Goal: Task Accomplishment & Management: Use online tool/utility

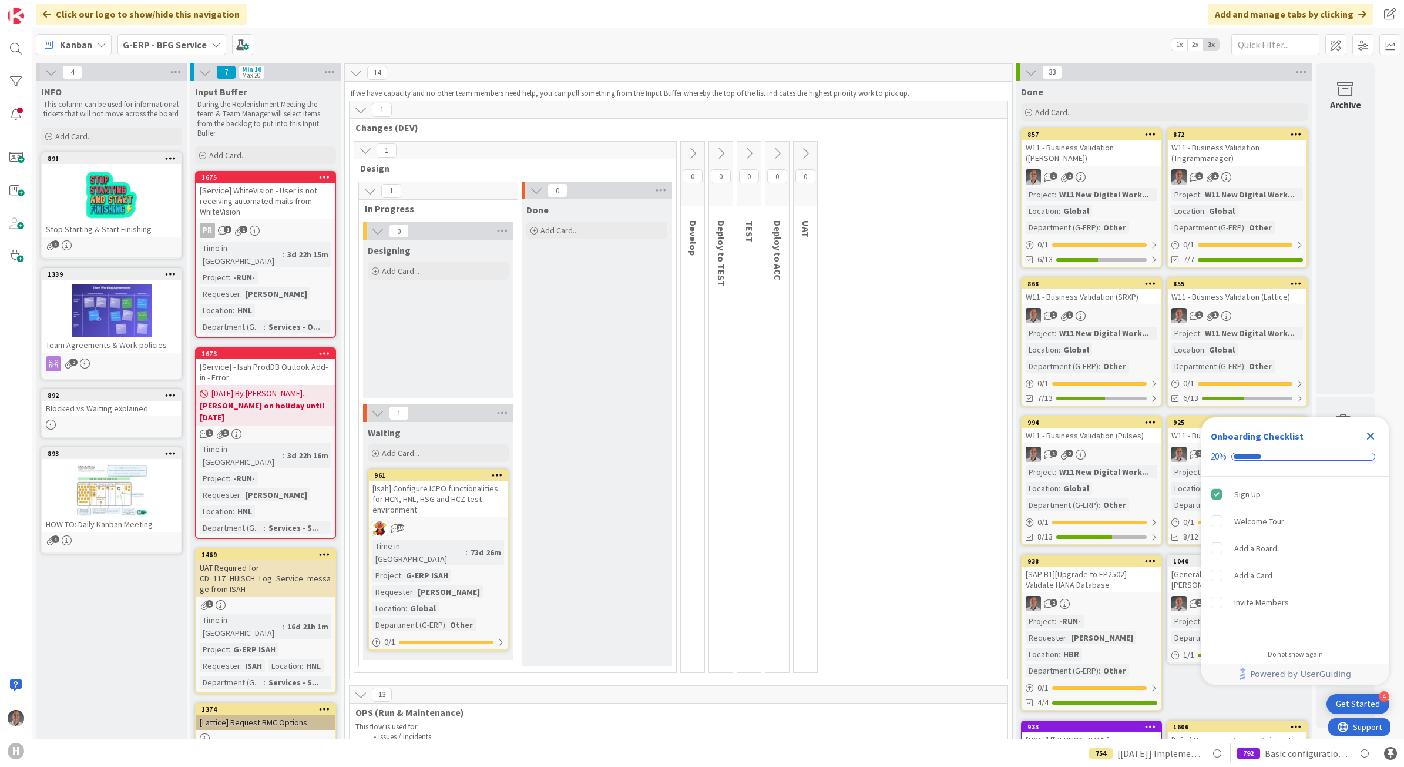
click at [195, 45] on b "G-ERP - BFG Service" at bounding box center [165, 45] width 84 height 12
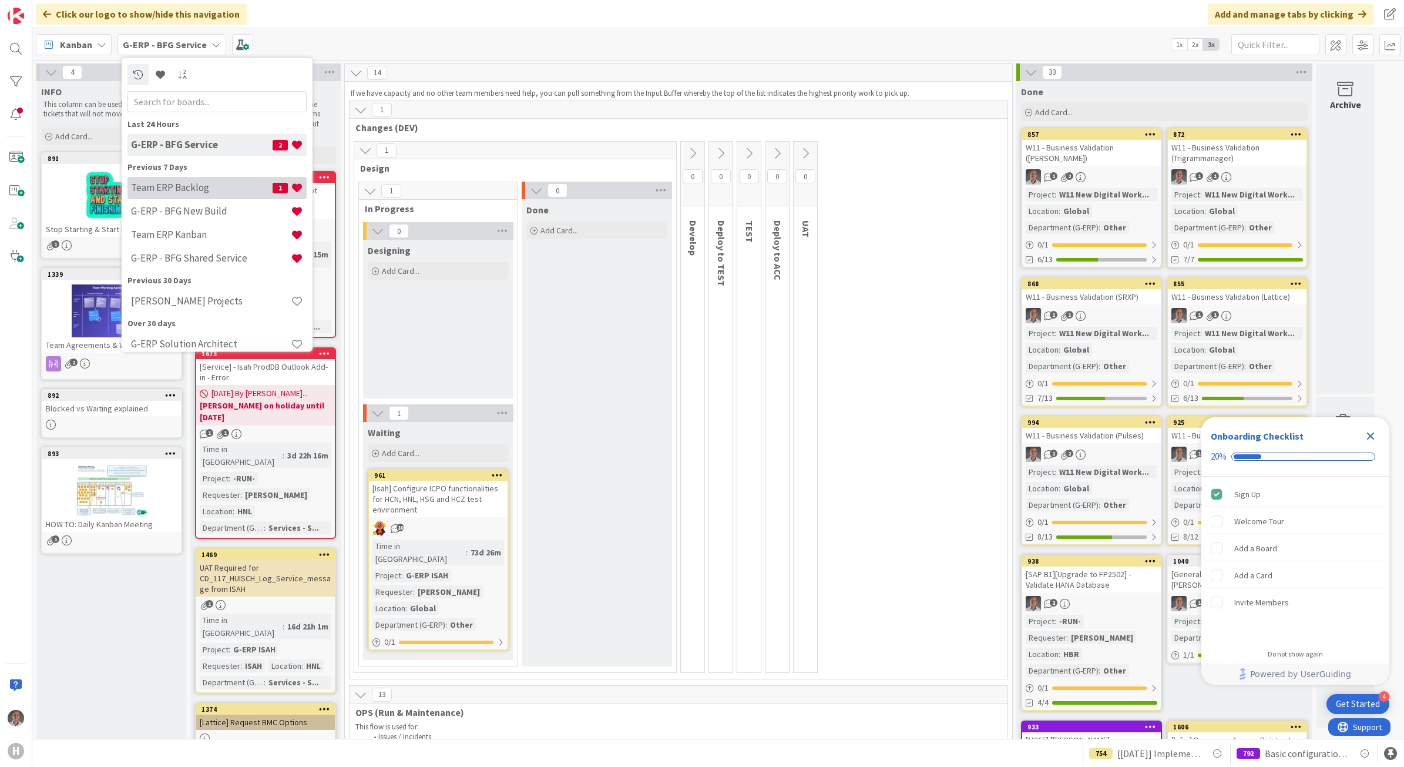
click at [200, 186] on h4 "Team ERP Backlog" at bounding box center [202, 188] width 142 height 12
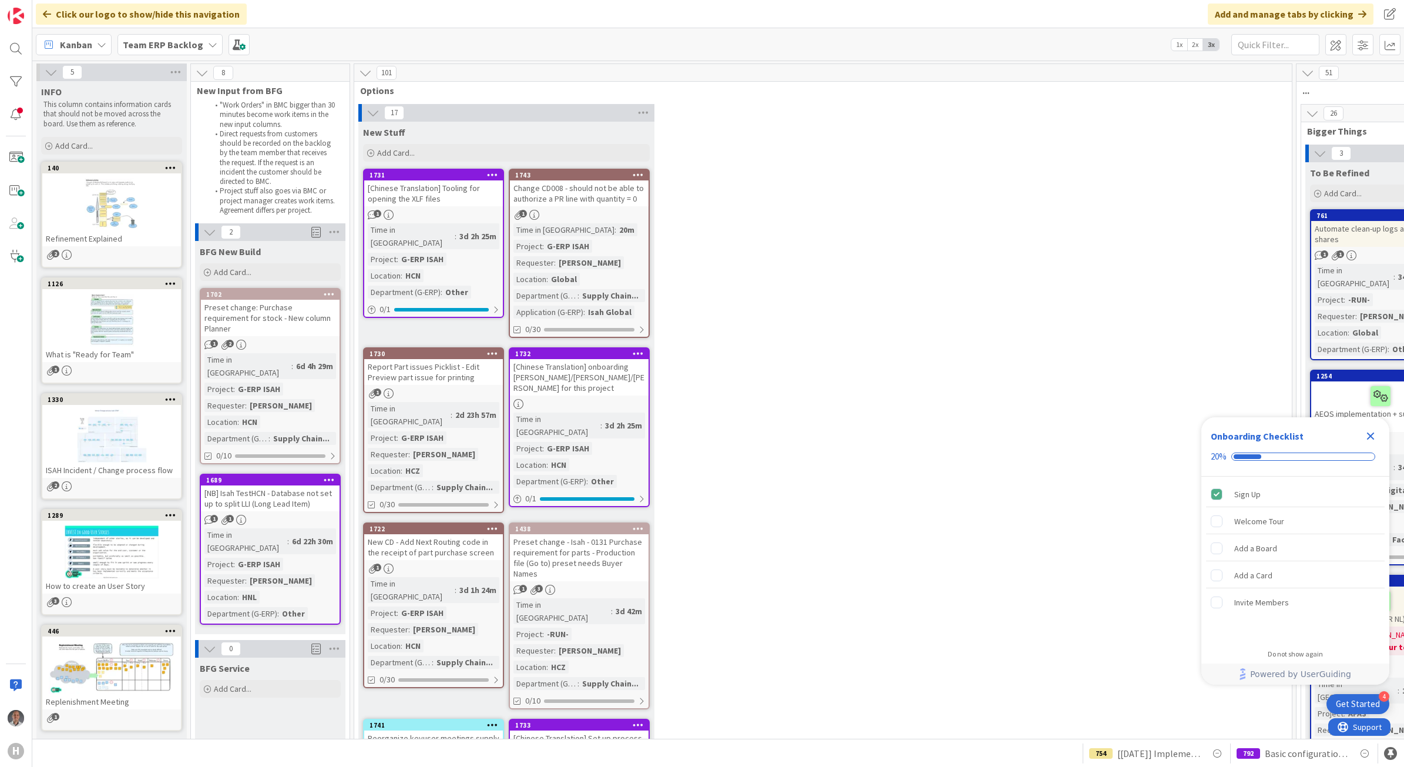
drag, startPoint x: 1367, startPoint y: 436, endPoint x: 1360, endPoint y: 438, distance: 6.7
click at [1367, 436] on icon "Close Checklist" at bounding box center [1370, 436] width 14 height 14
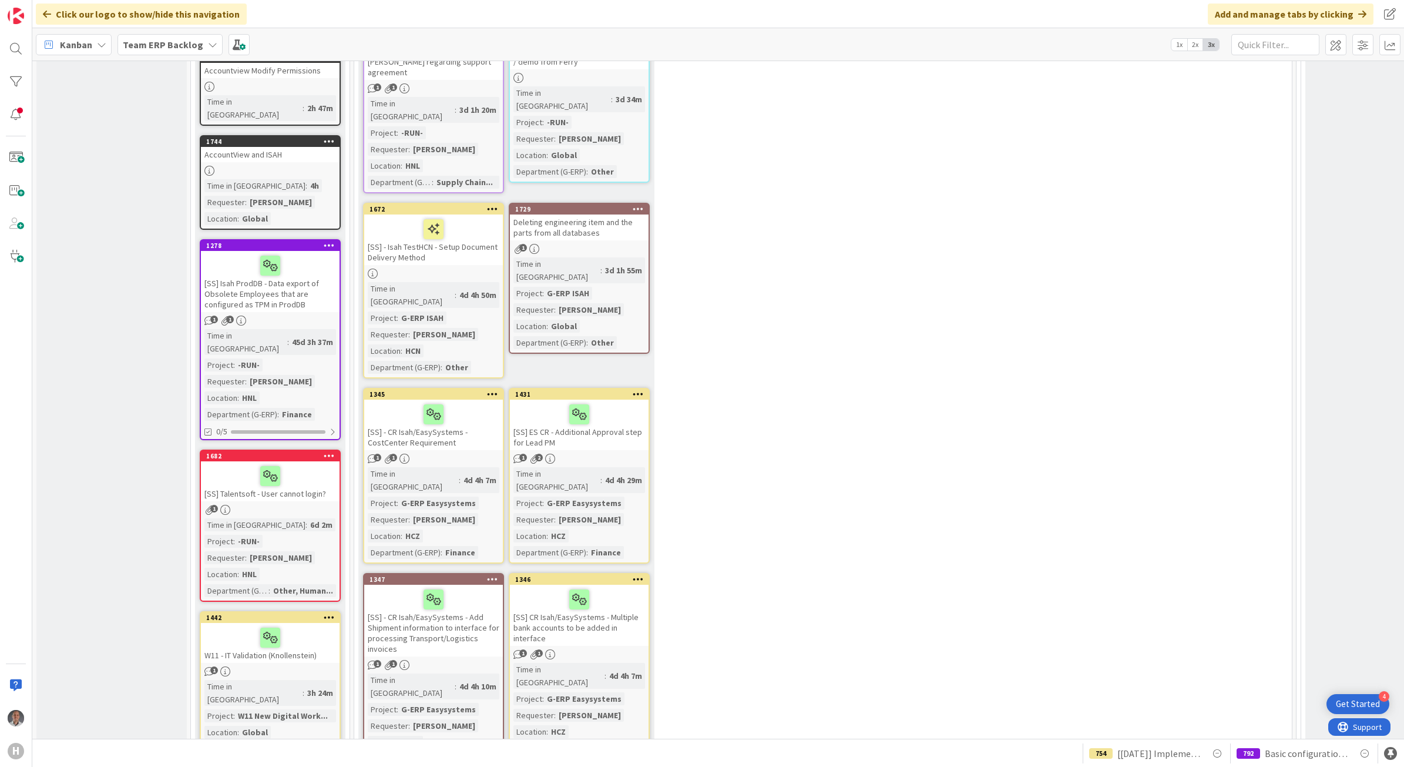
scroll to position [587, 0]
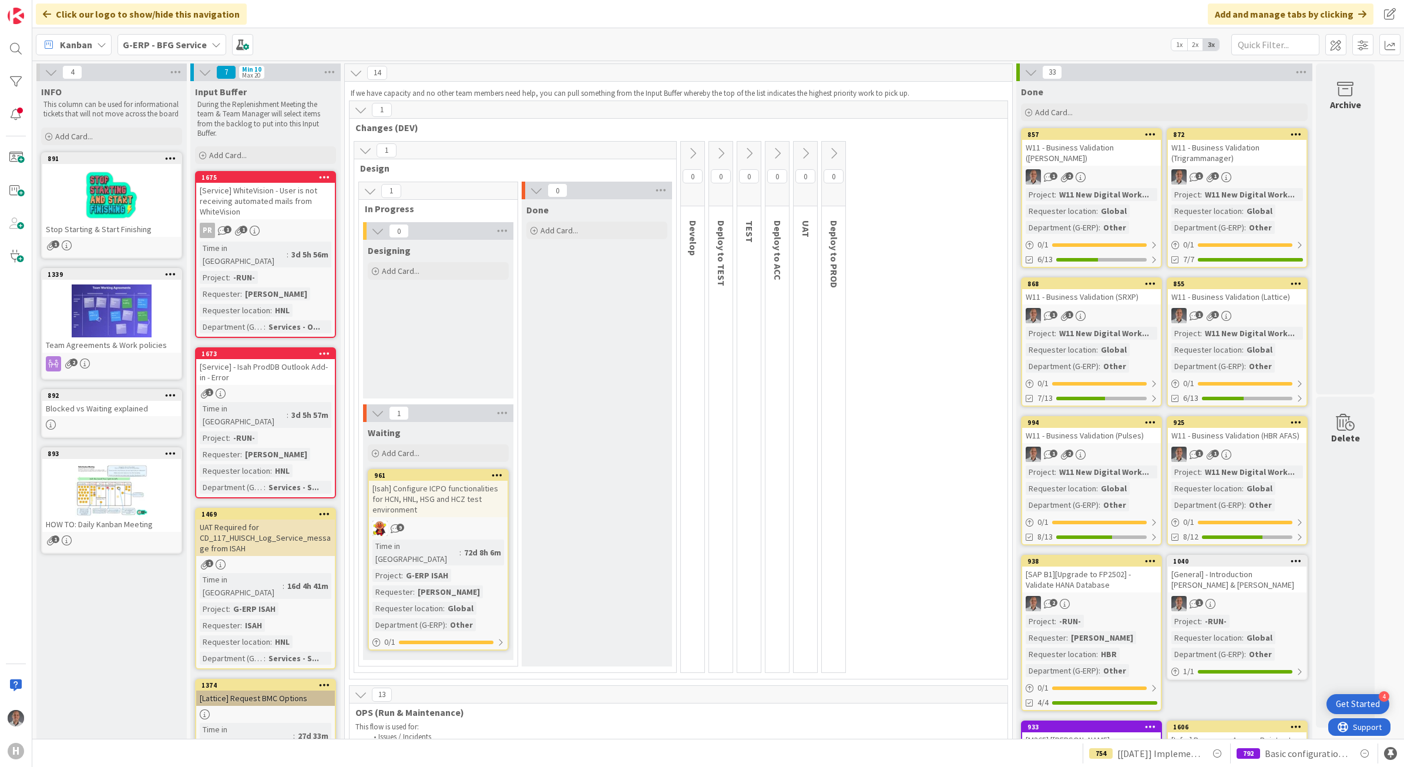
click at [178, 53] on div "G-ERP - BFG Service" at bounding box center [171, 44] width 109 height 21
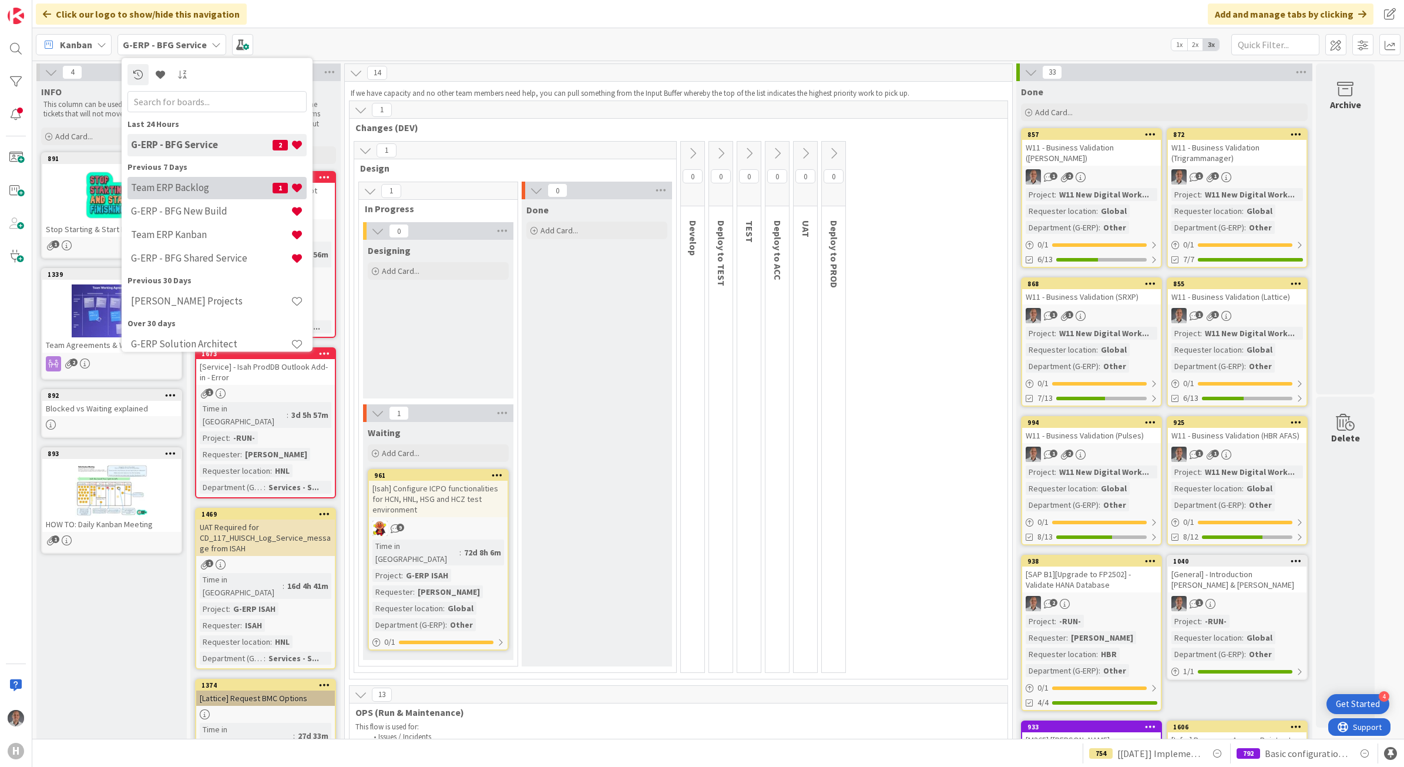
click at [209, 191] on h4 "Team ERP Backlog" at bounding box center [202, 188] width 142 height 12
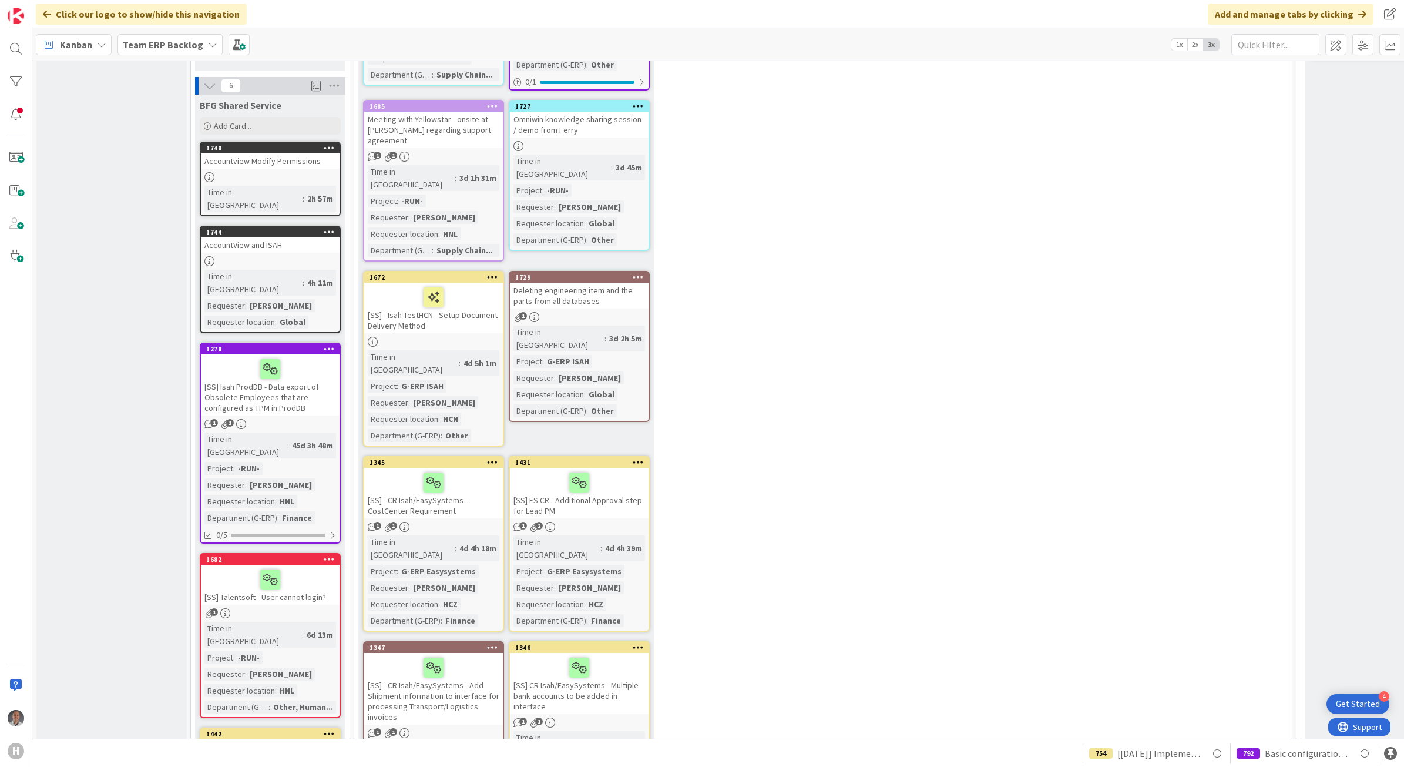
scroll to position [734, 0]
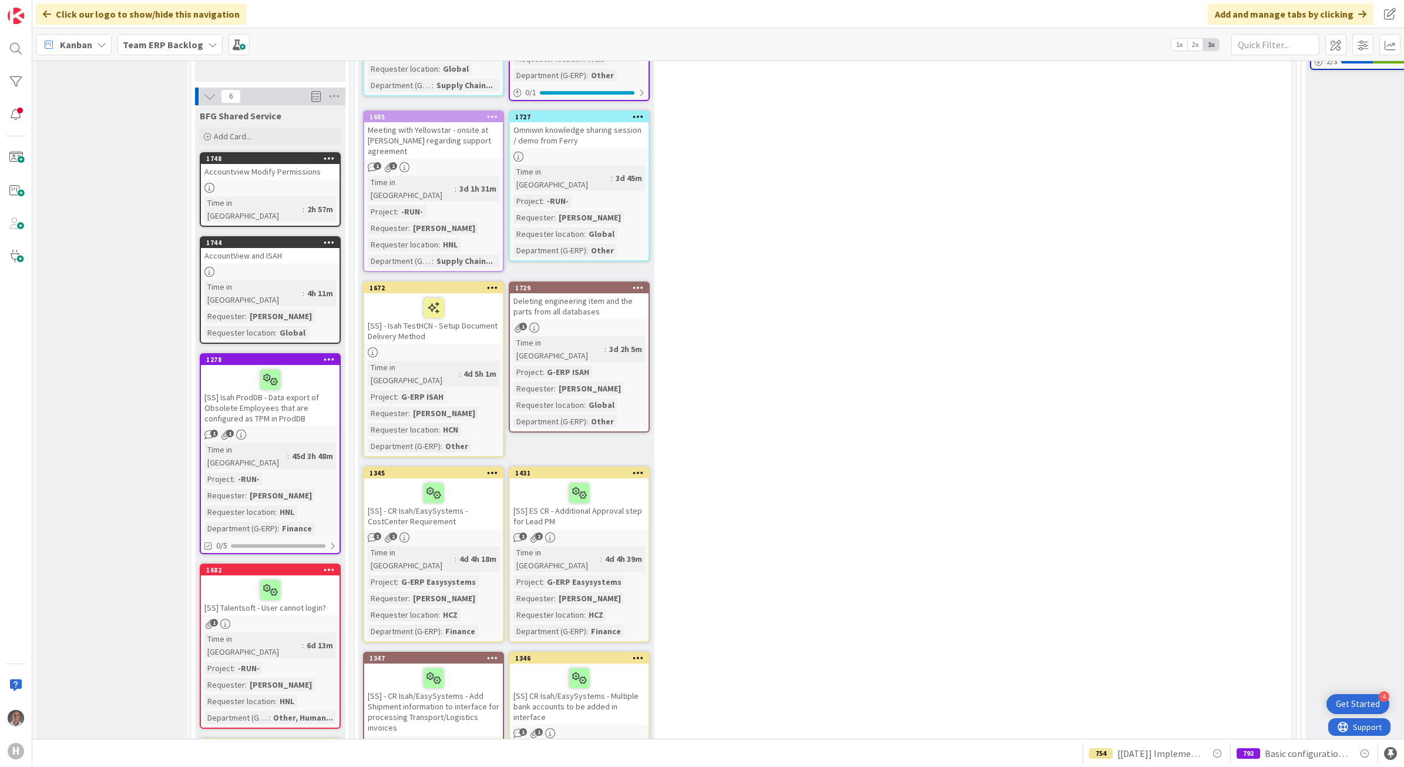
click at [162, 51] on div "Team ERP Backlog" at bounding box center [169, 44] width 105 height 21
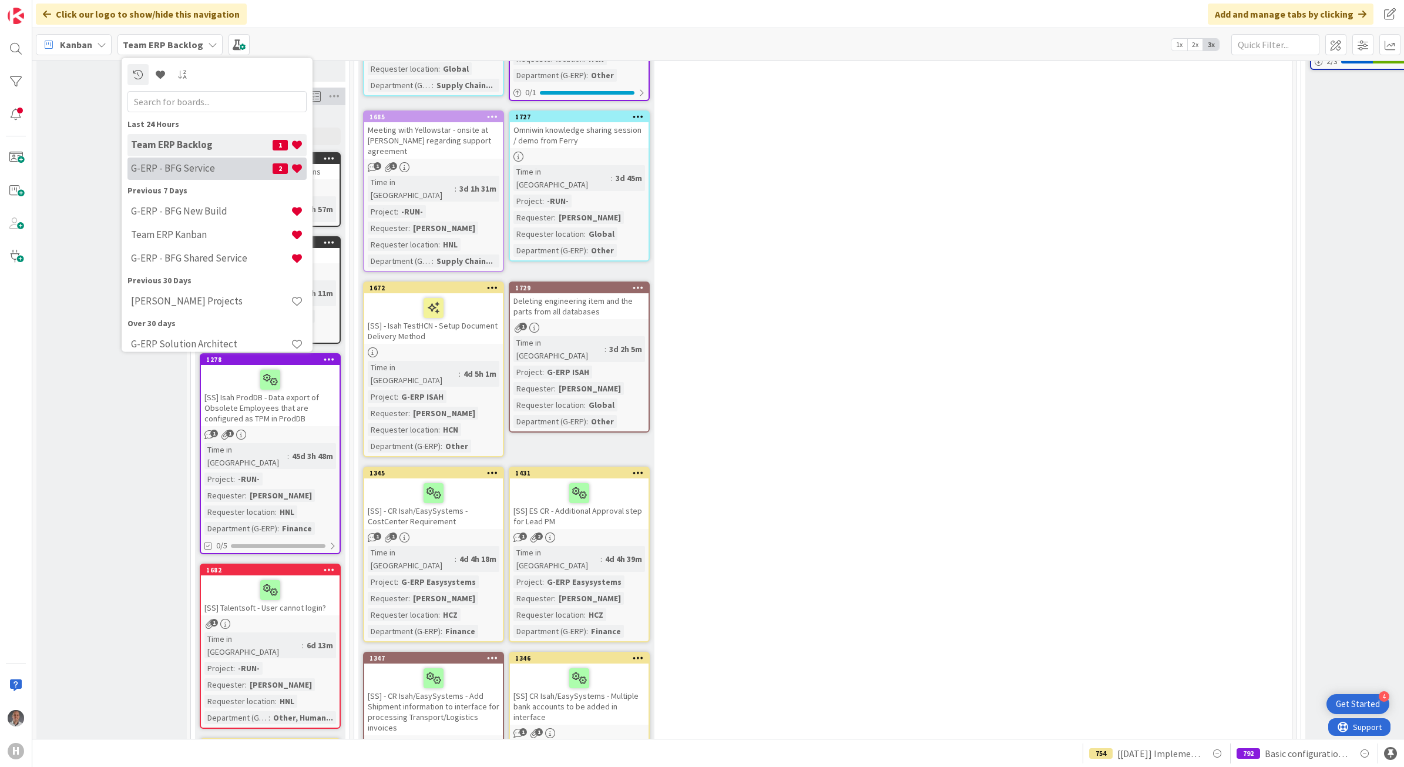
click at [190, 166] on h4 "G-ERP - BFG Service" at bounding box center [202, 168] width 142 height 12
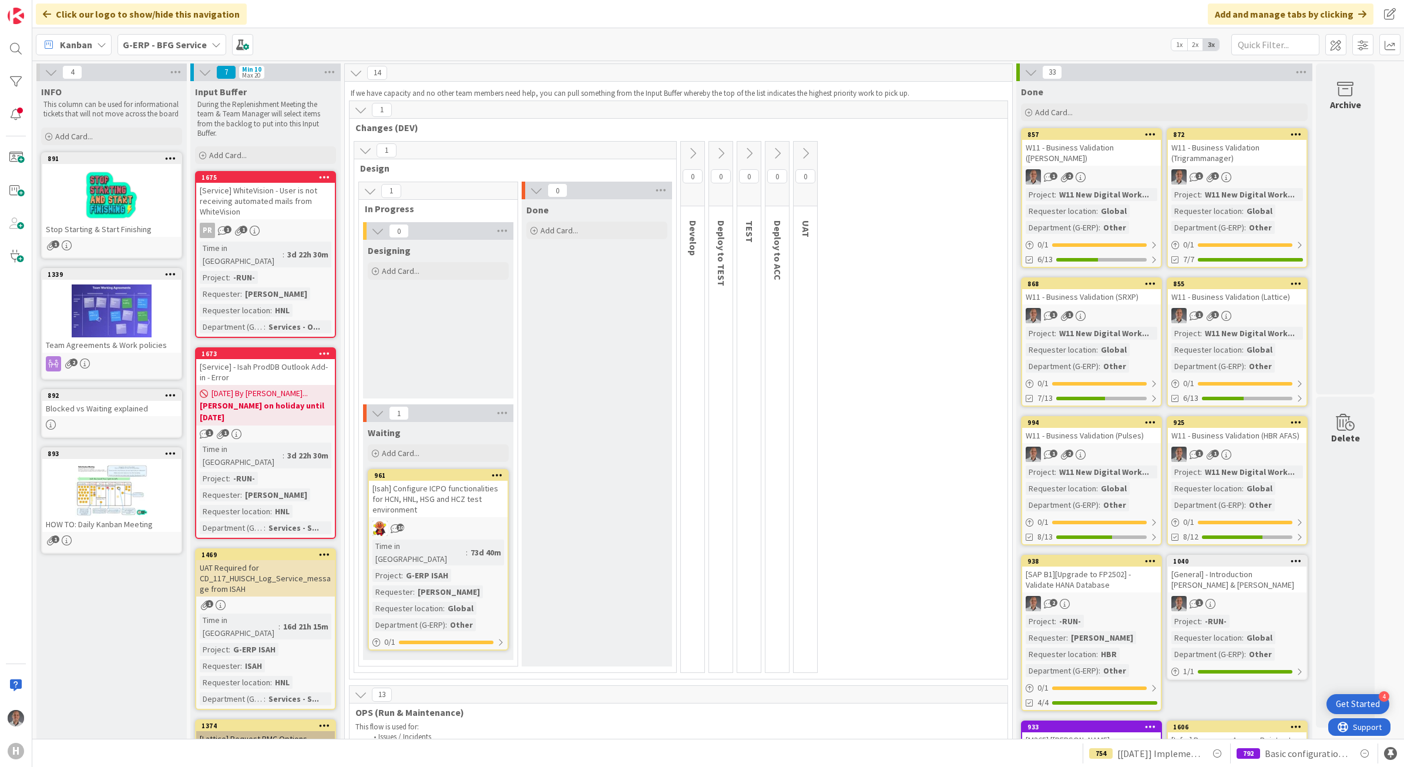
click at [164, 49] on b "G-ERP - BFG Service" at bounding box center [165, 45] width 84 height 12
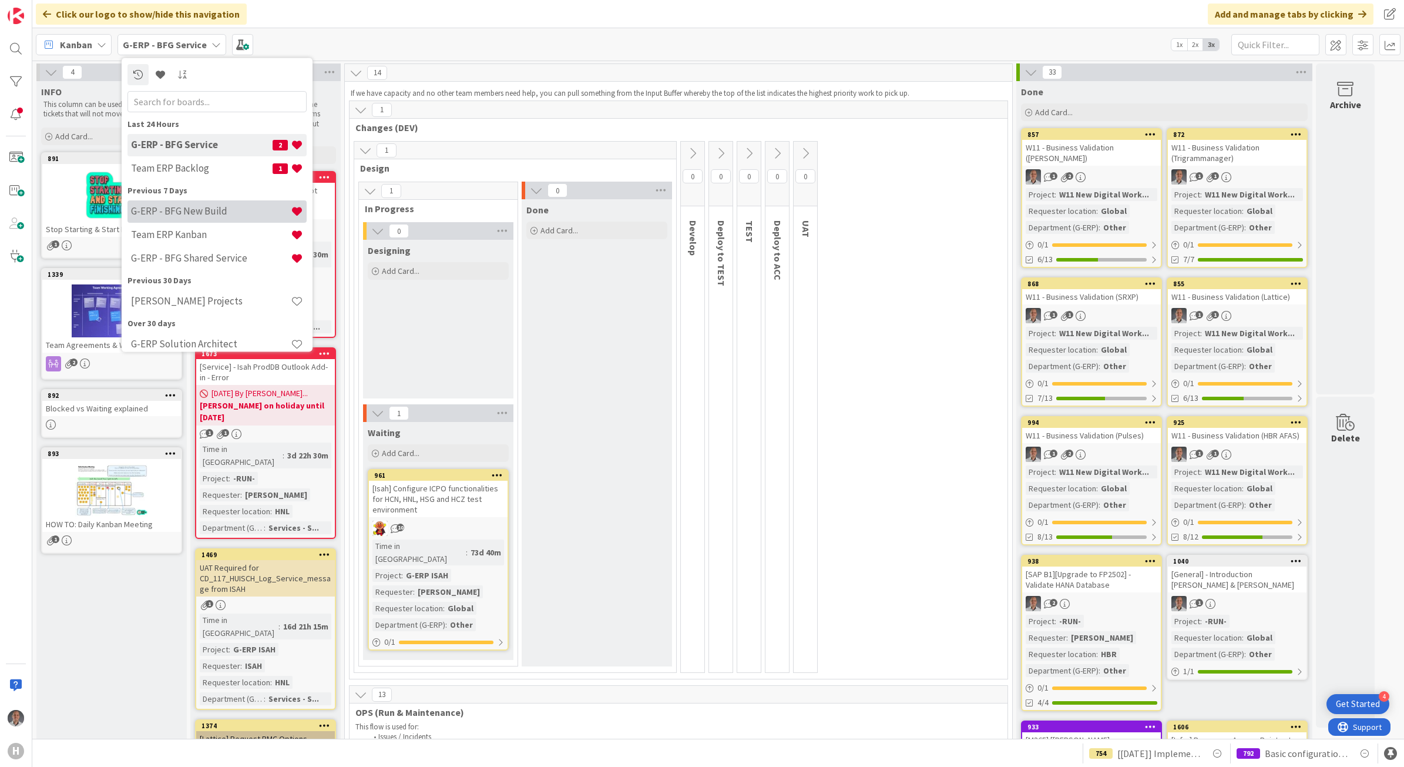
click at [217, 209] on h4 "G-ERP - BFG New Build" at bounding box center [211, 211] width 160 height 12
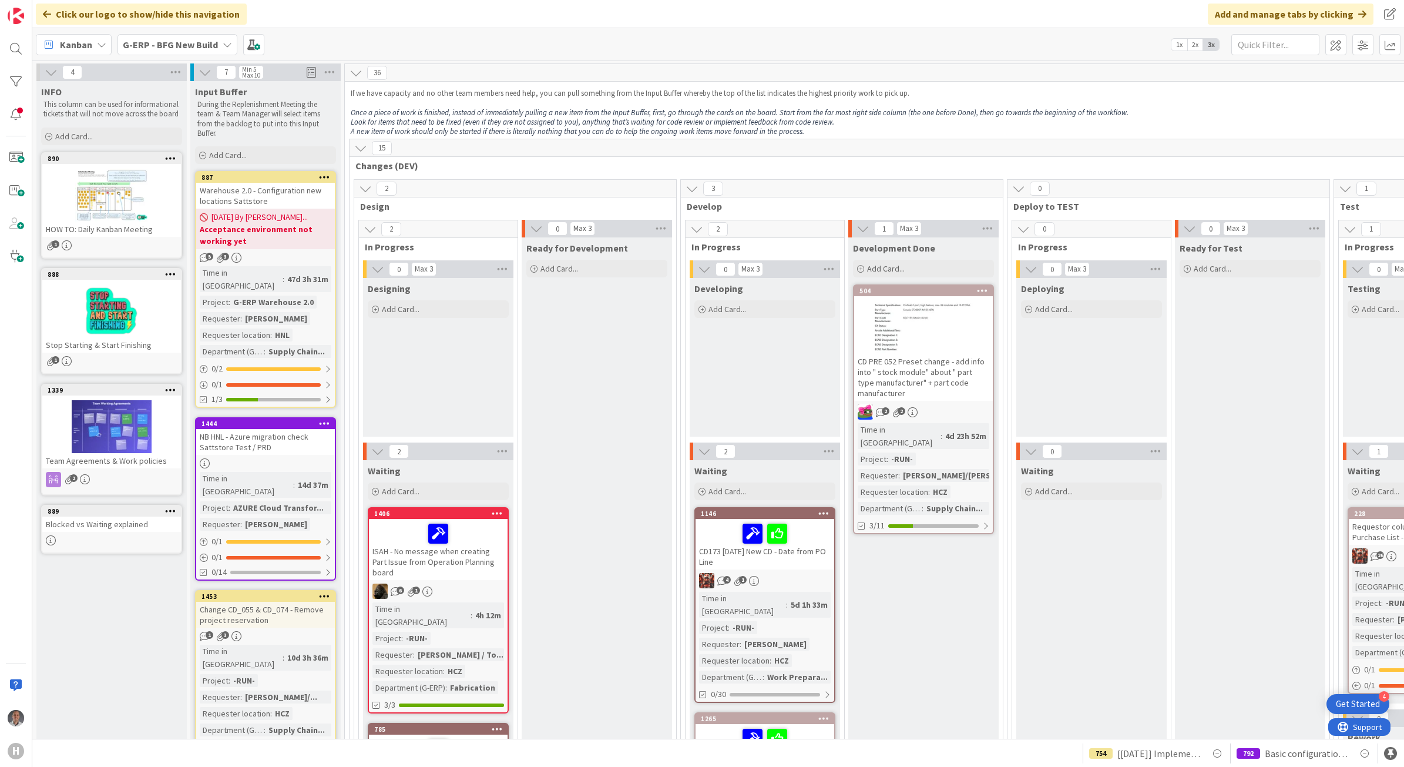
click at [190, 42] on b "G-ERP - BFG New Build" at bounding box center [170, 45] width 95 height 12
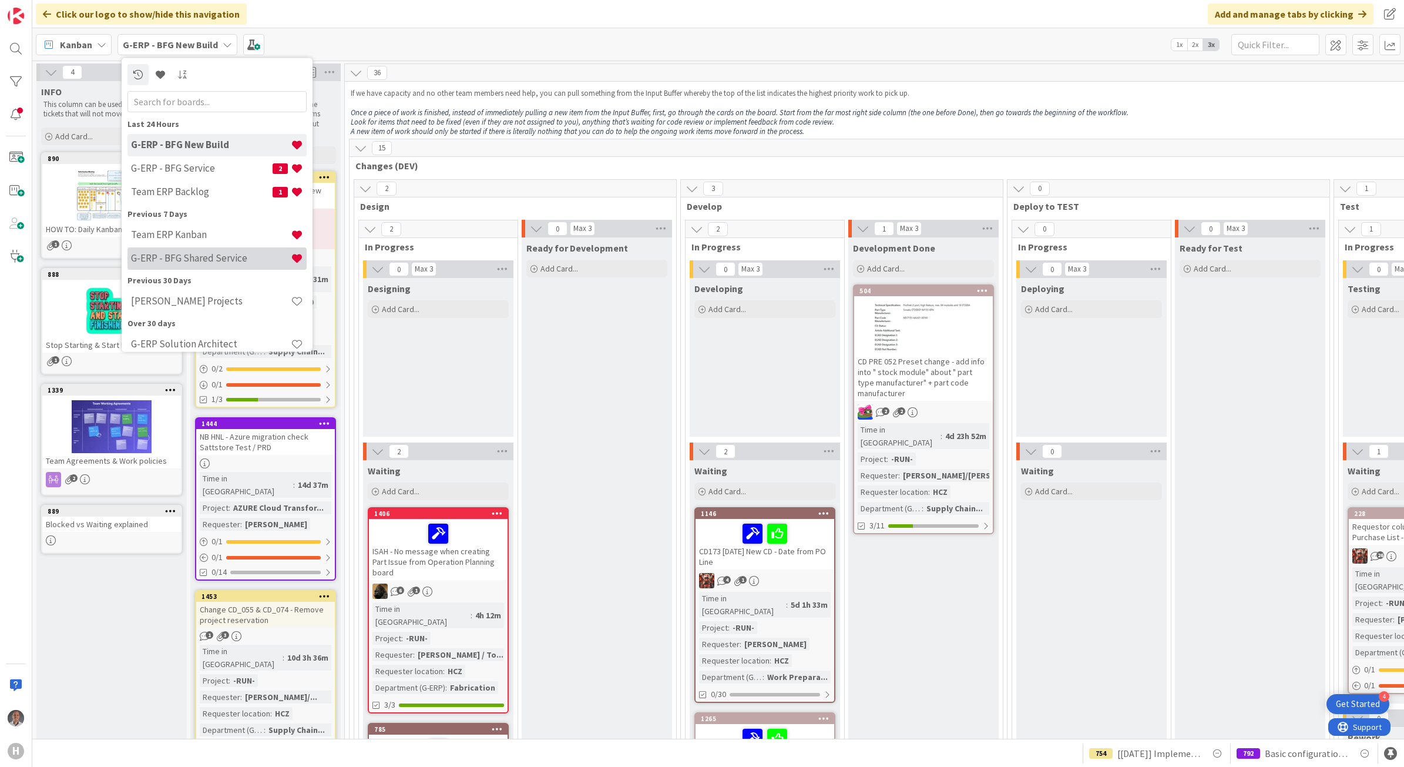
click at [214, 252] on h4 "G-ERP - BFG Shared Service" at bounding box center [211, 258] width 160 height 12
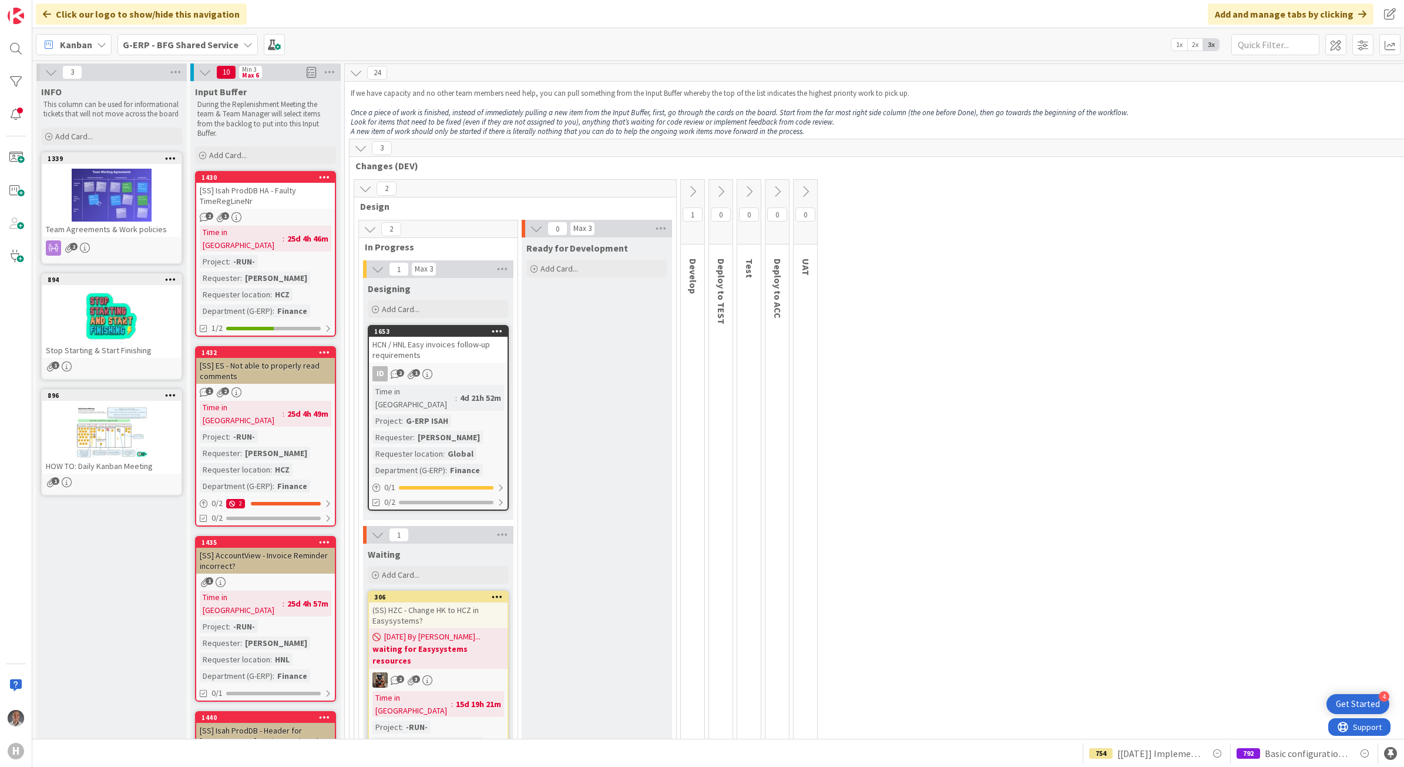
click at [201, 34] on div "G-ERP - BFG Shared Service" at bounding box center [187, 44] width 140 height 21
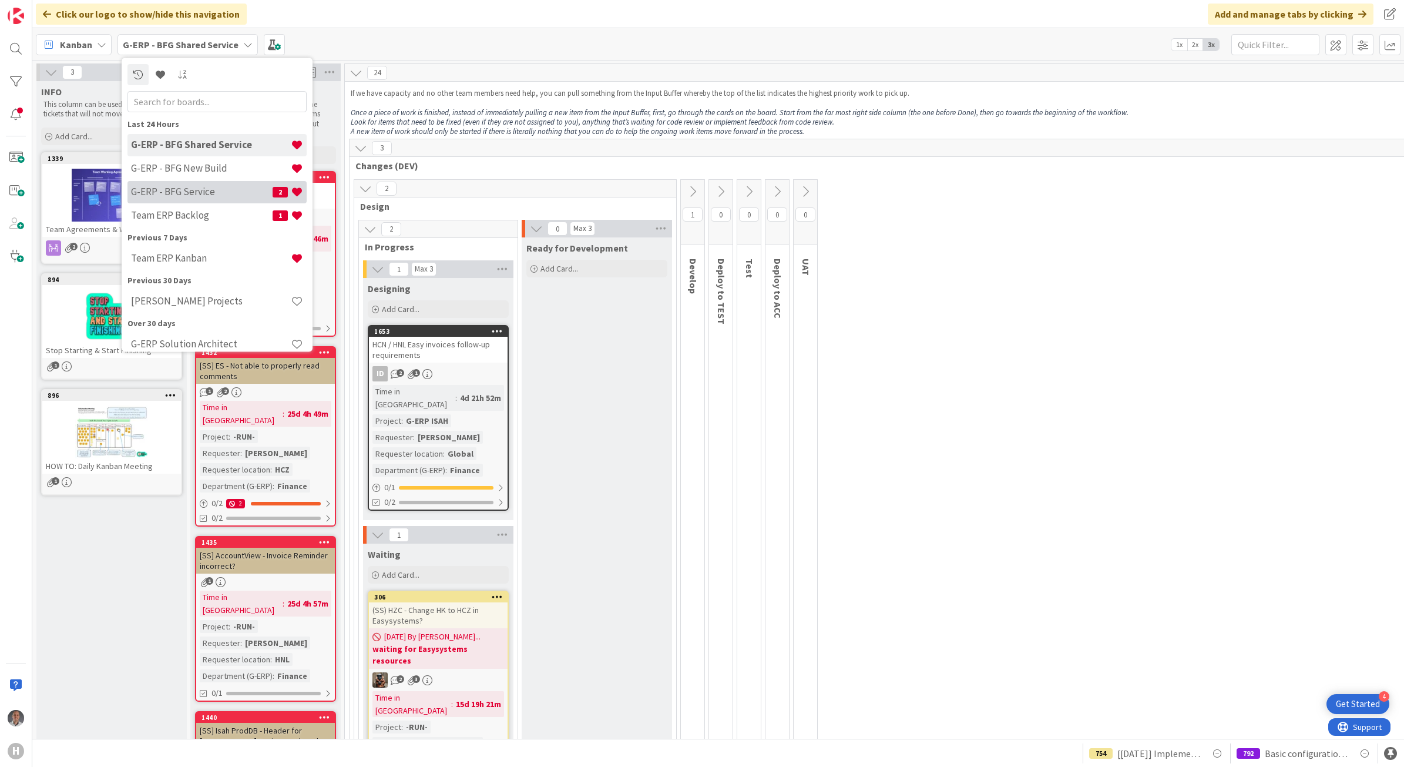
click at [216, 186] on h4 "G-ERP - BFG Service" at bounding box center [202, 192] width 142 height 12
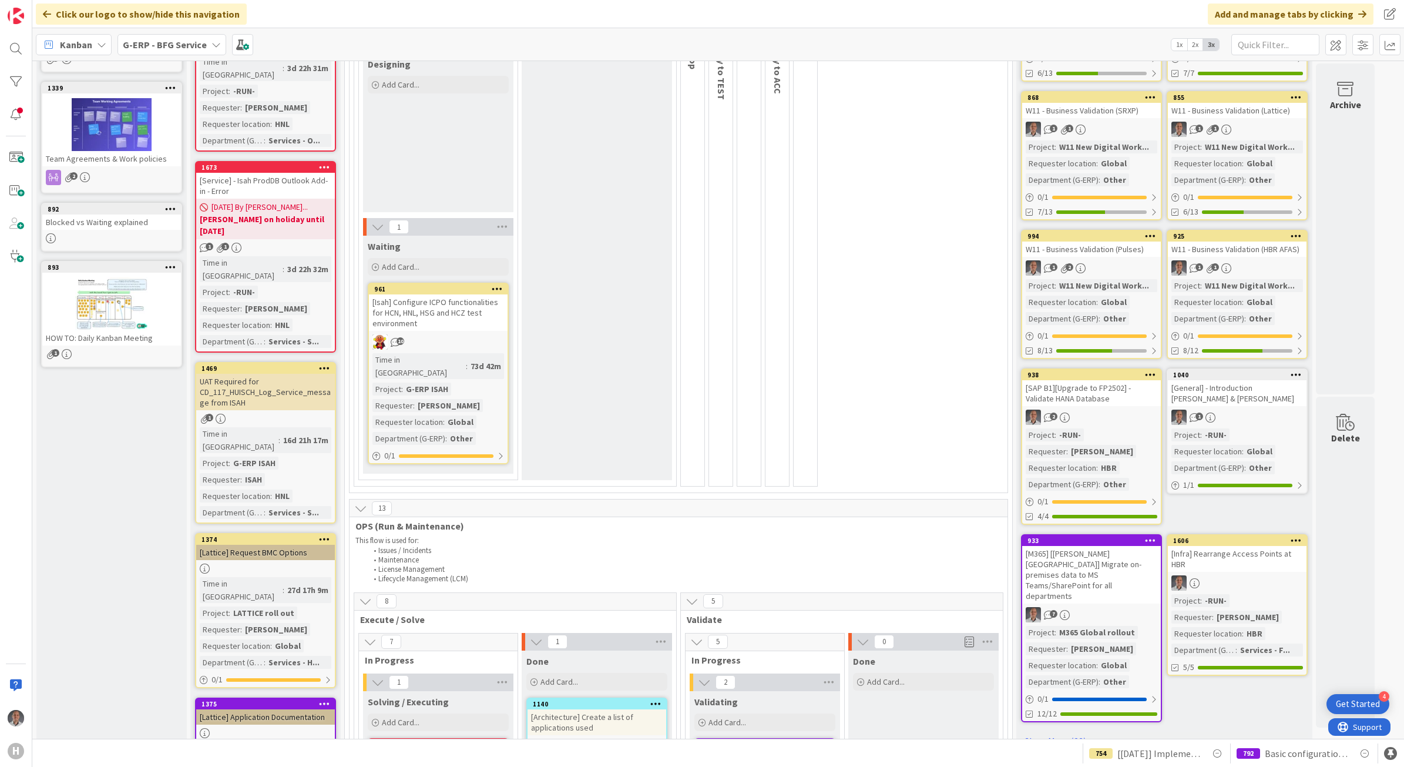
scroll to position [220, 0]
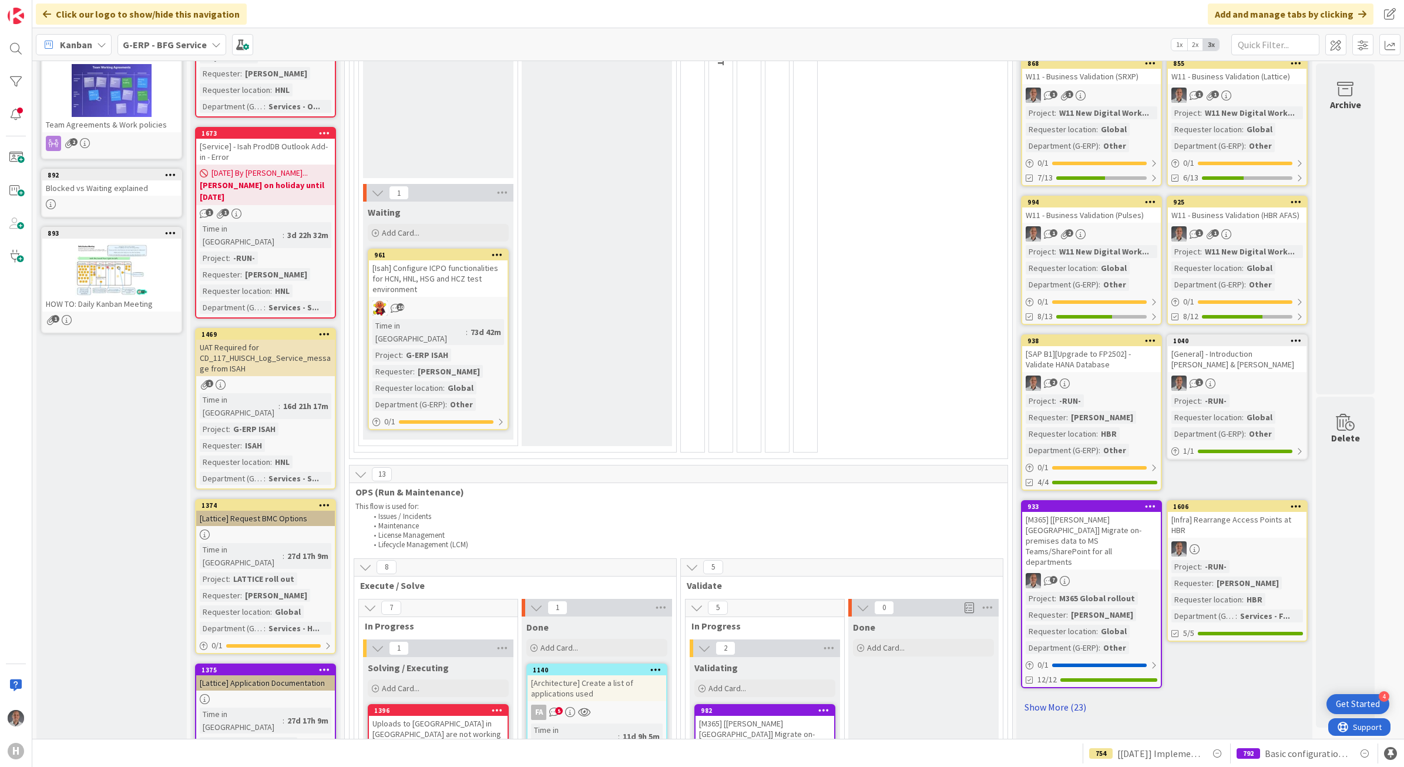
click at [1059, 697] on link "Show More (23)" at bounding box center [1164, 706] width 287 height 19
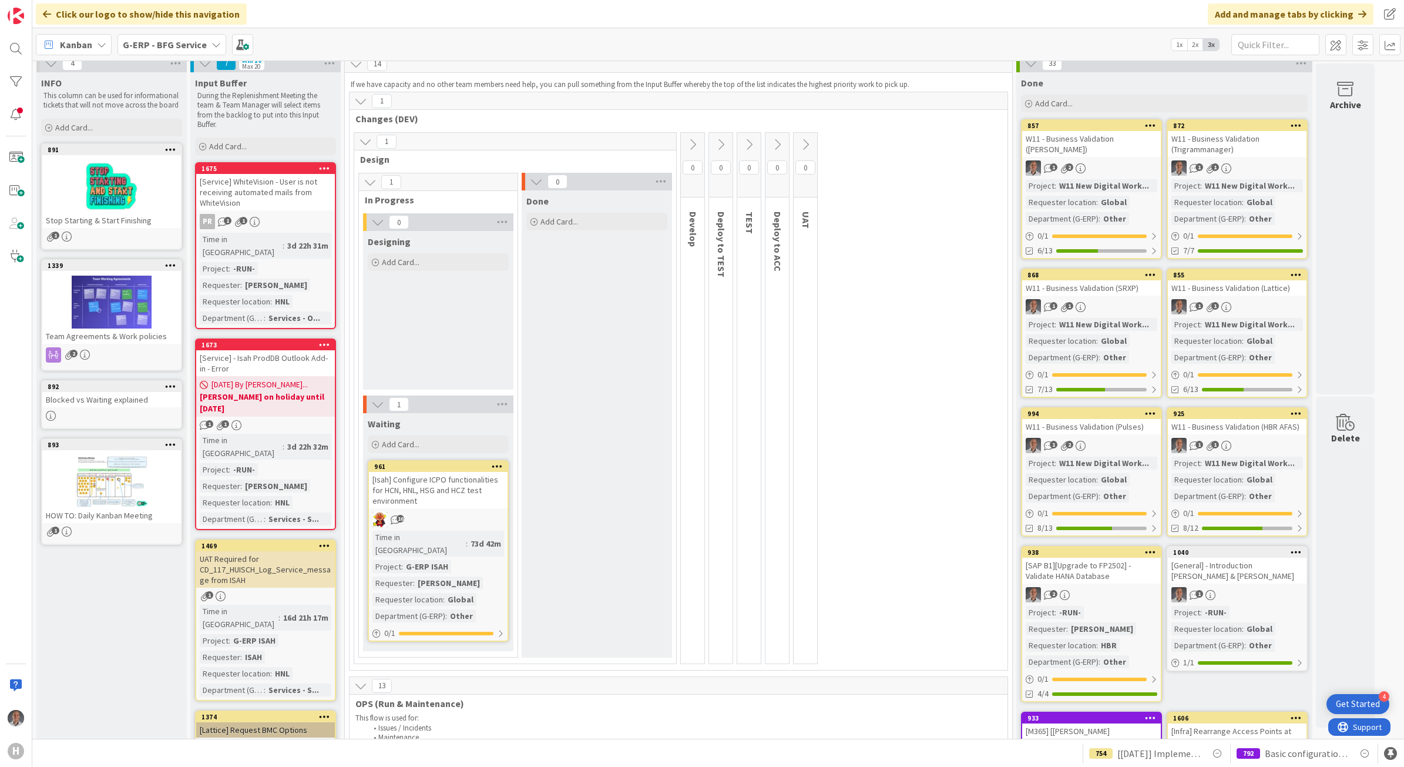
scroll to position [0, 0]
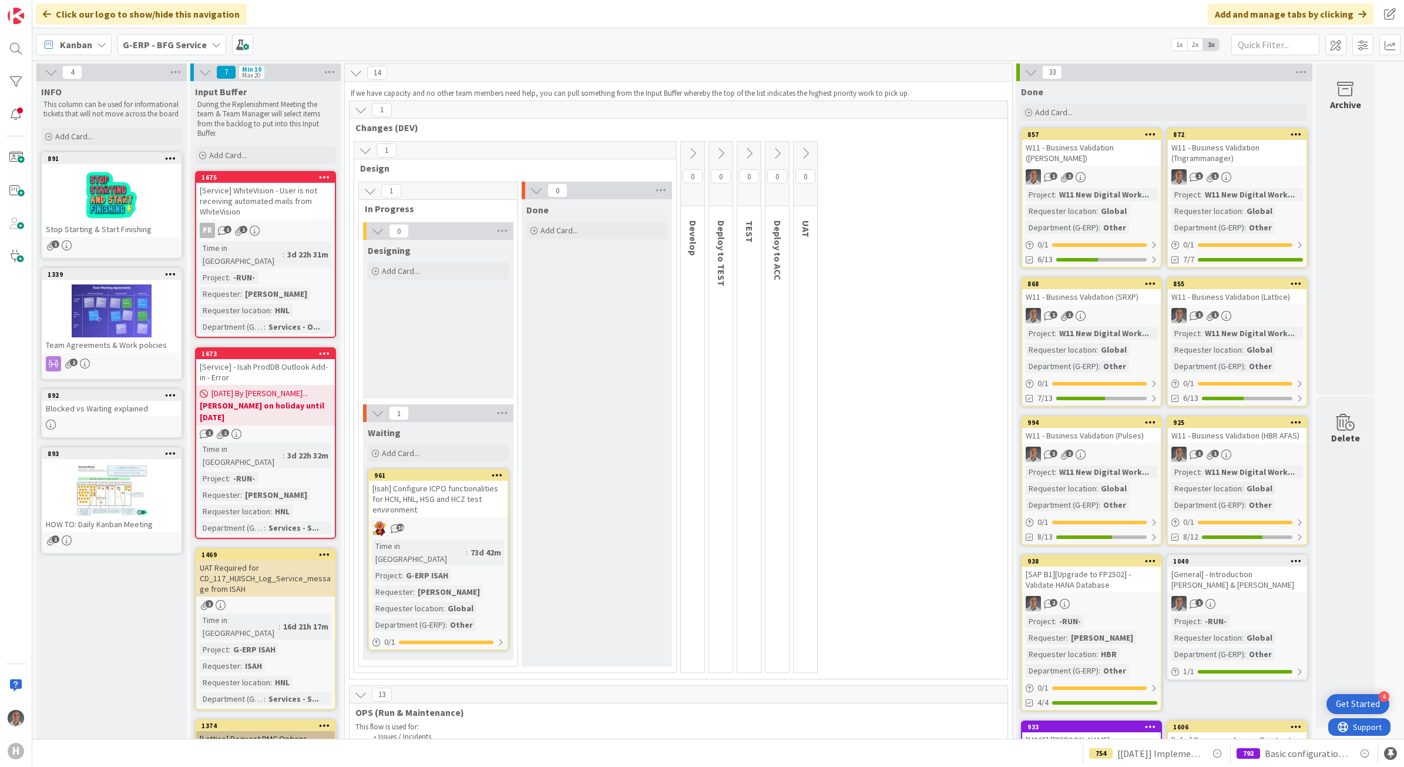
click at [166, 49] on b "G-ERP - BFG Service" at bounding box center [165, 45] width 84 height 12
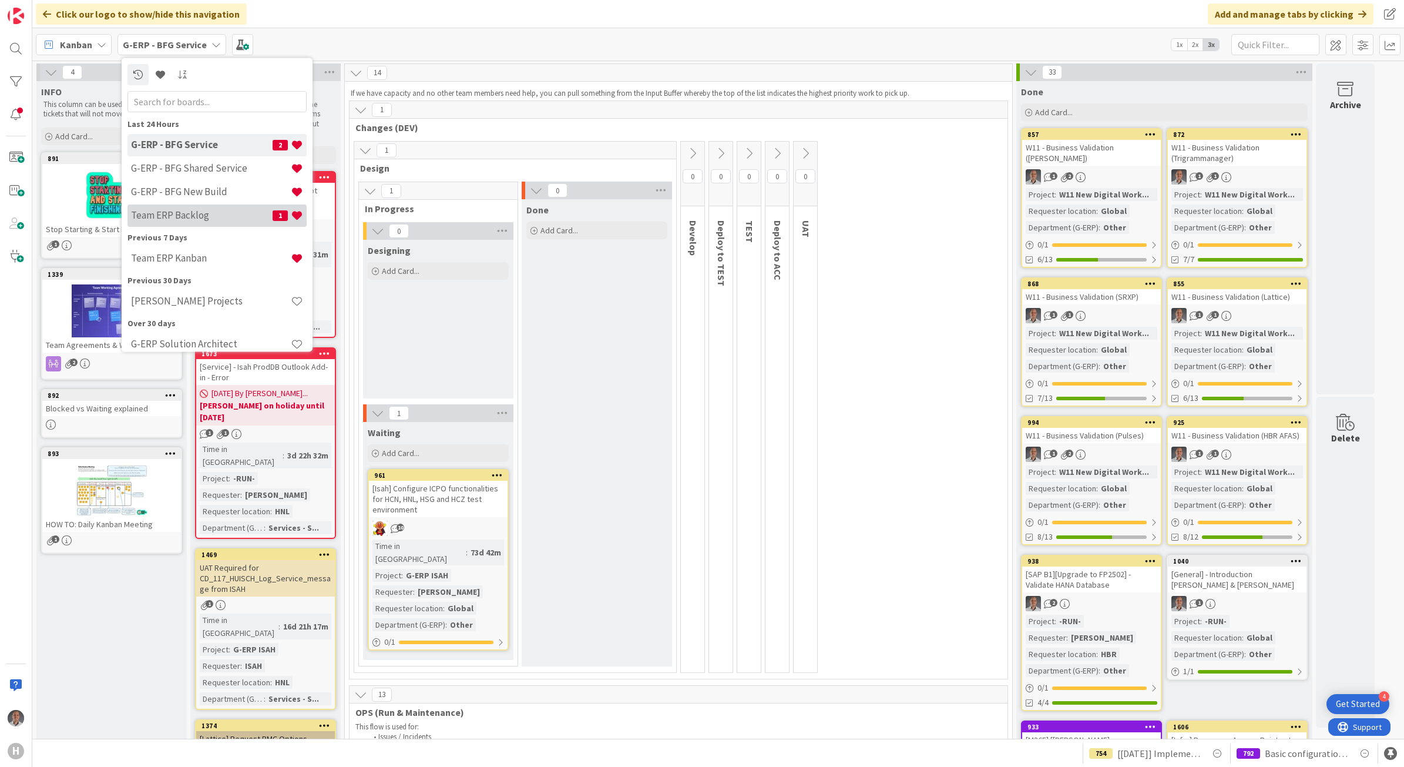
click at [214, 215] on h4 "Team ERP Backlog" at bounding box center [202, 215] width 142 height 12
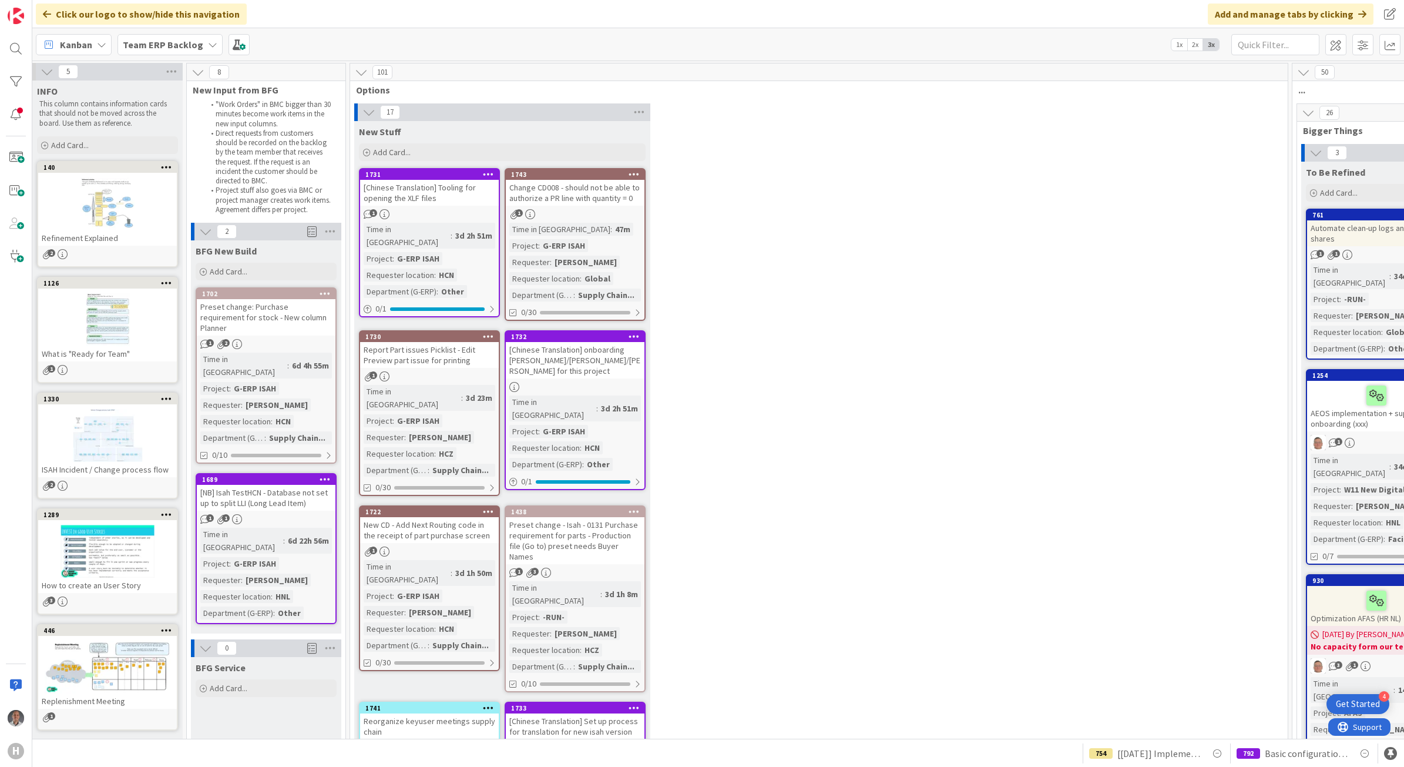
scroll to position [0, 4]
click at [194, 53] on div "Team ERP Backlog" at bounding box center [169, 44] width 105 height 21
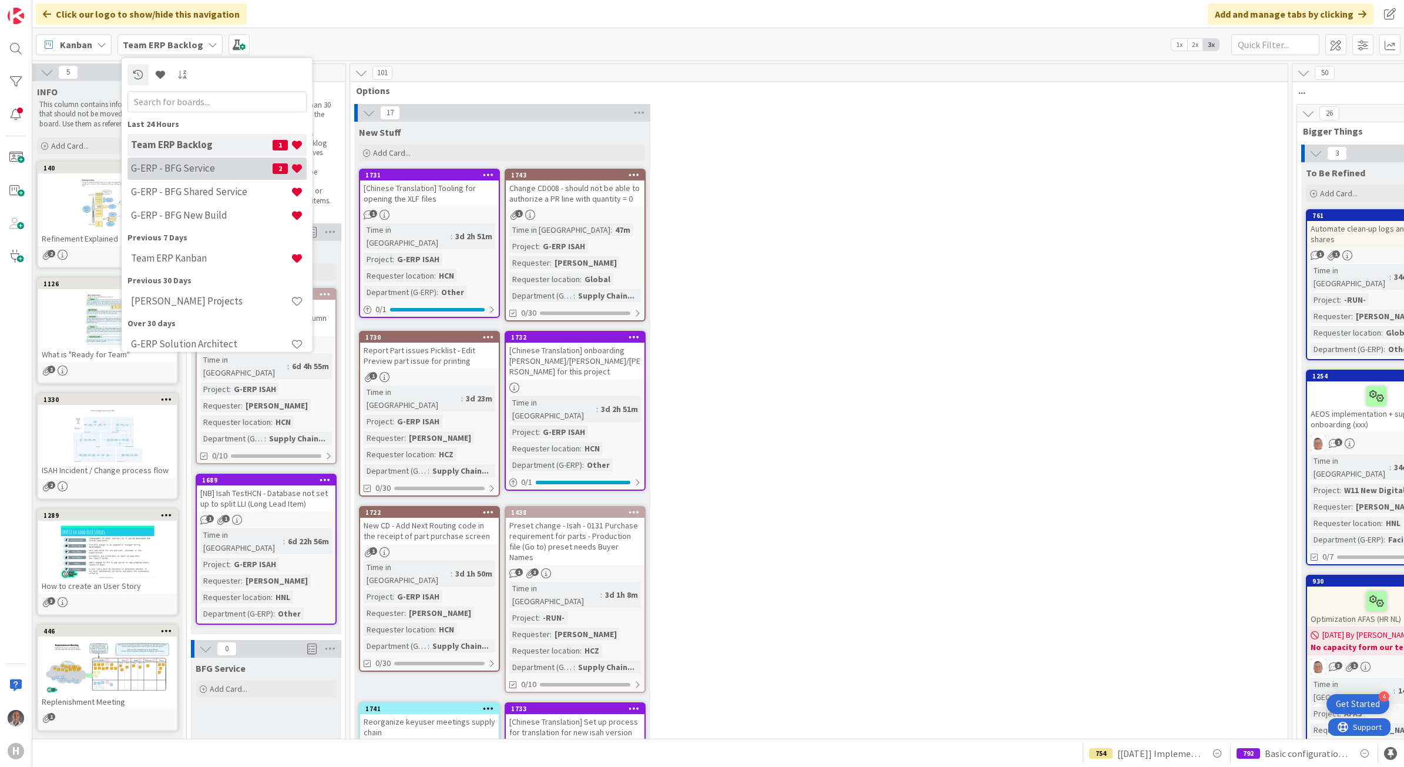
click at [222, 166] on h4 "G-ERP - BFG Service" at bounding box center [202, 168] width 142 height 12
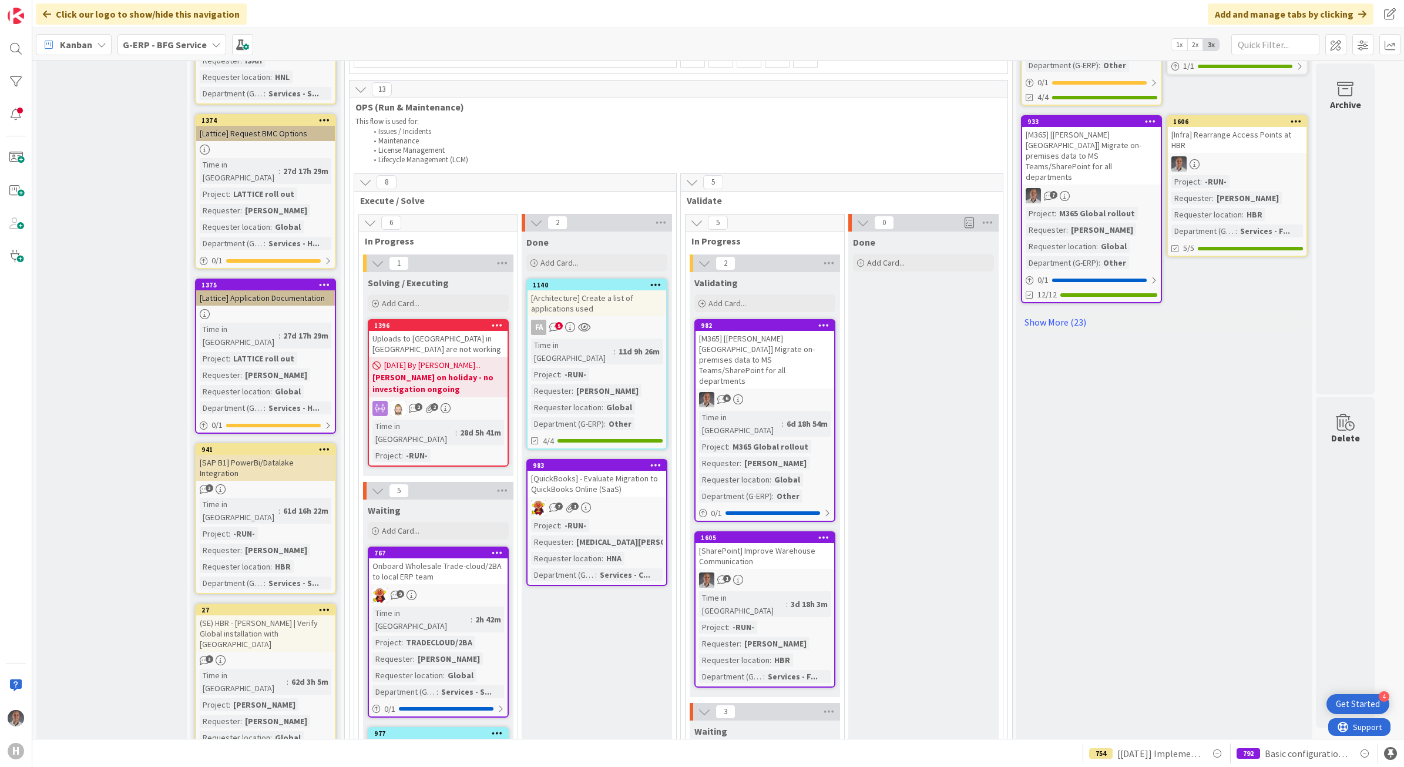
scroll to position [587, 0]
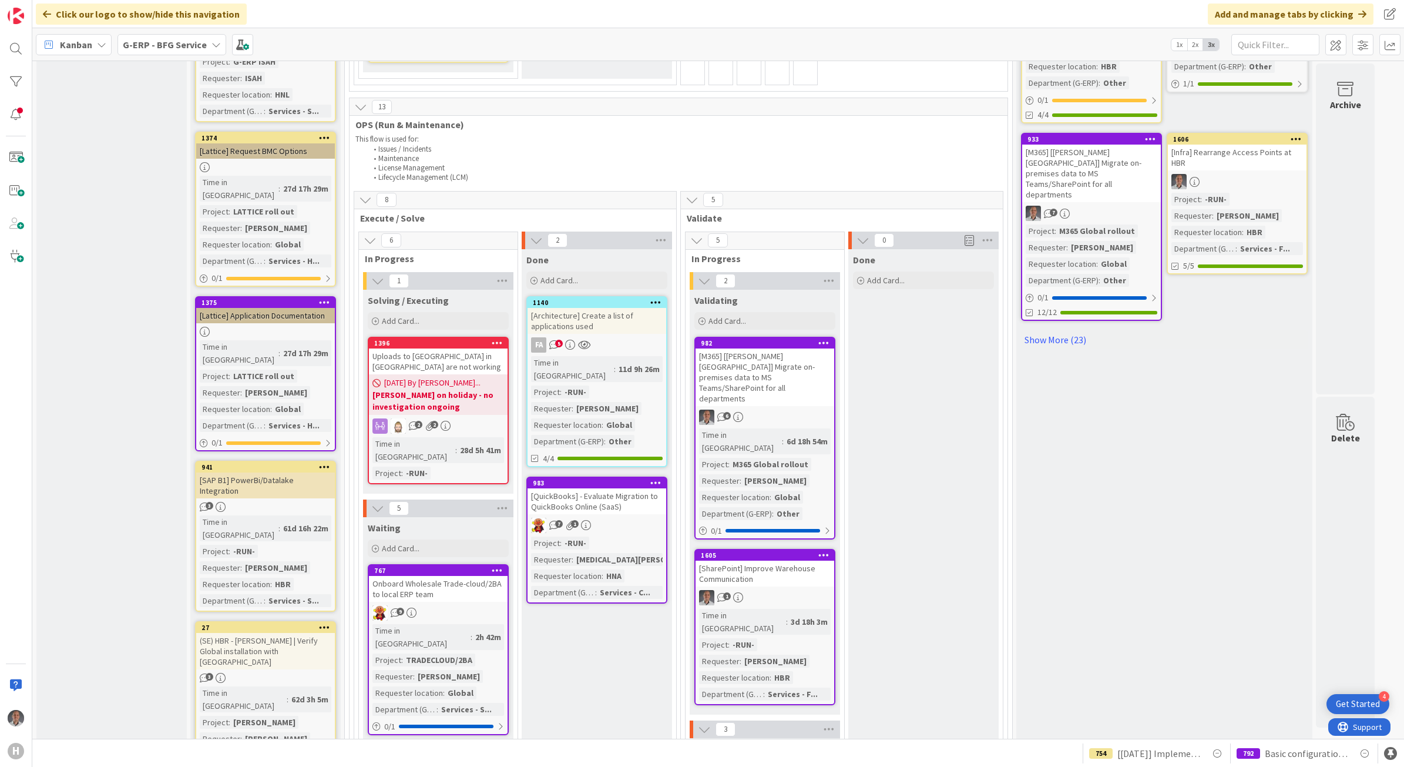
click at [617, 488] on div "[QuickBooks] - Evaluate Migration to QuickBooks Online (SaaS)" at bounding box center [596, 501] width 139 height 26
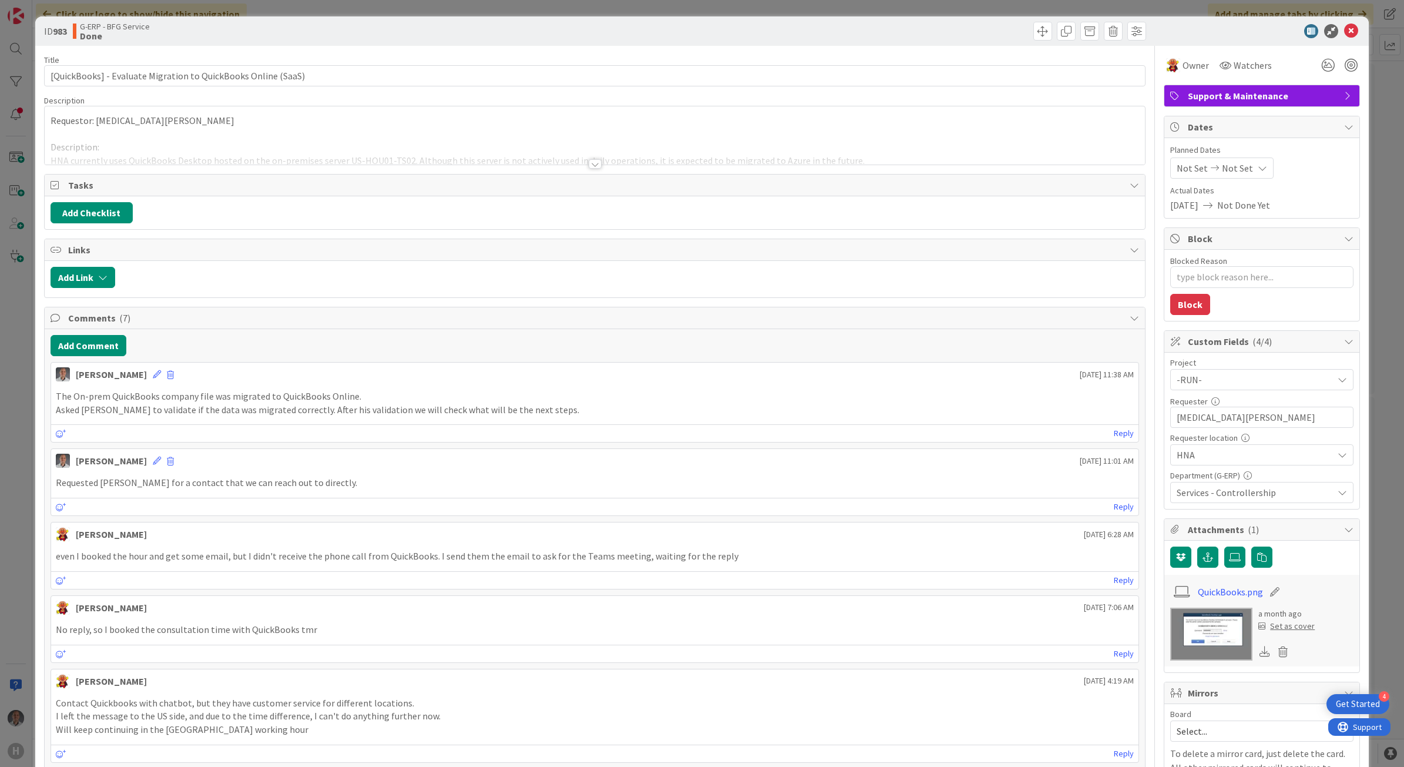
type textarea "x"
click at [583, 170] on div "Title 61 / 128 [QuickBooks] - Evaluate Migration to QuickBooks Online (SaaS) De…" at bounding box center [595, 678] width 1102 height 1264
click at [592, 168] on div at bounding box center [595, 163] width 13 height 9
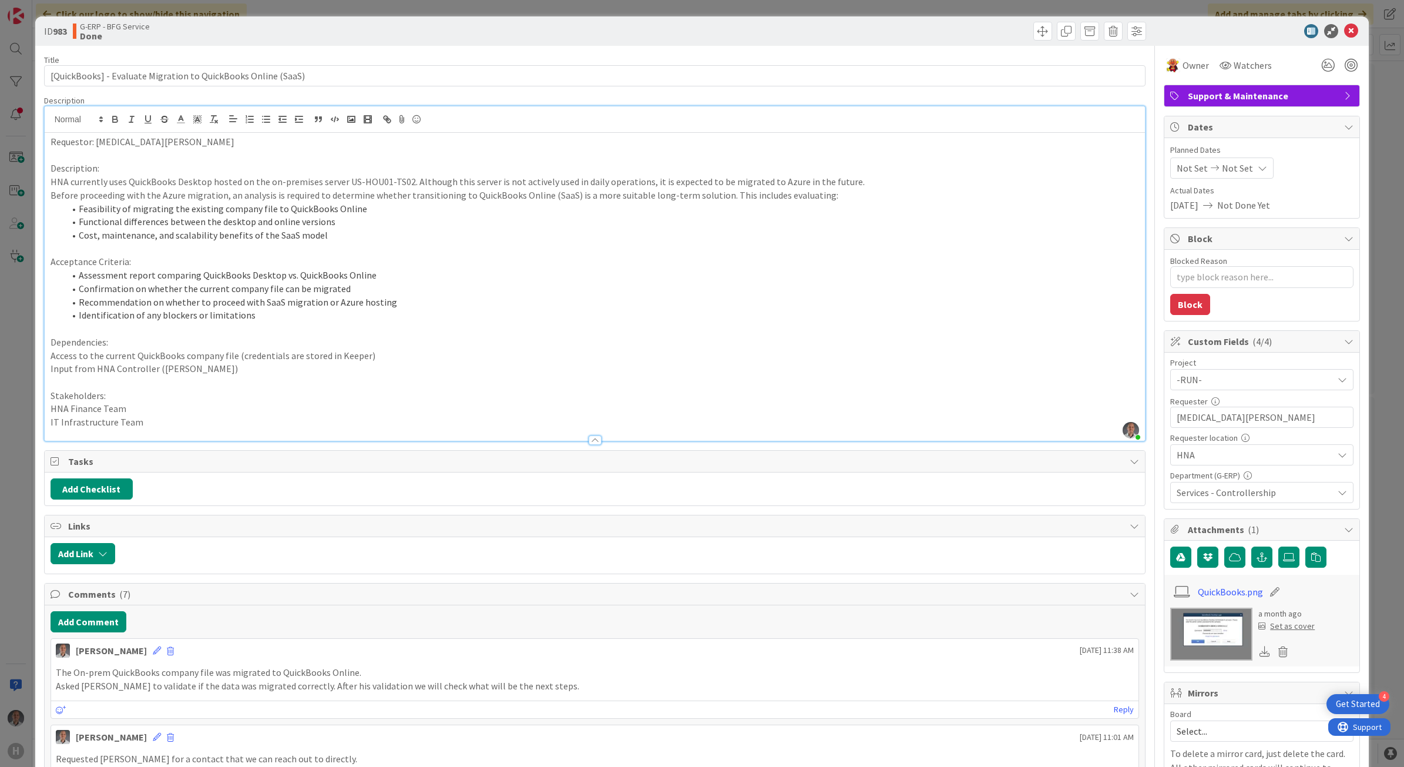
click at [215, 391] on p "Stakeholders:" at bounding box center [595, 396] width 1089 height 14
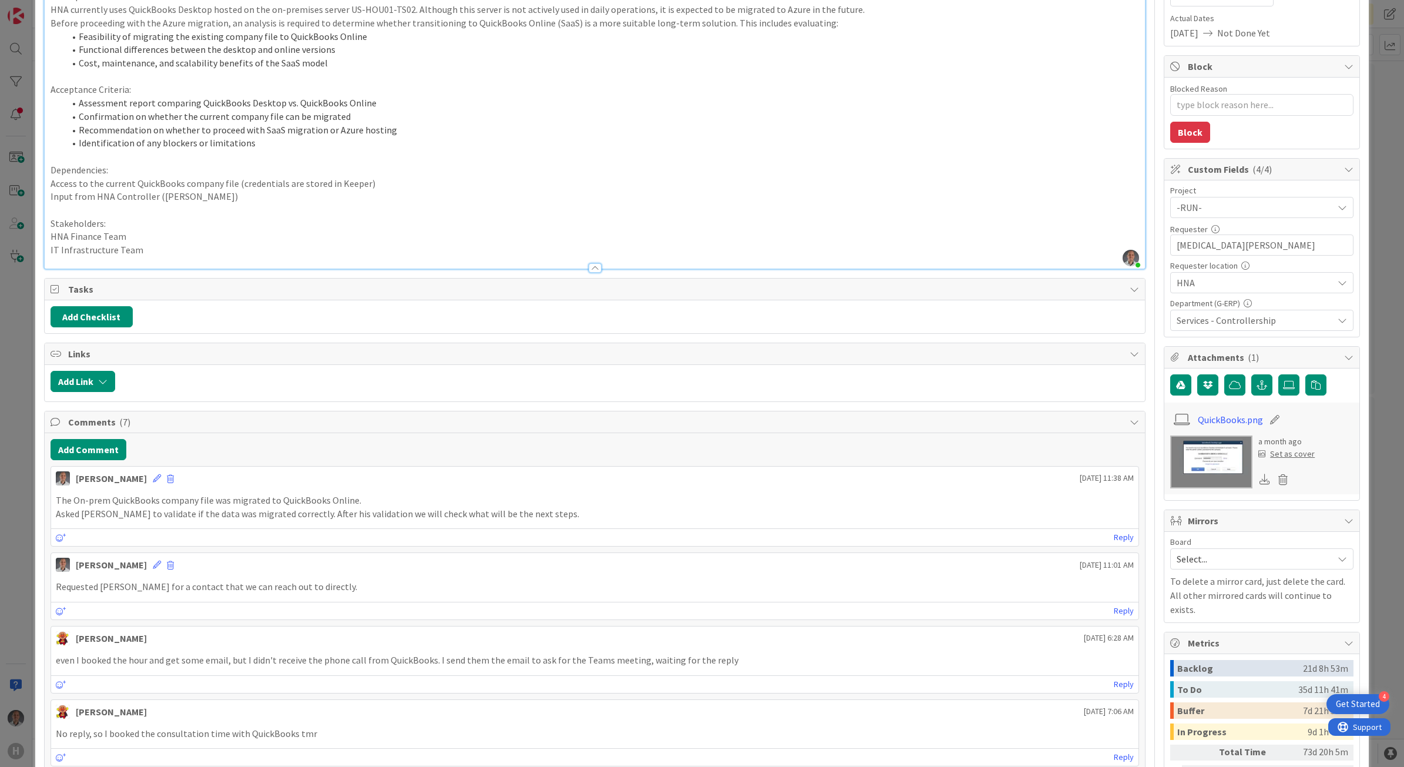
scroll to position [220, 0]
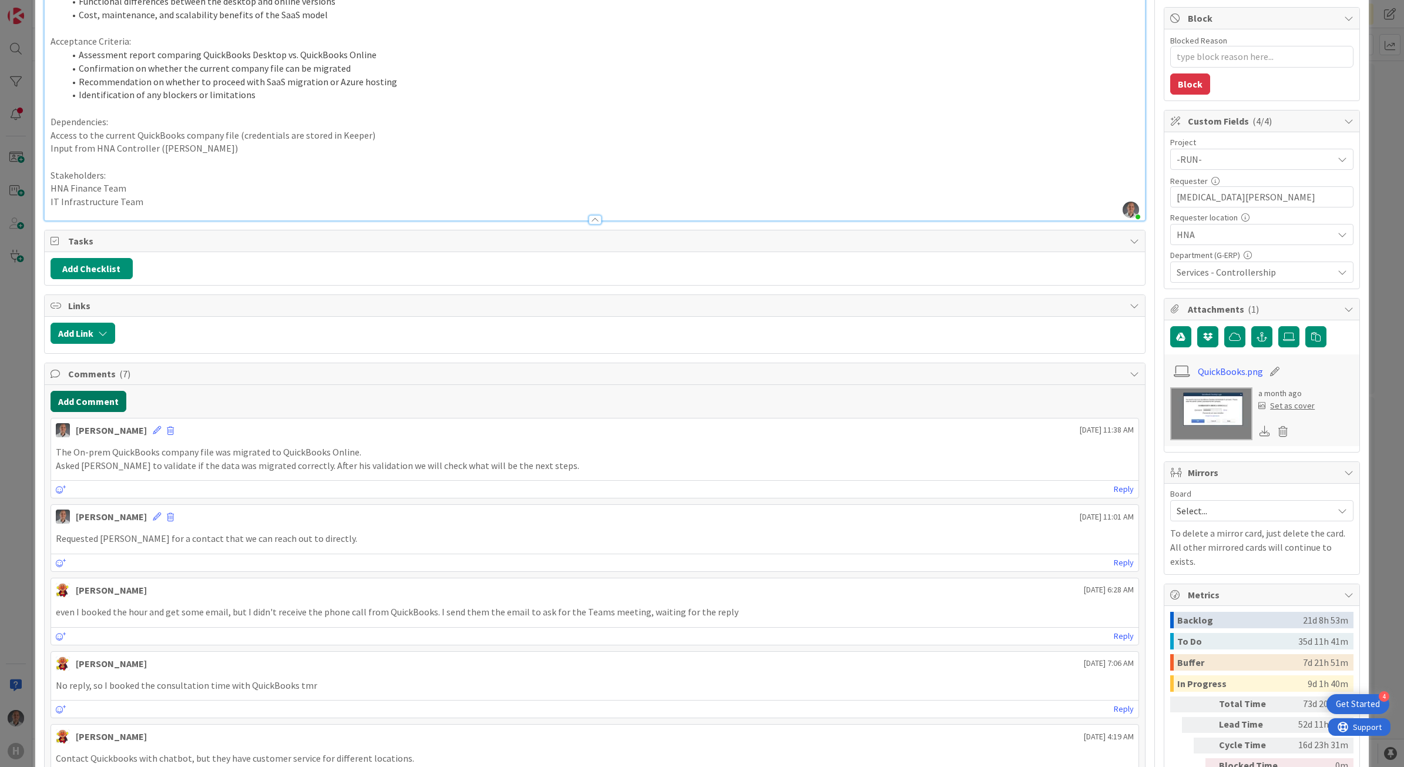
click at [103, 402] on button "Add Comment" at bounding box center [89, 401] width 76 height 21
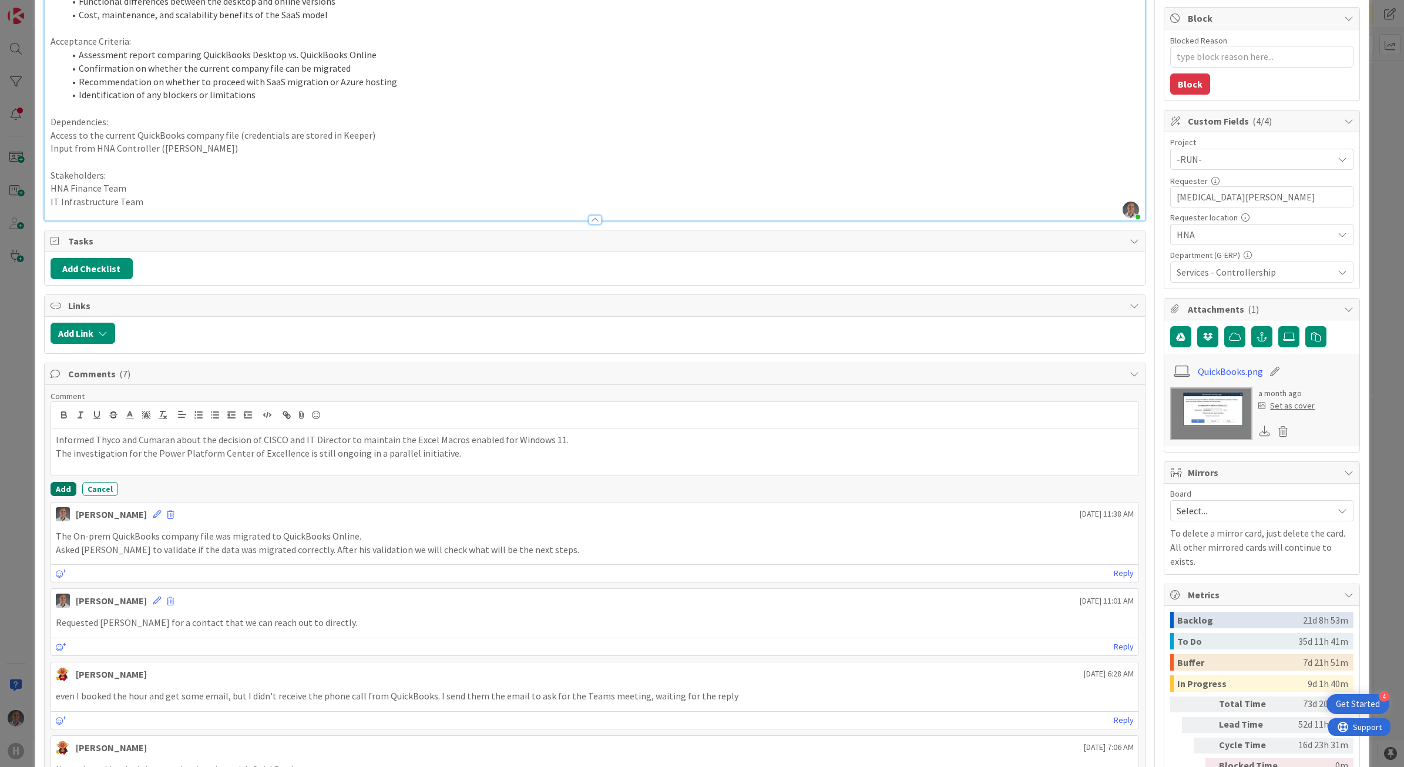
click at [65, 485] on button "Add" at bounding box center [64, 489] width 26 height 14
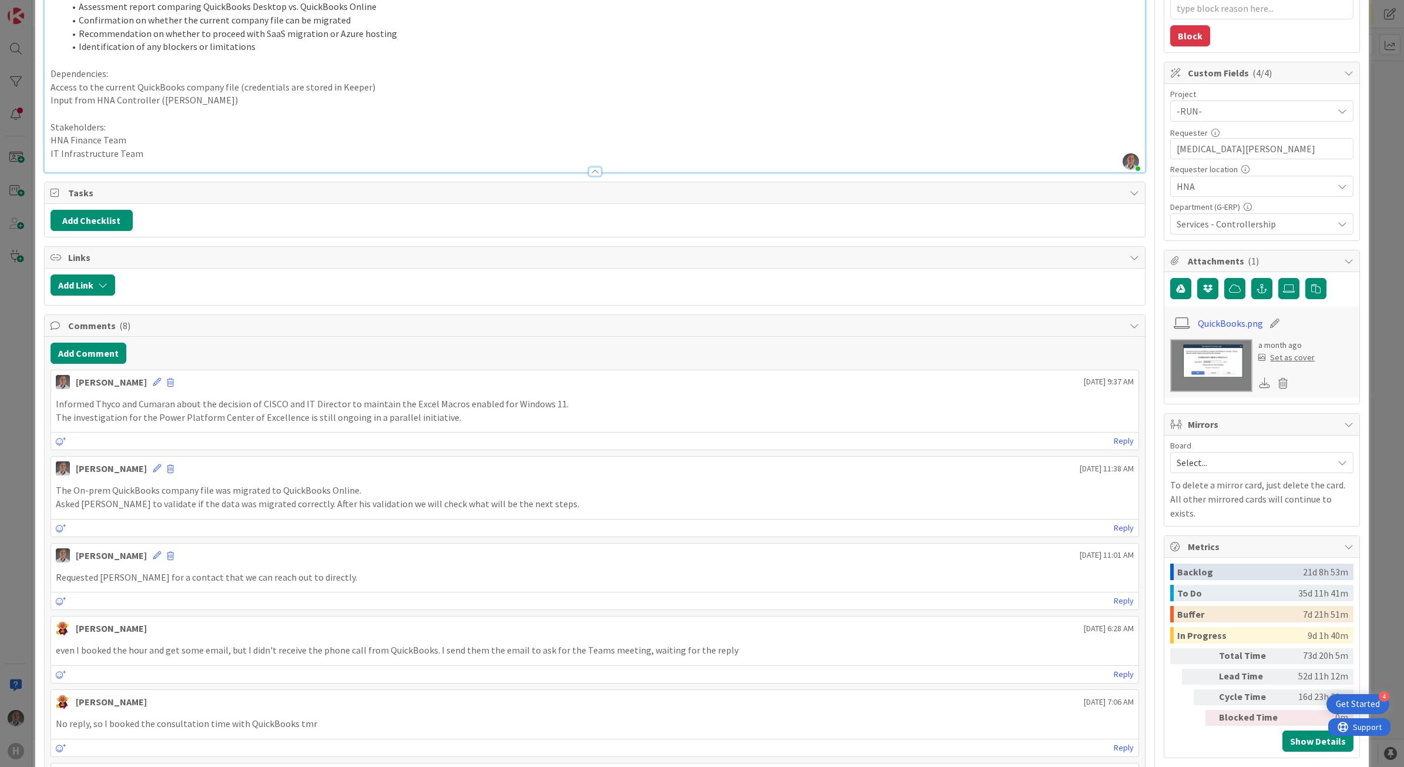
scroll to position [294, 0]
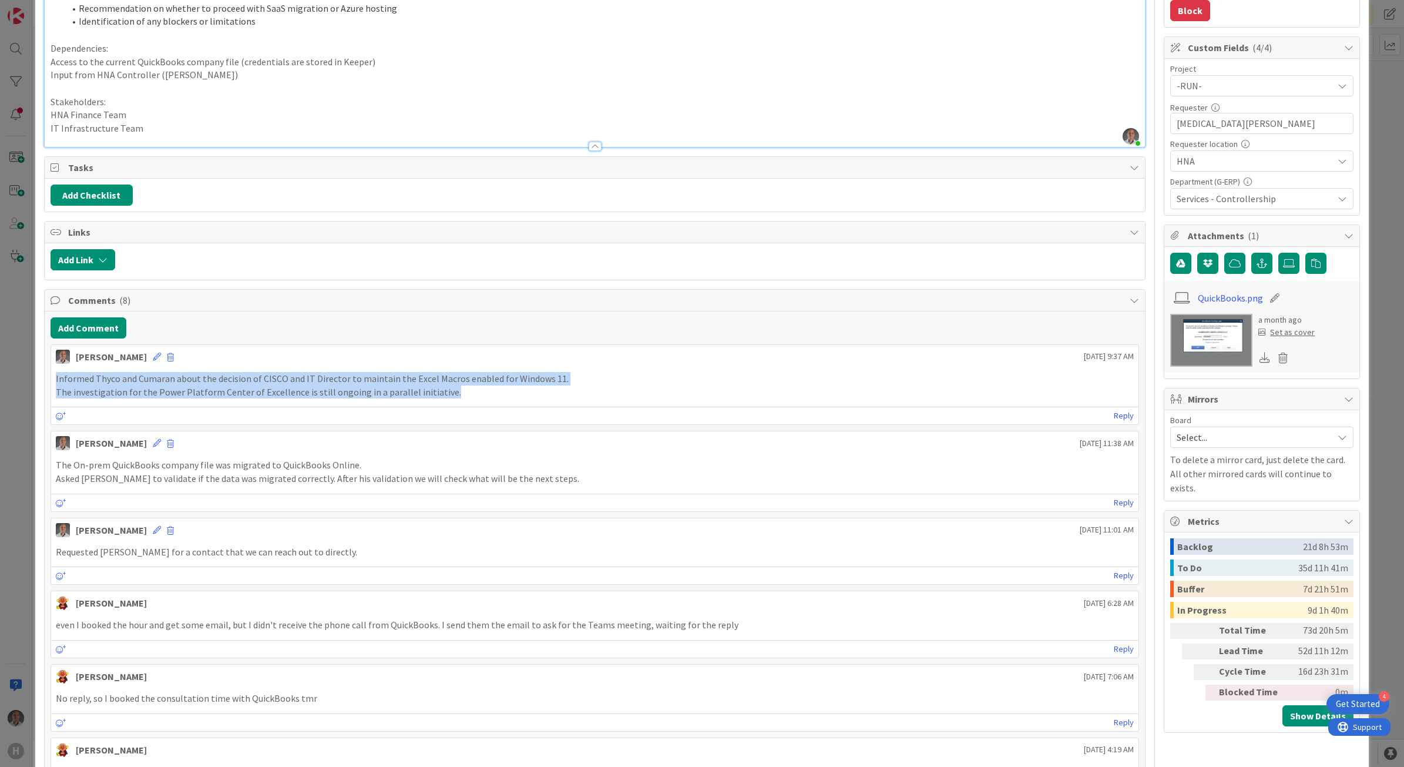
drag, startPoint x: 436, startPoint y: 398, endPoint x: 22, endPoint y: 385, distance: 414.3
click at [22, 385] on div "ID 983 G-ERP - BFG Service Done Title 61 / 128 [QuickBooks] - Evaluate Migratio…" at bounding box center [702, 383] width 1404 height 767
copy div "Informed Thyco and Cumaran about the decision of CISCO and IT Director to maint…"
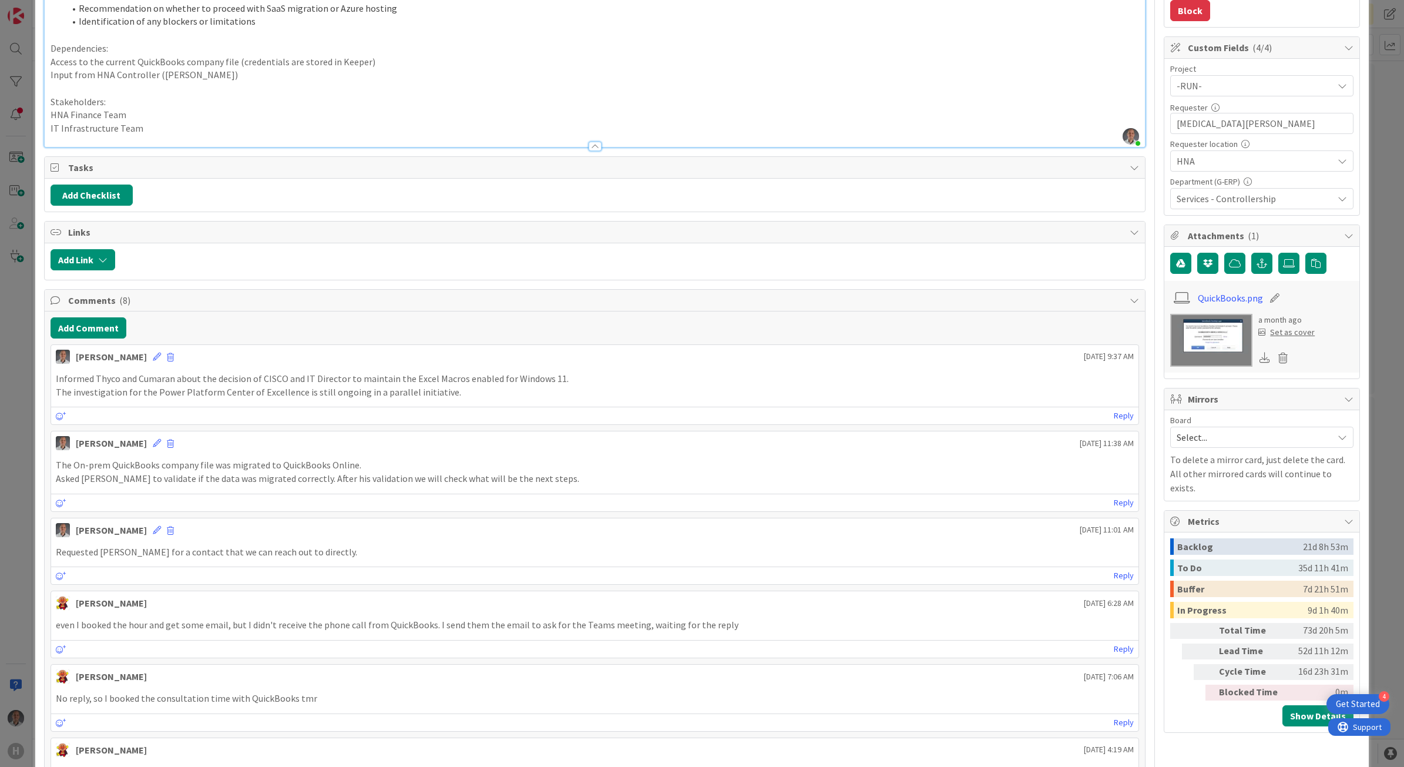
click at [152, 360] on div "[PERSON_NAME] [DATE] 9:37 AM" at bounding box center [595, 354] width 1088 height 19
click at [167, 361] on span at bounding box center [170, 357] width 7 height 8
click at [56, 409] on button "Delete" at bounding box center [55, 411] width 44 height 21
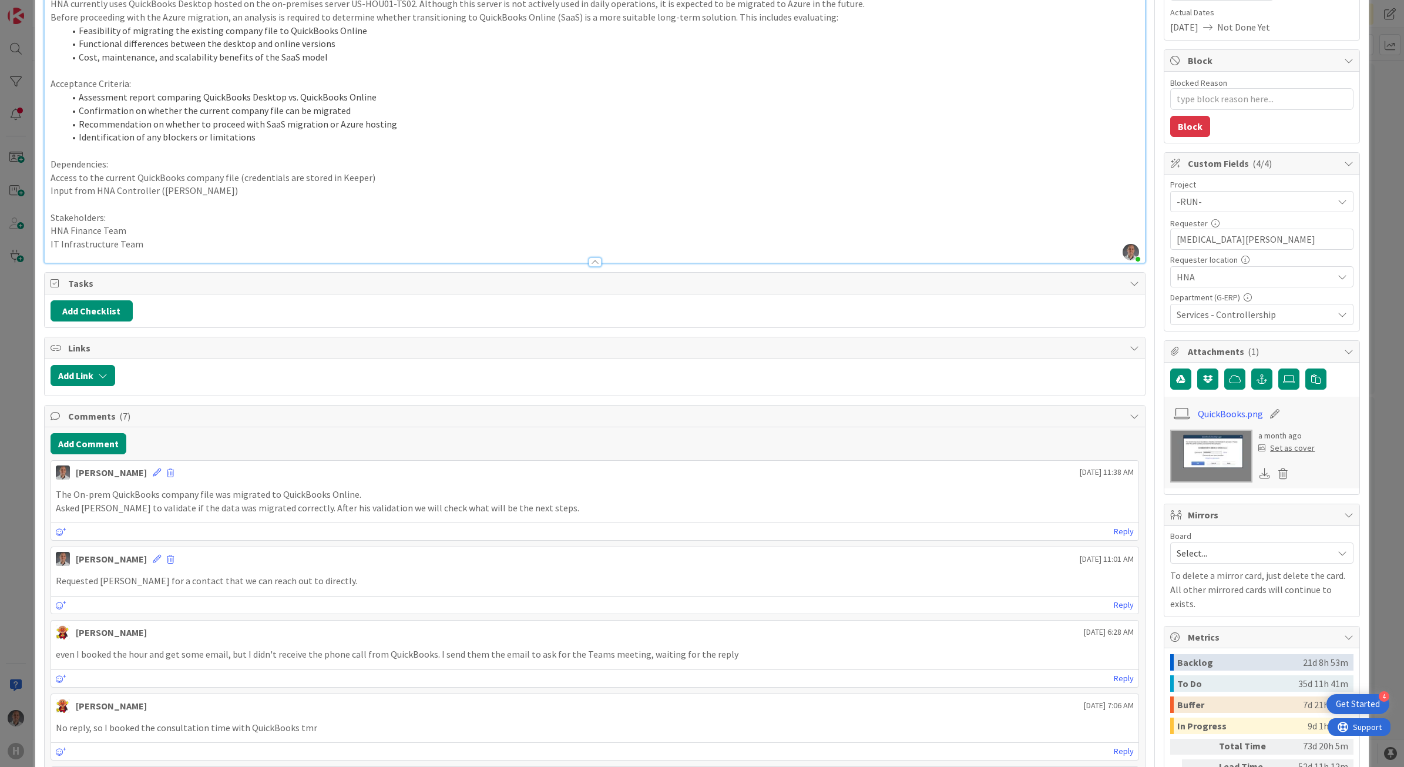
scroll to position [0, 0]
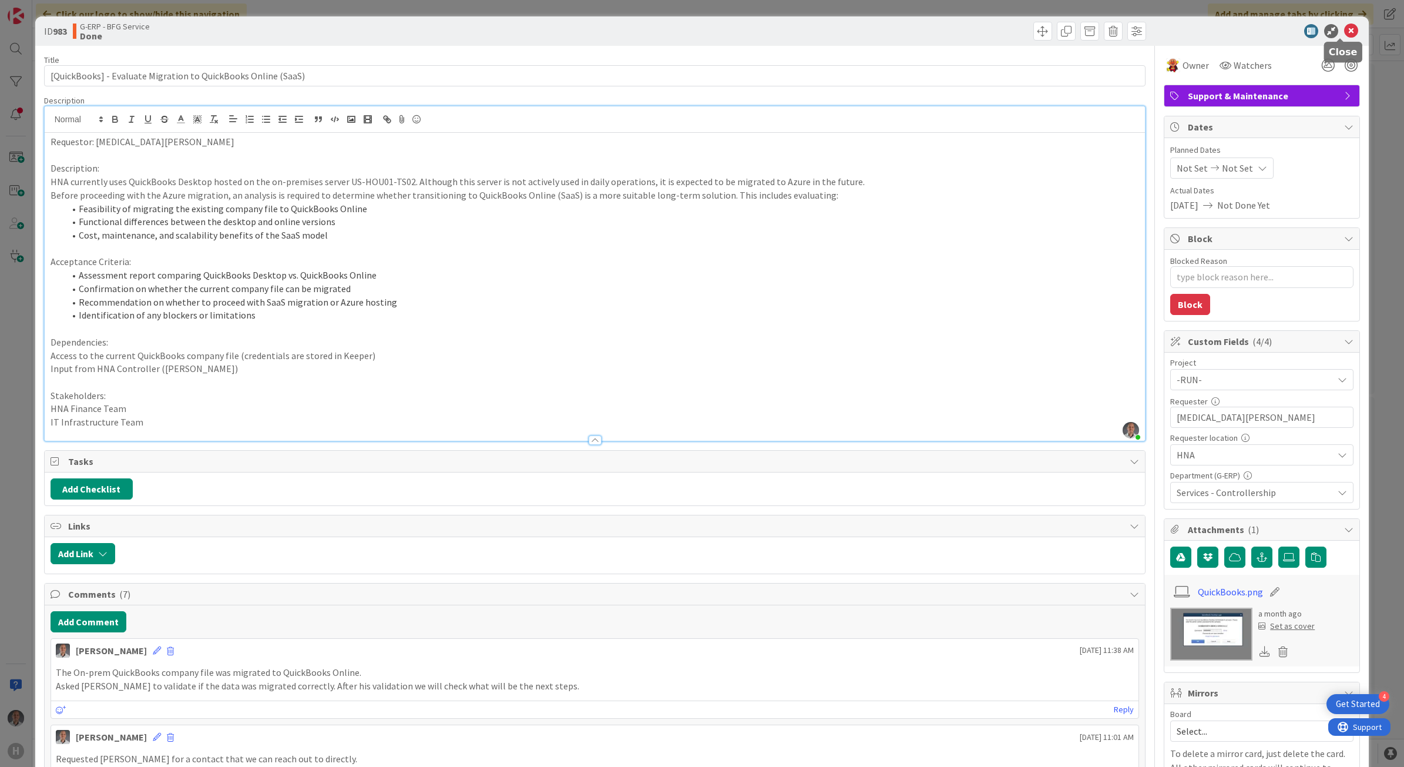
click at [1344, 35] on icon at bounding box center [1351, 31] width 14 height 14
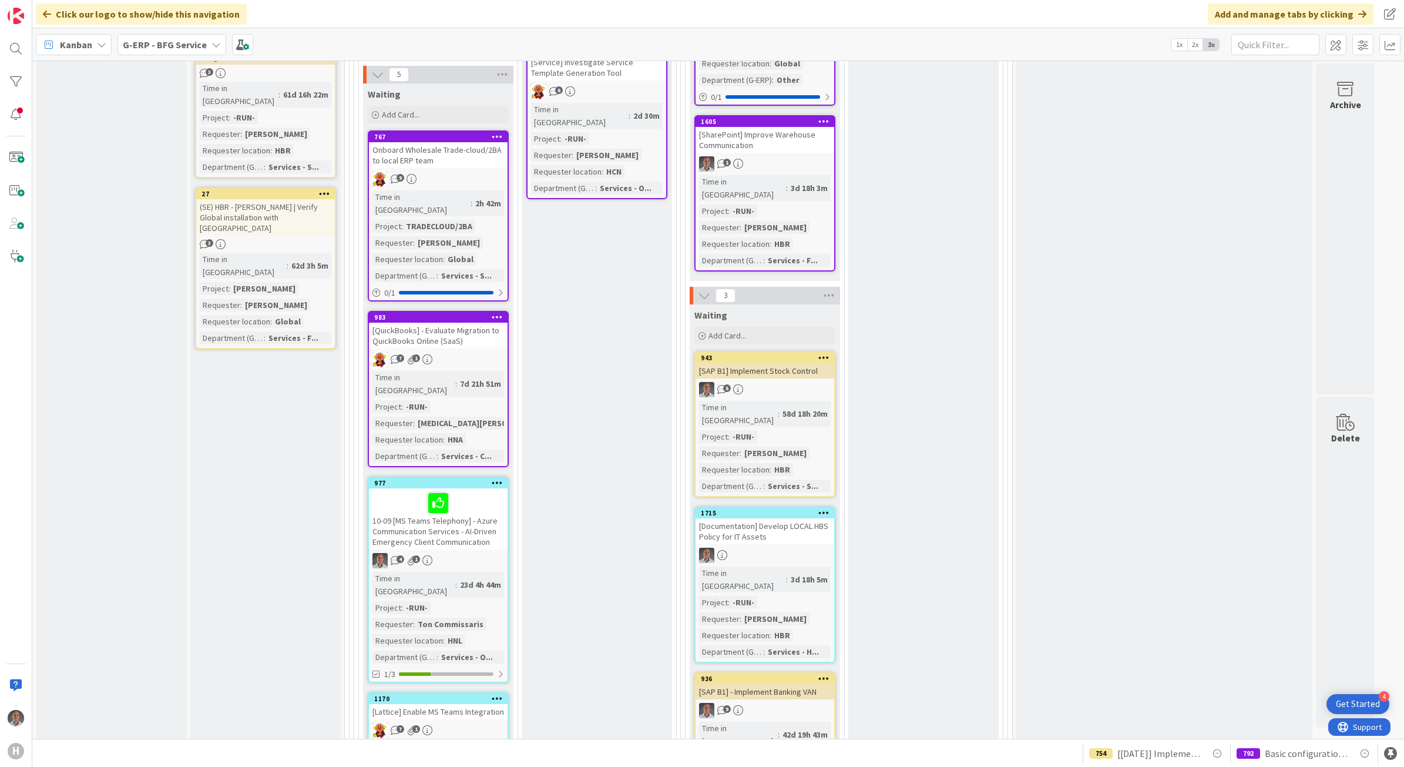
scroll to position [788, 0]
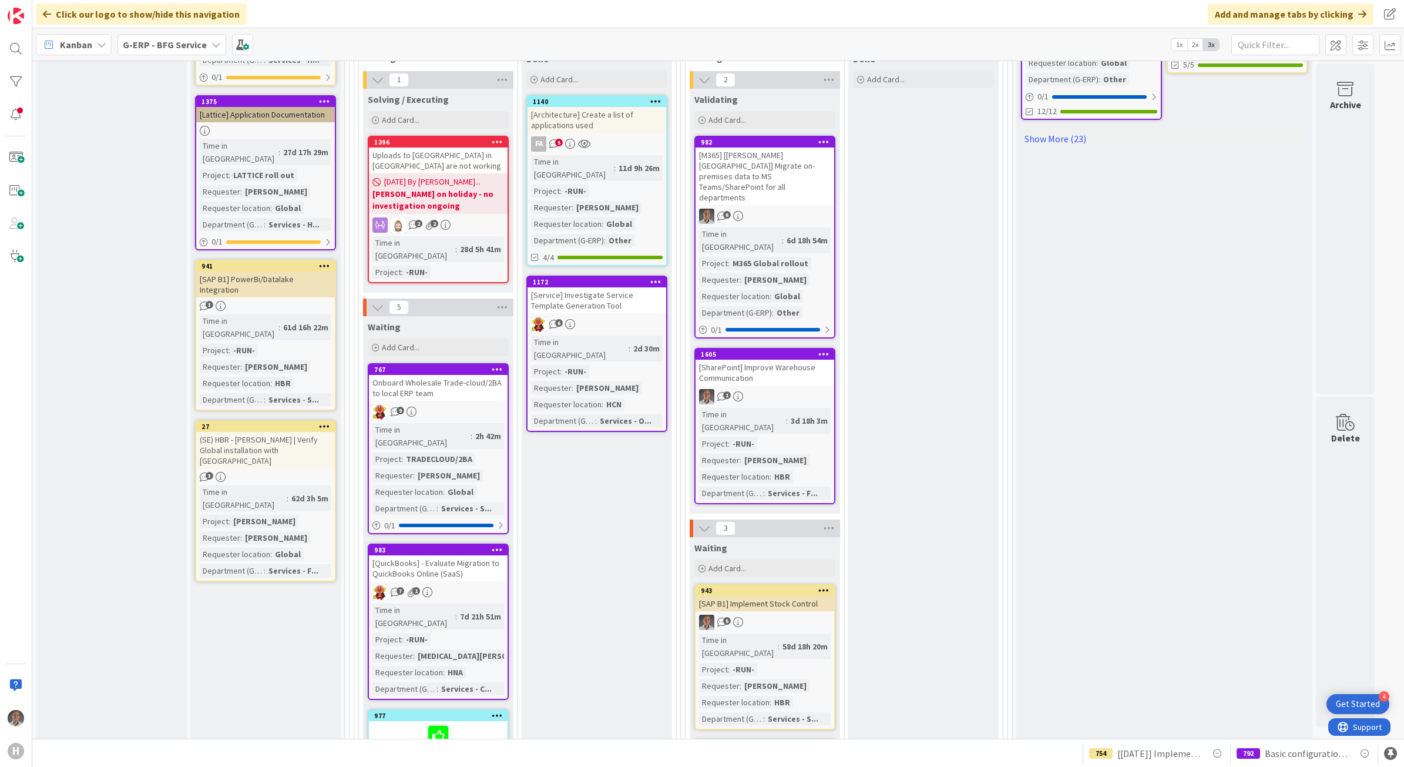
click at [620, 287] on div "[Service] Investigate Service Template Generation Tool" at bounding box center [596, 300] width 139 height 26
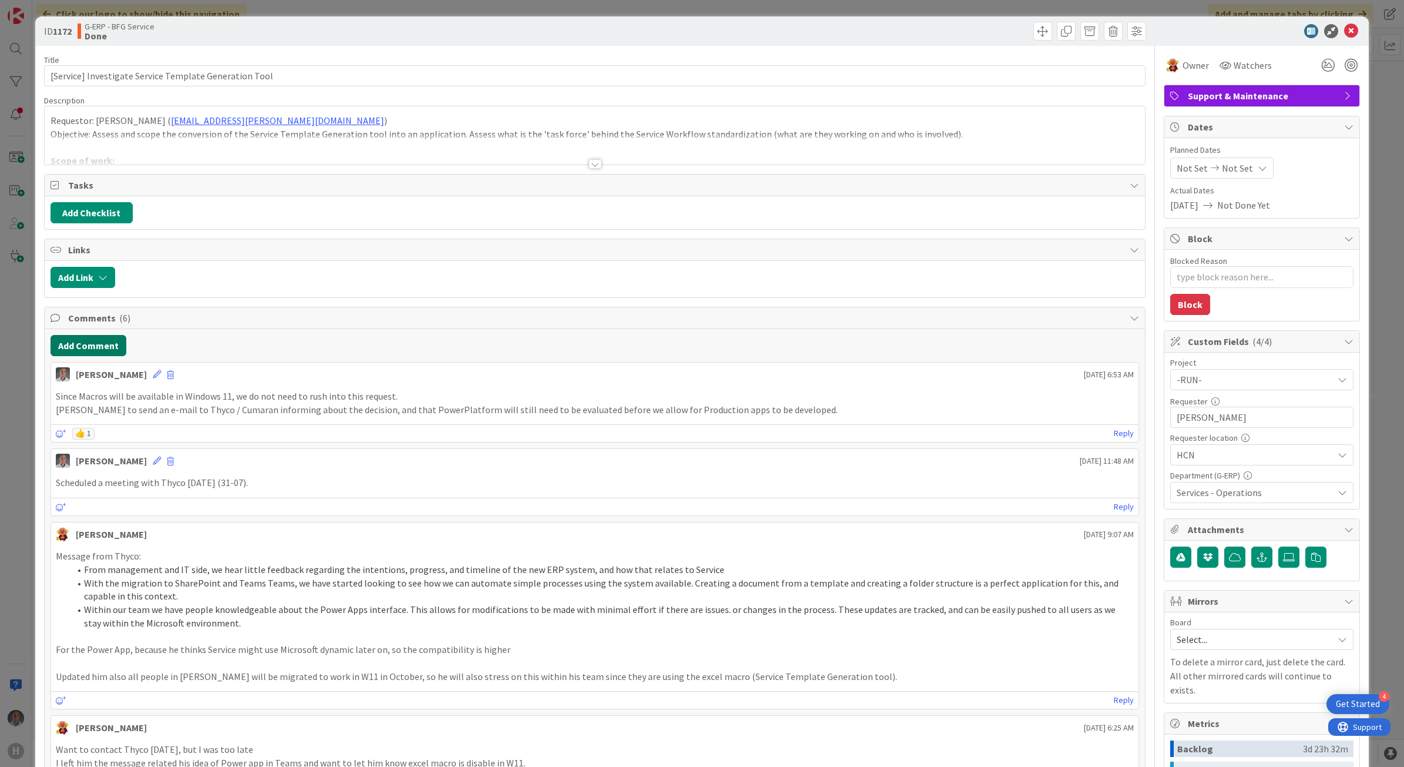
click at [75, 350] on button "Add Comment" at bounding box center [89, 345] width 76 height 21
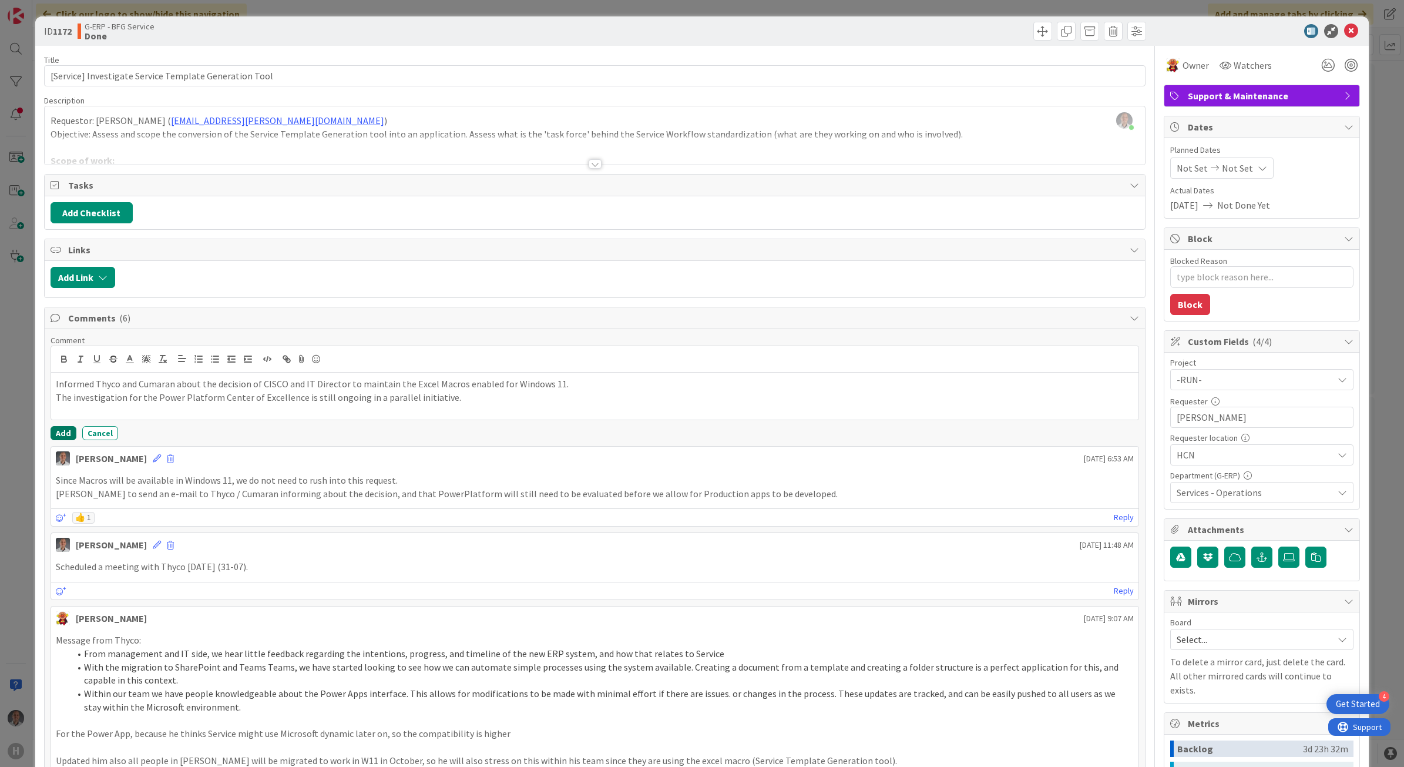
click at [57, 435] on button "Add" at bounding box center [64, 433] width 26 height 14
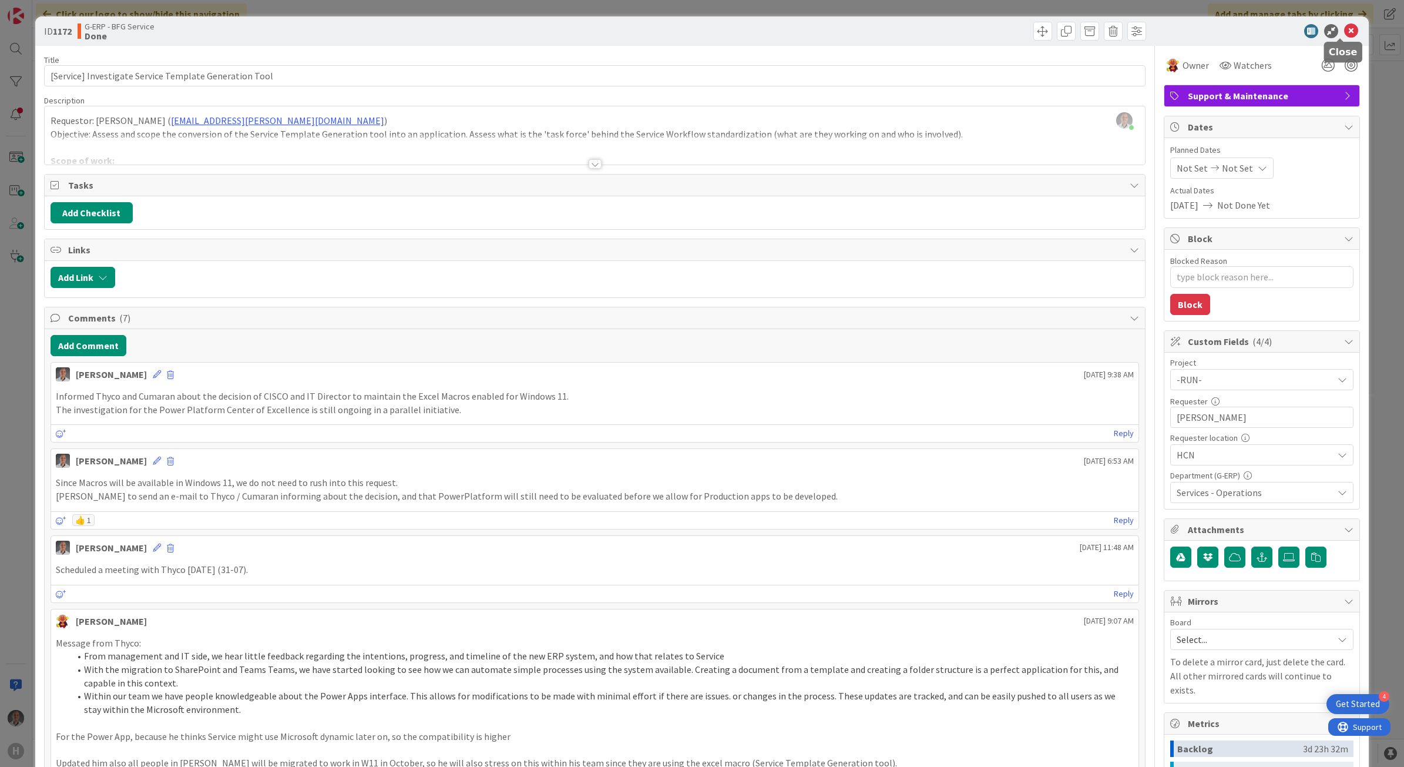
click at [1344, 31] on icon at bounding box center [1351, 31] width 14 height 14
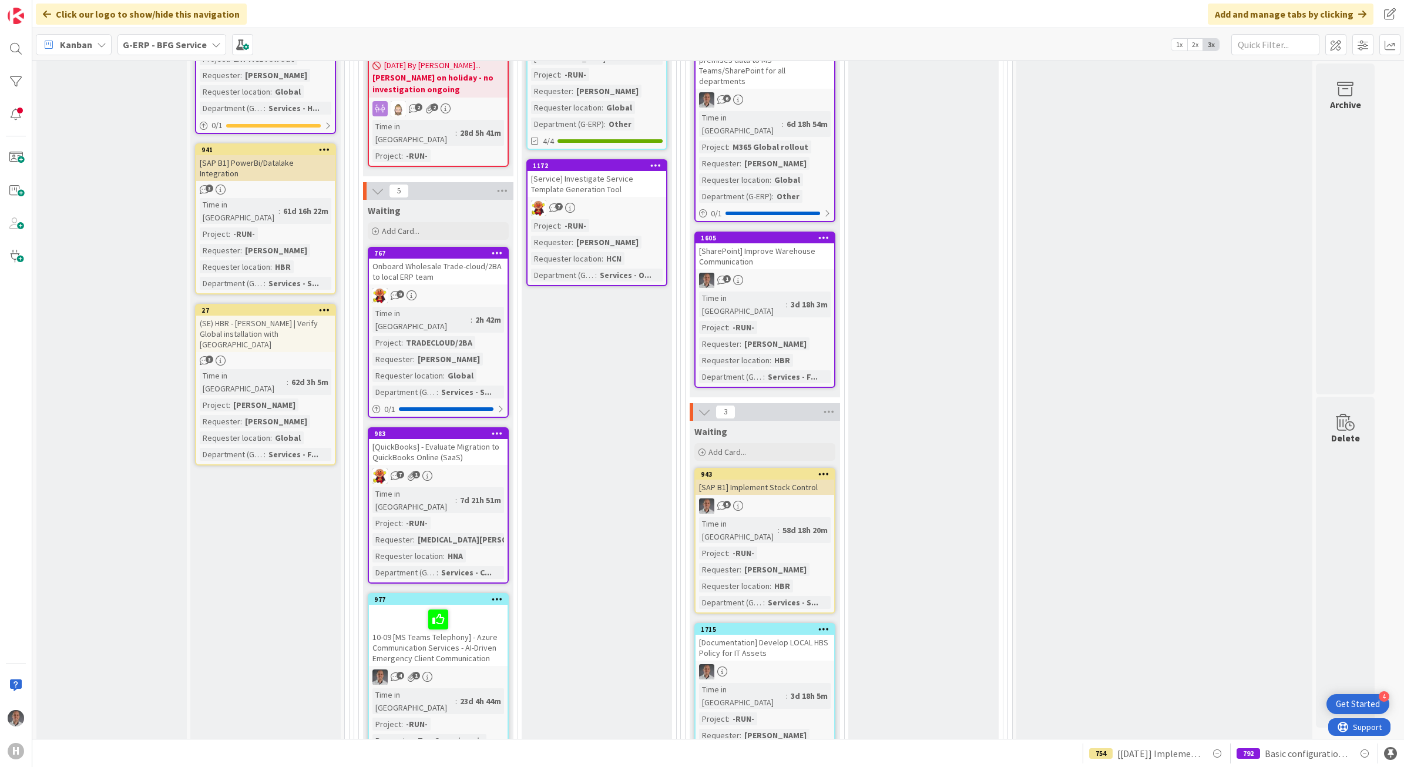
scroll to position [861, 0]
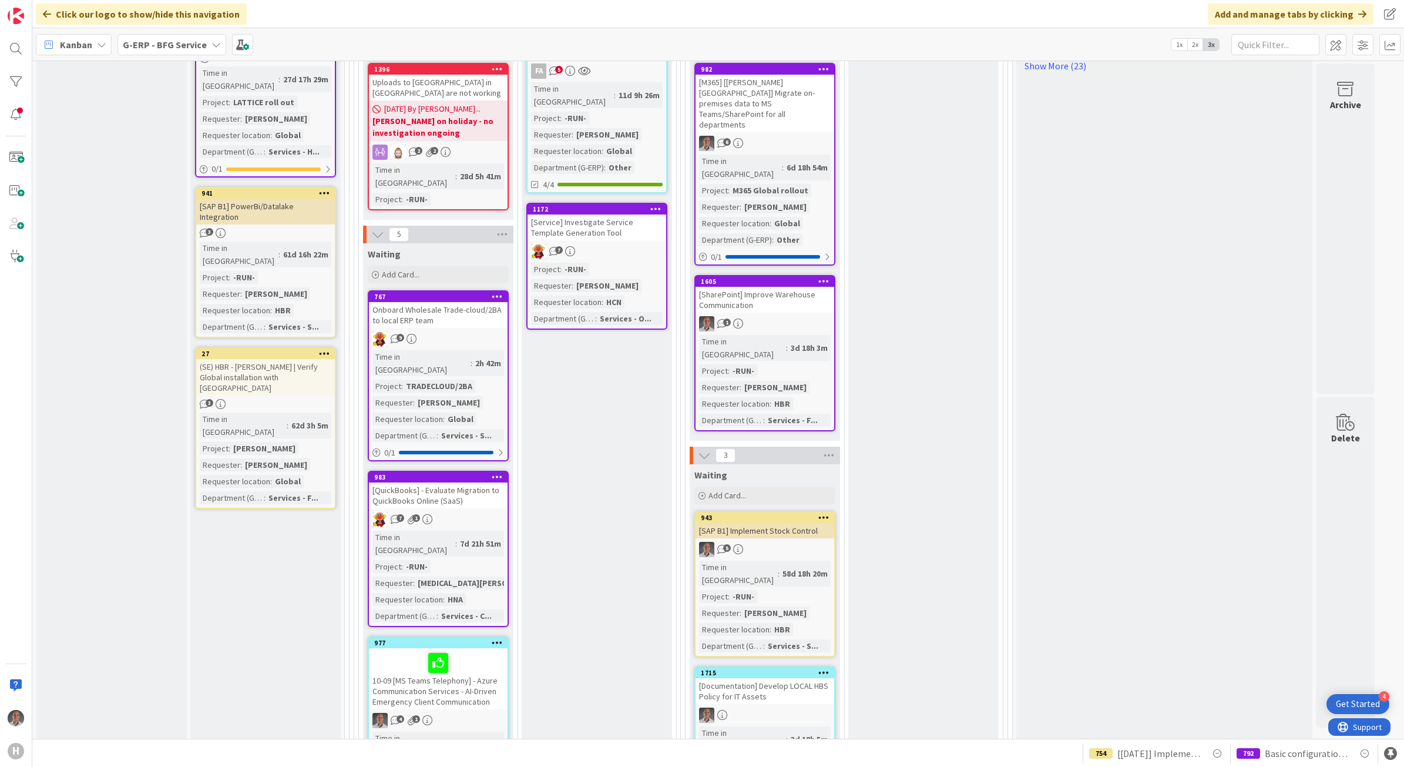
click at [479, 302] on div "Onboard Wholesale Trade-cloud/2BA to local ERP team" at bounding box center [438, 315] width 139 height 26
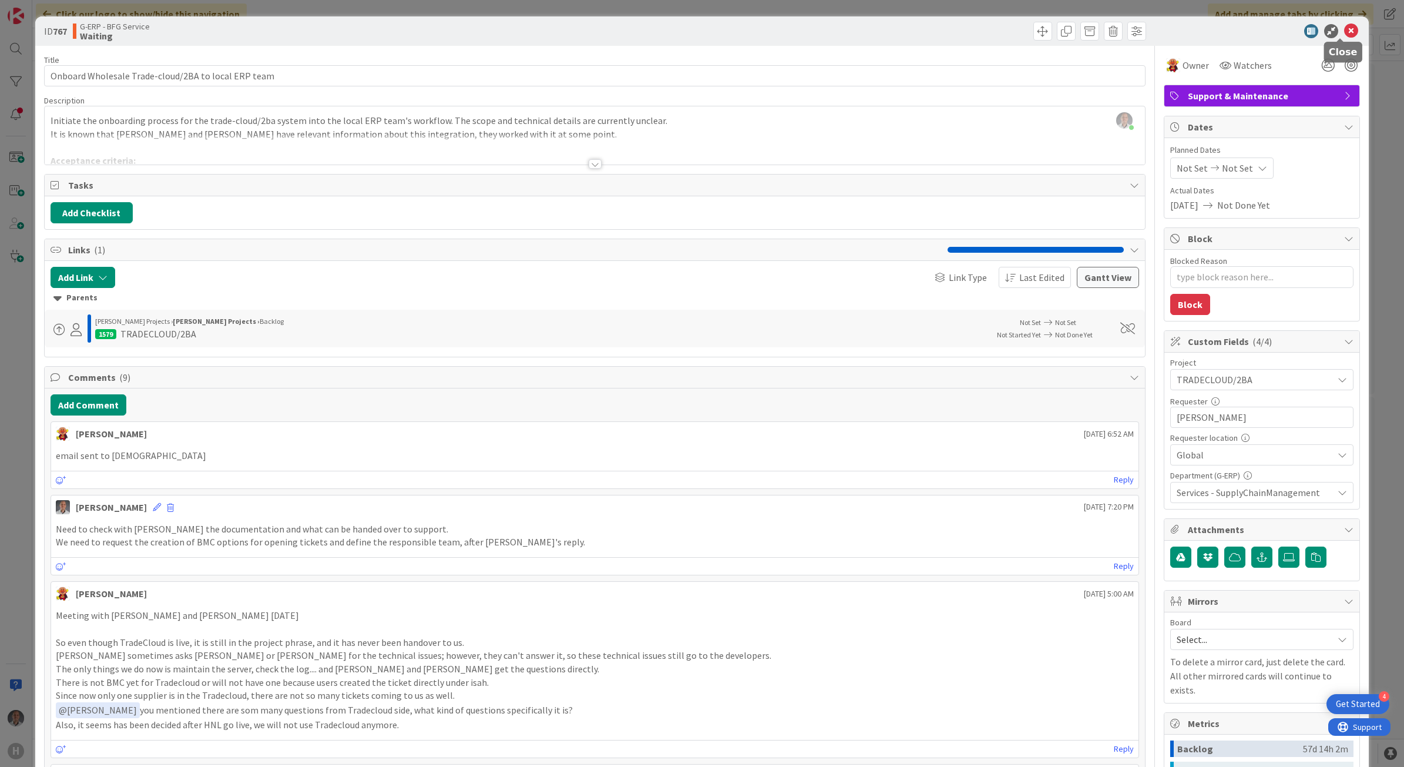
click at [1345, 28] on icon at bounding box center [1351, 31] width 14 height 14
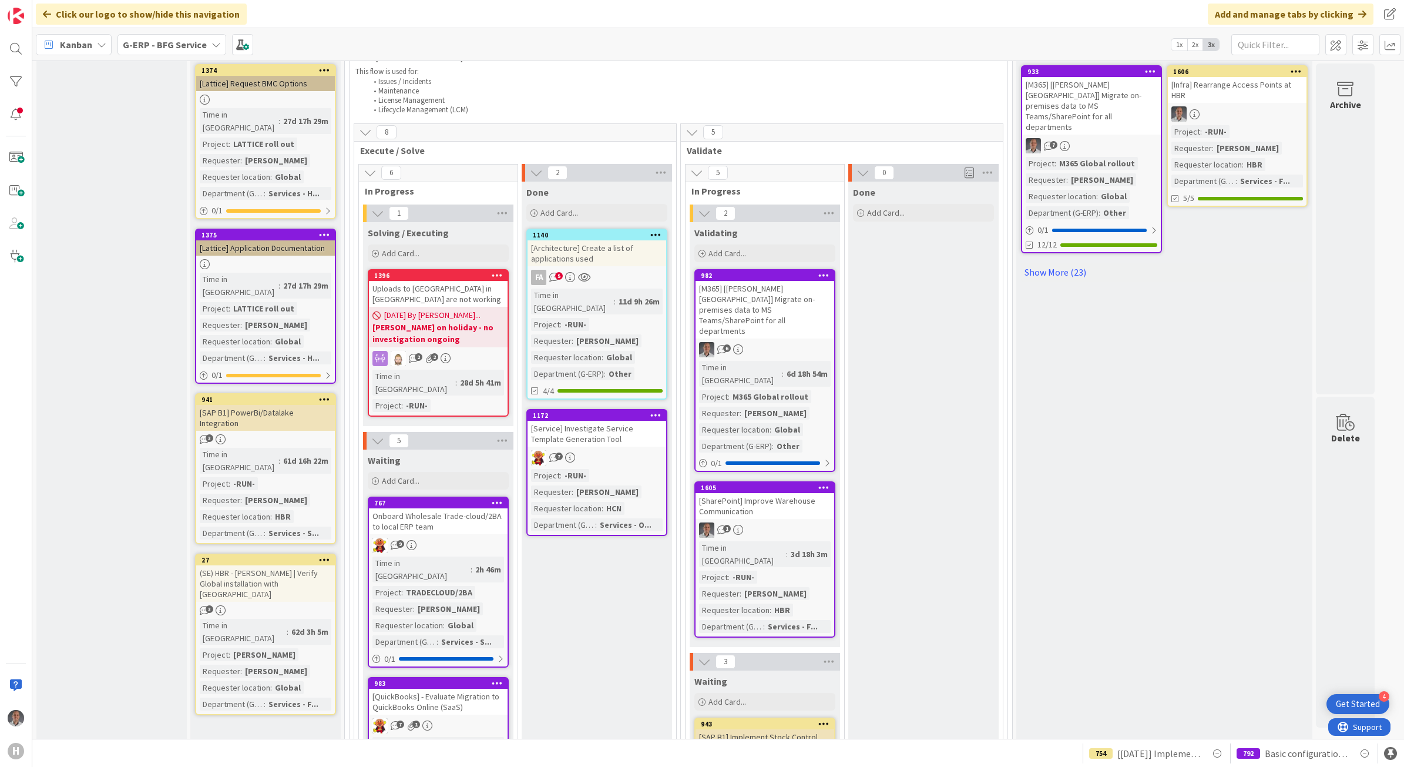
scroll to position [641, 0]
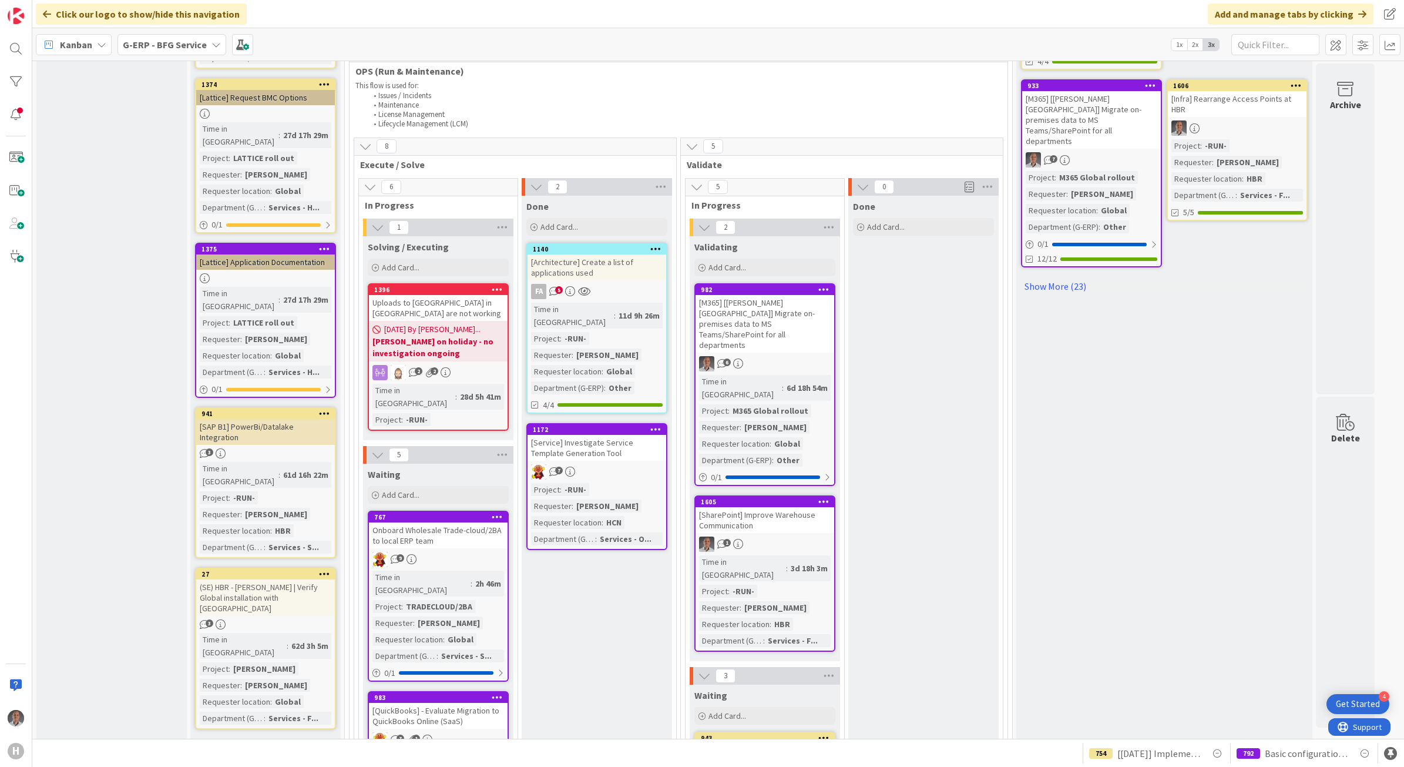
click at [791, 507] on div "[SharePoint] Improve Warehouse Communication" at bounding box center [764, 520] width 139 height 26
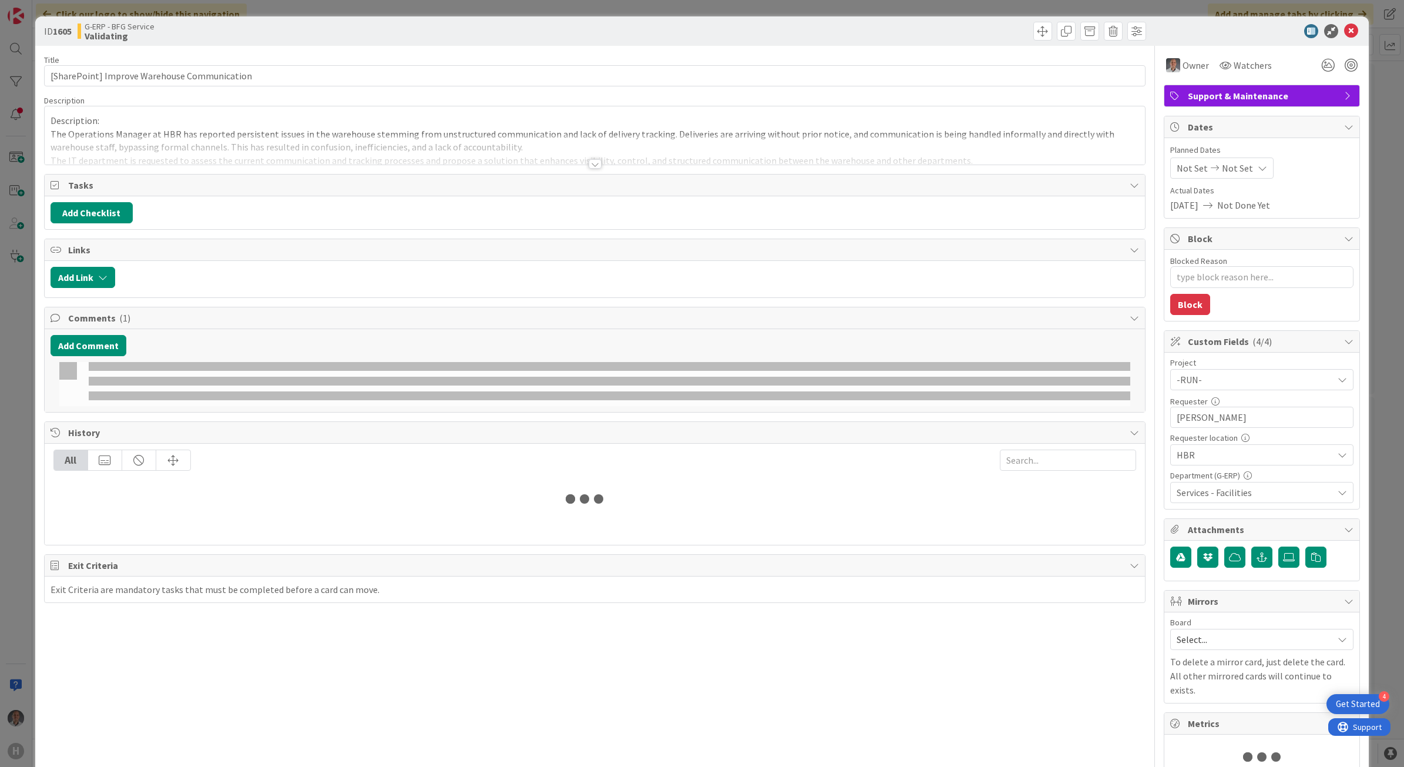
type textarea "x"
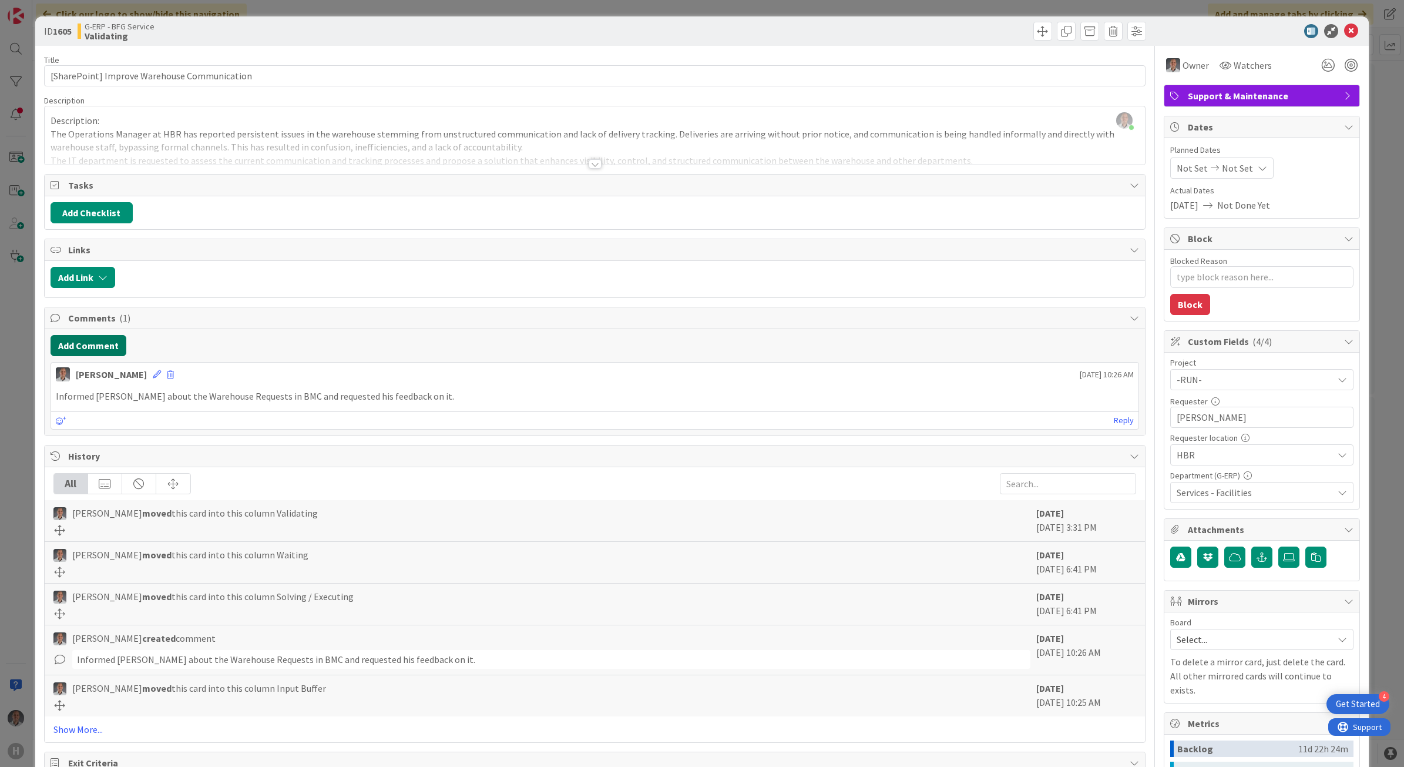
click at [94, 344] on button "Add Comment" at bounding box center [89, 345] width 76 height 21
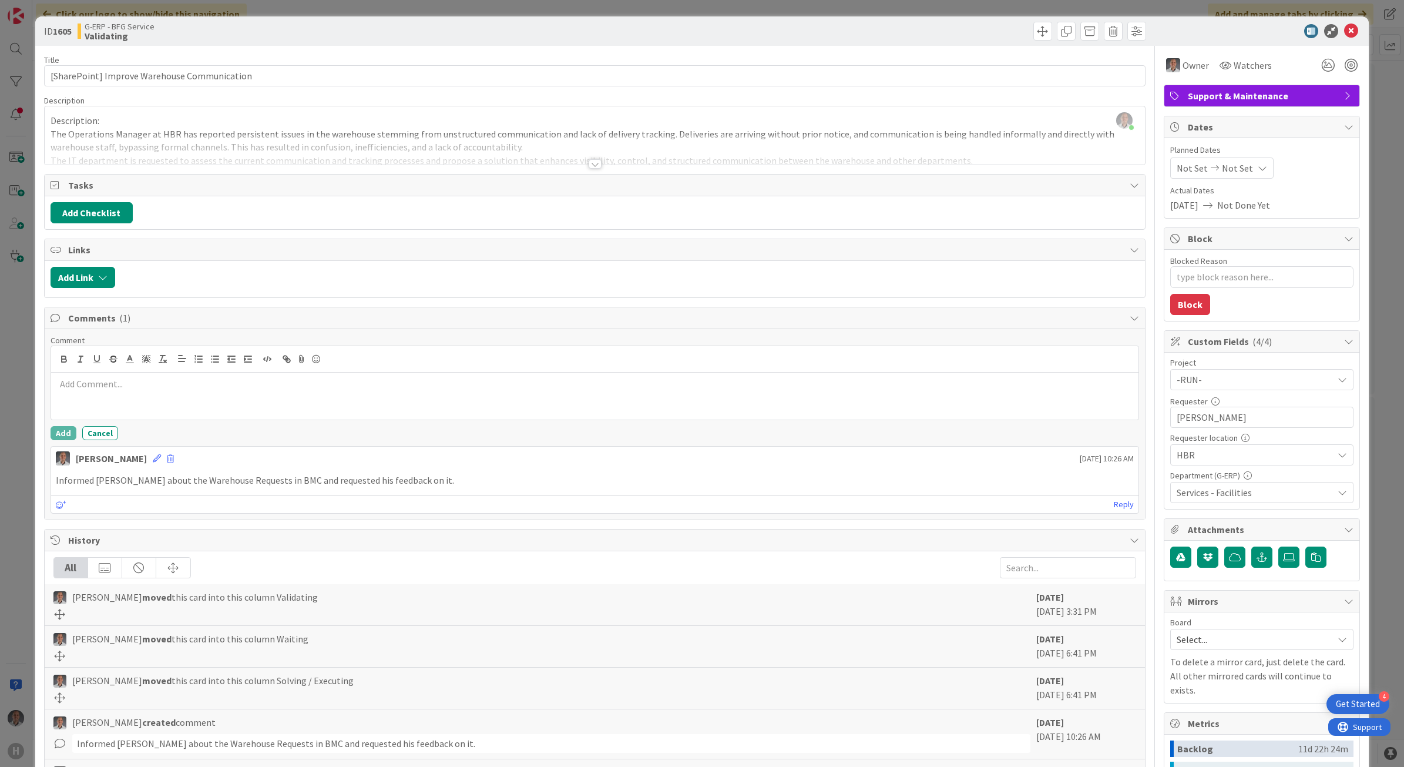
click at [127, 382] on p at bounding box center [595, 384] width 1078 height 14
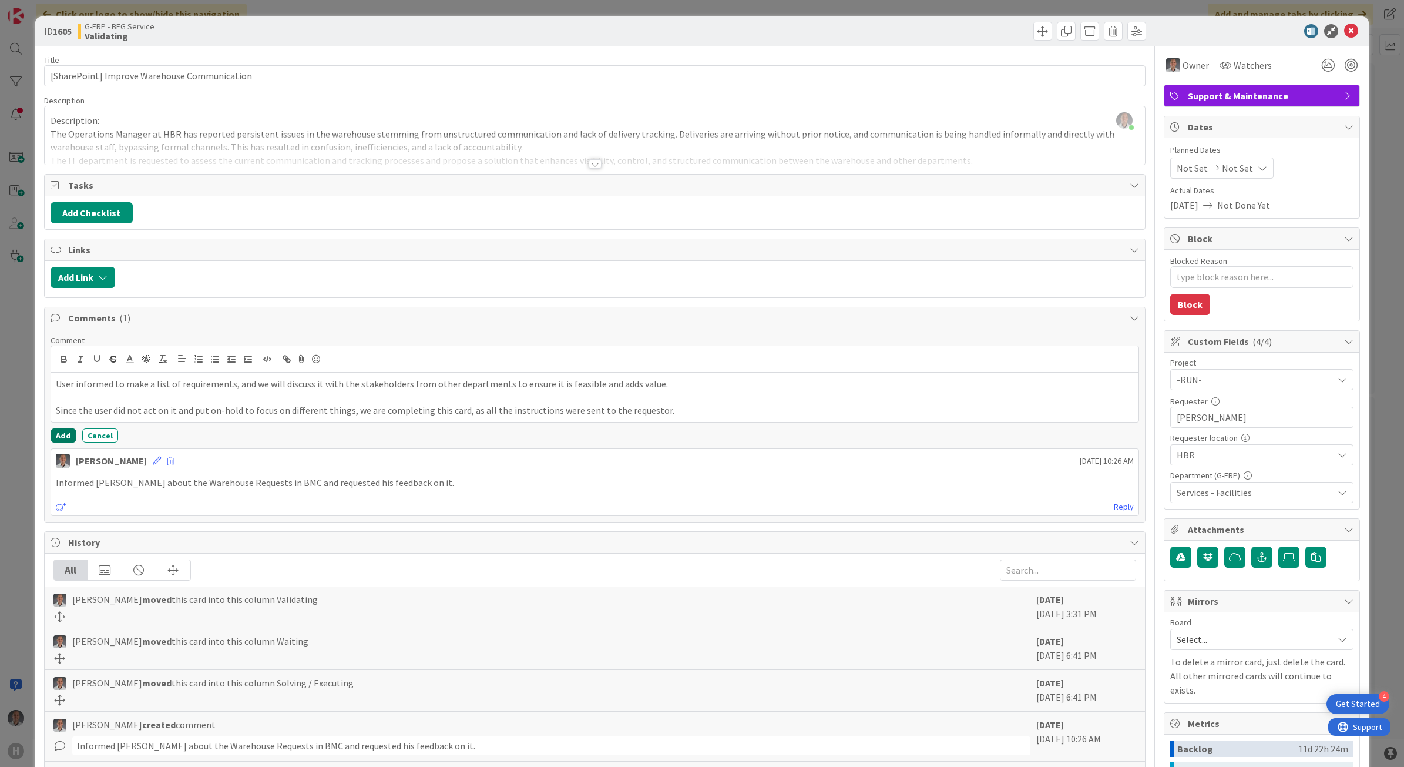
click at [65, 436] on button "Add" at bounding box center [64, 435] width 26 height 14
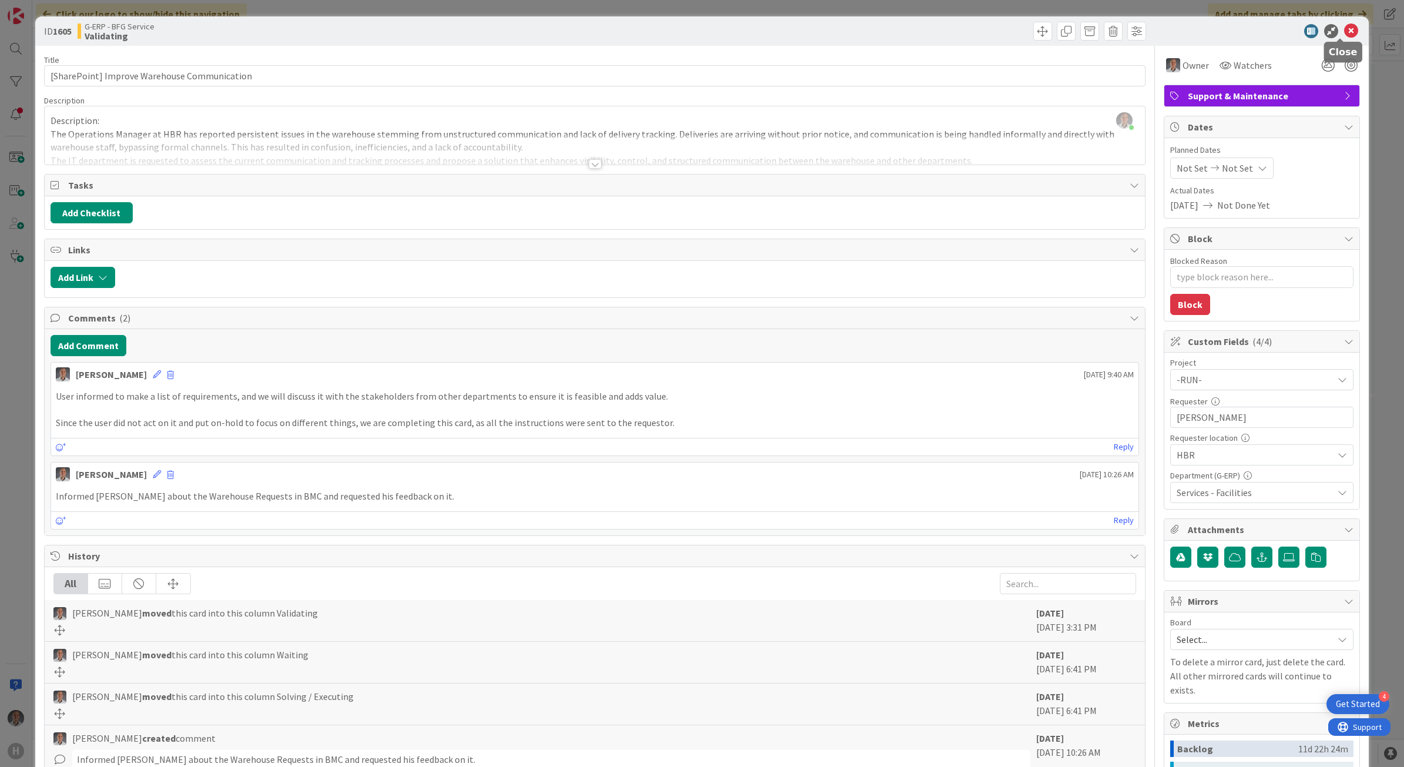
click at [1344, 26] on icon at bounding box center [1351, 31] width 14 height 14
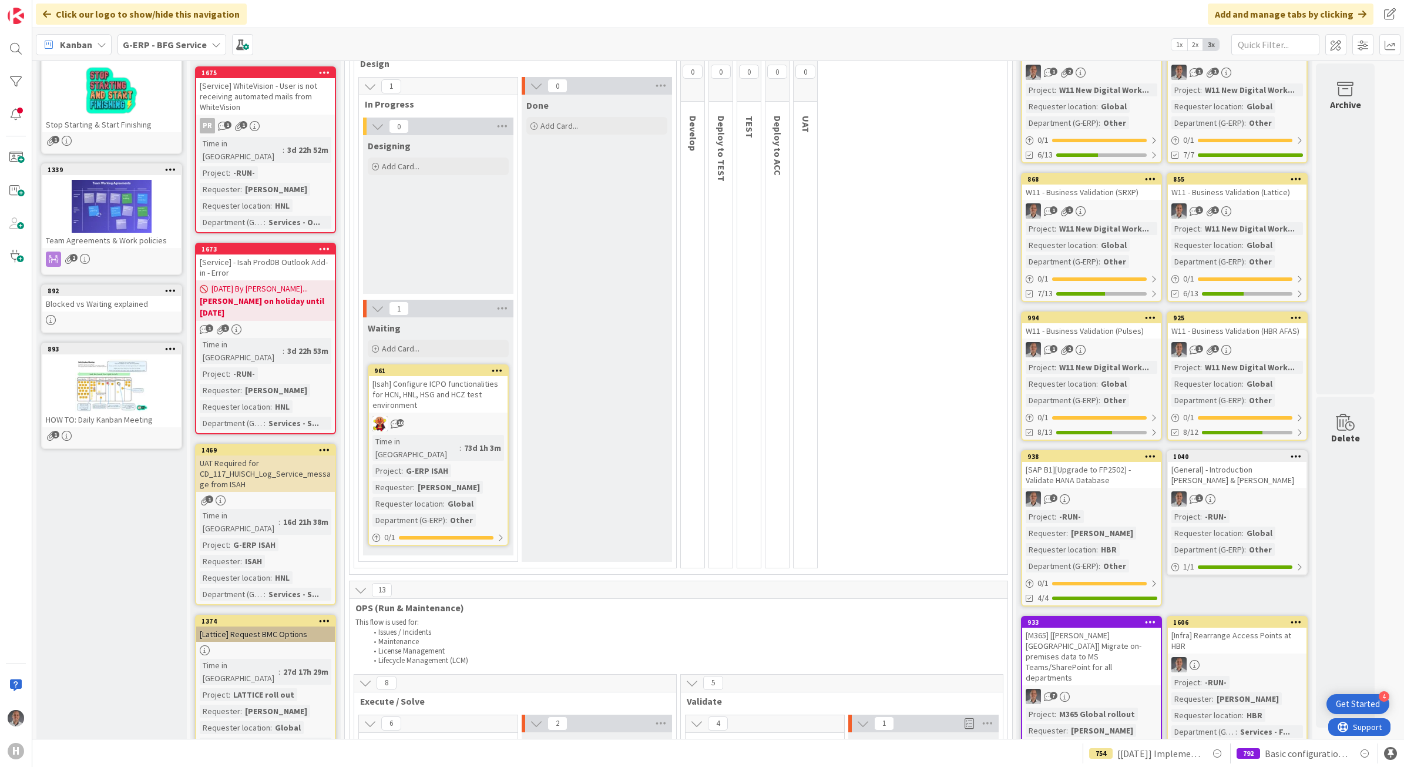
scroll to position [73, 0]
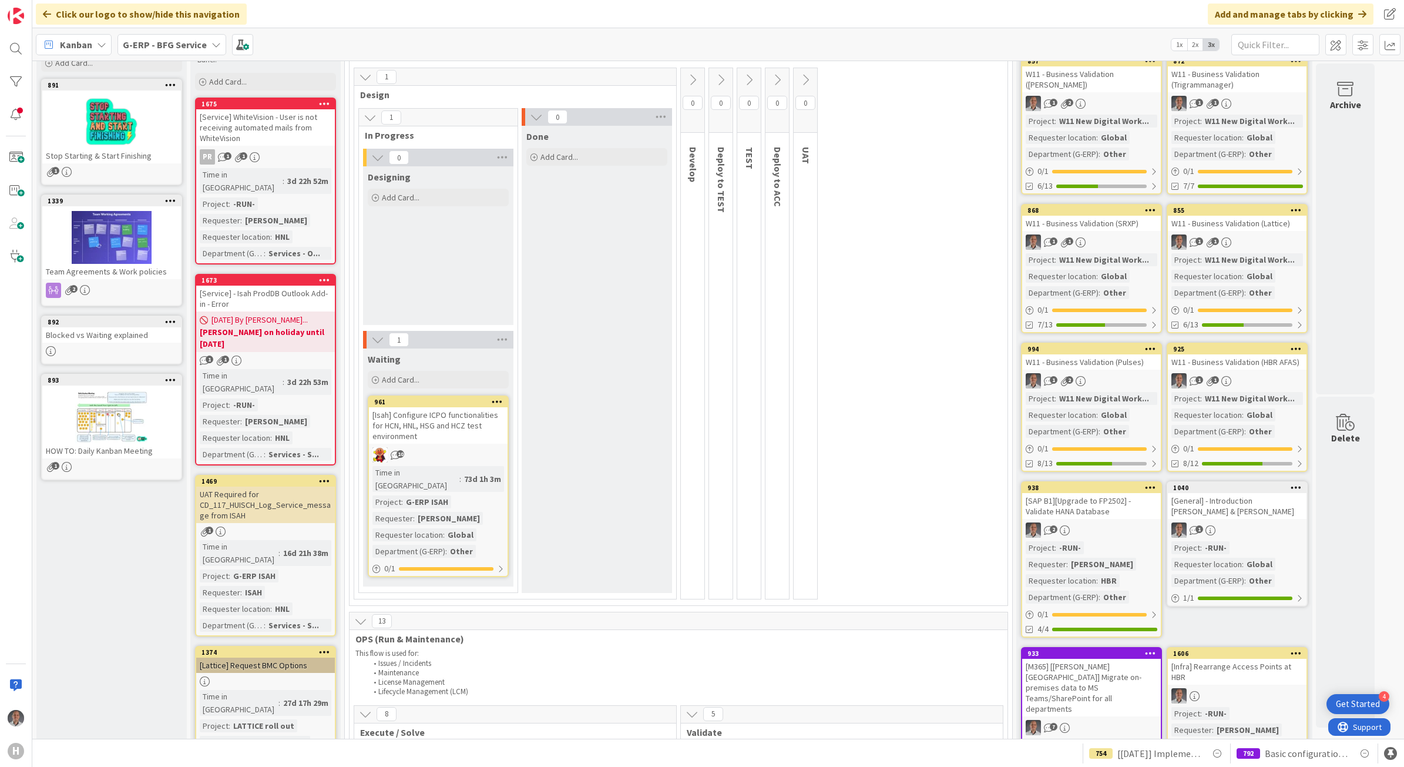
click at [293, 125] on div "[Service] WhiteVision - User is not receiving automated mails from WhiteVision" at bounding box center [265, 127] width 139 height 36
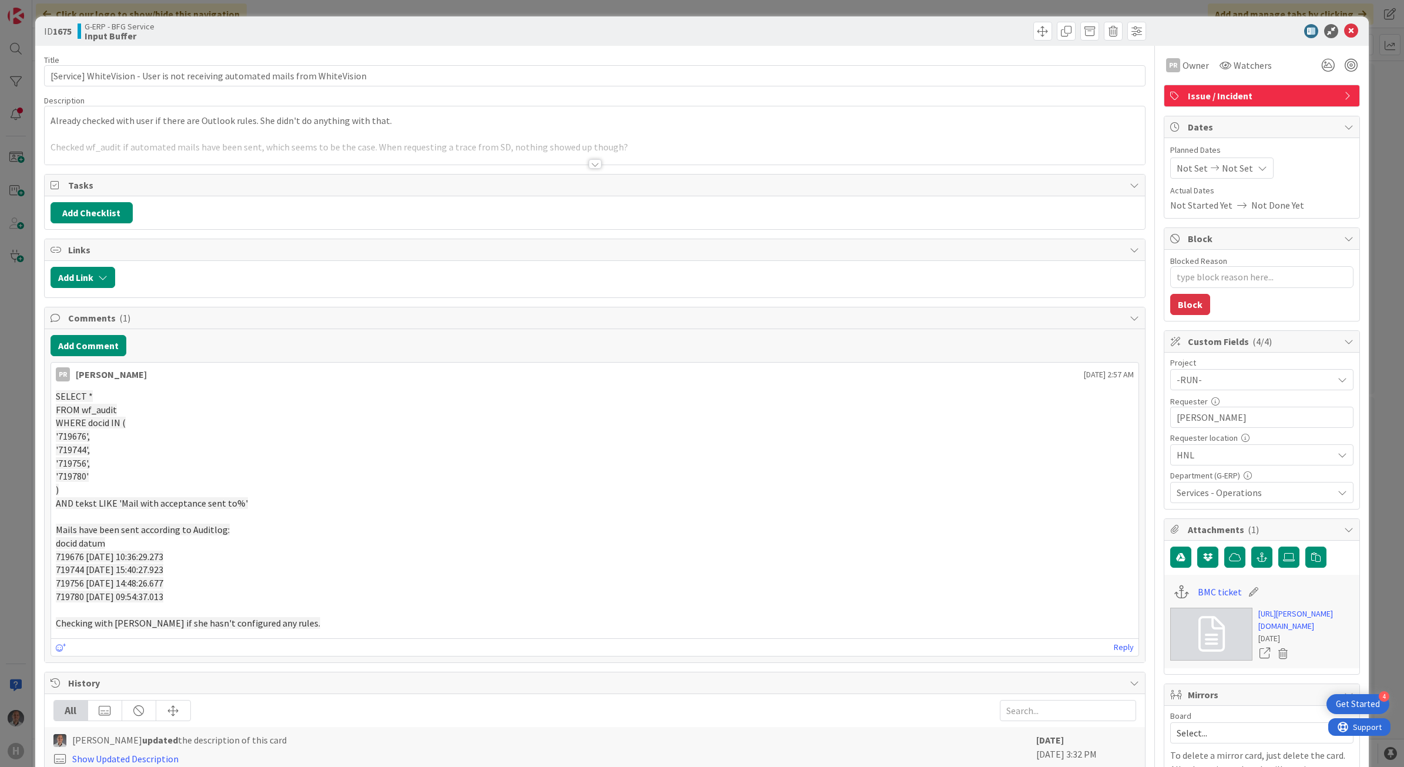
click at [590, 154] on div at bounding box center [595, 150] width 1101 height 30
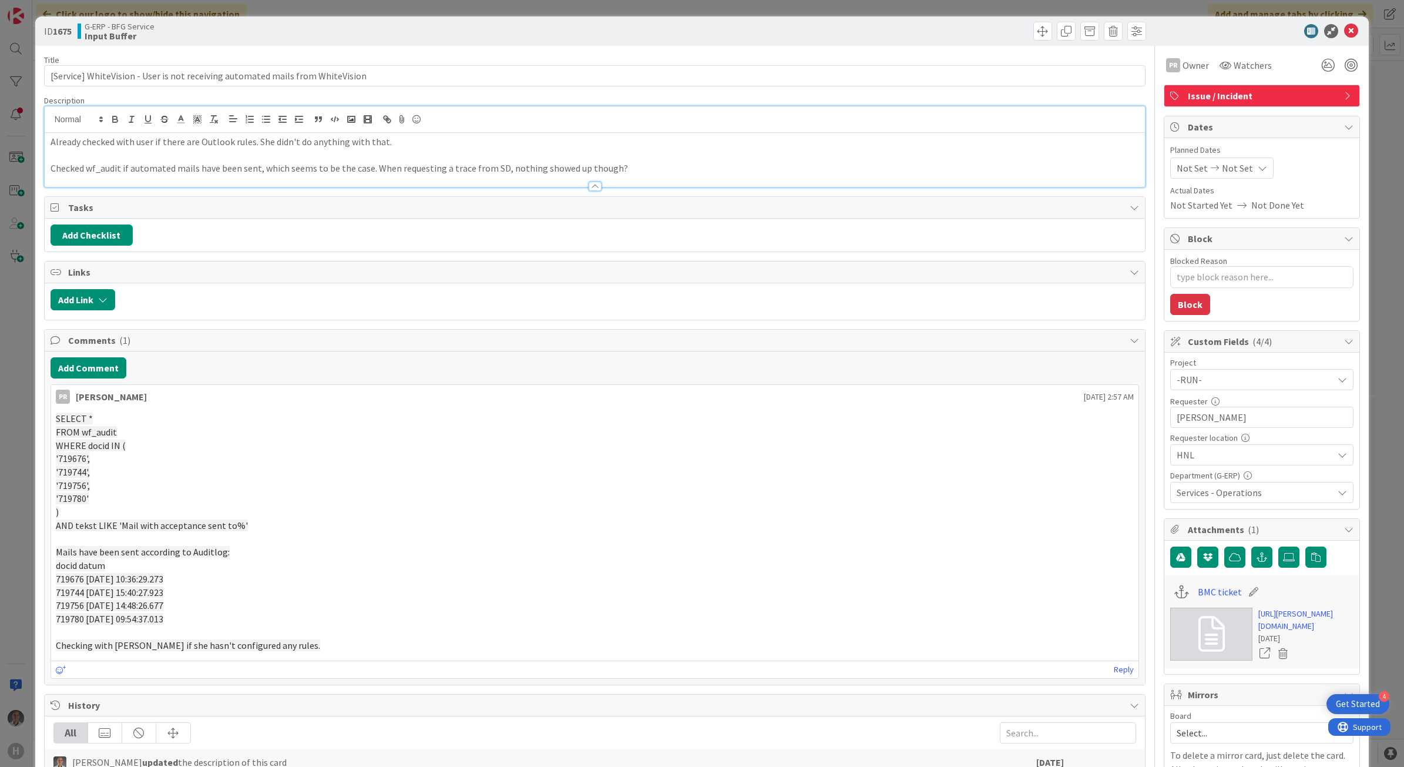
click at [591, 186] on div at bounding box center [595, 186] width 13 height 9
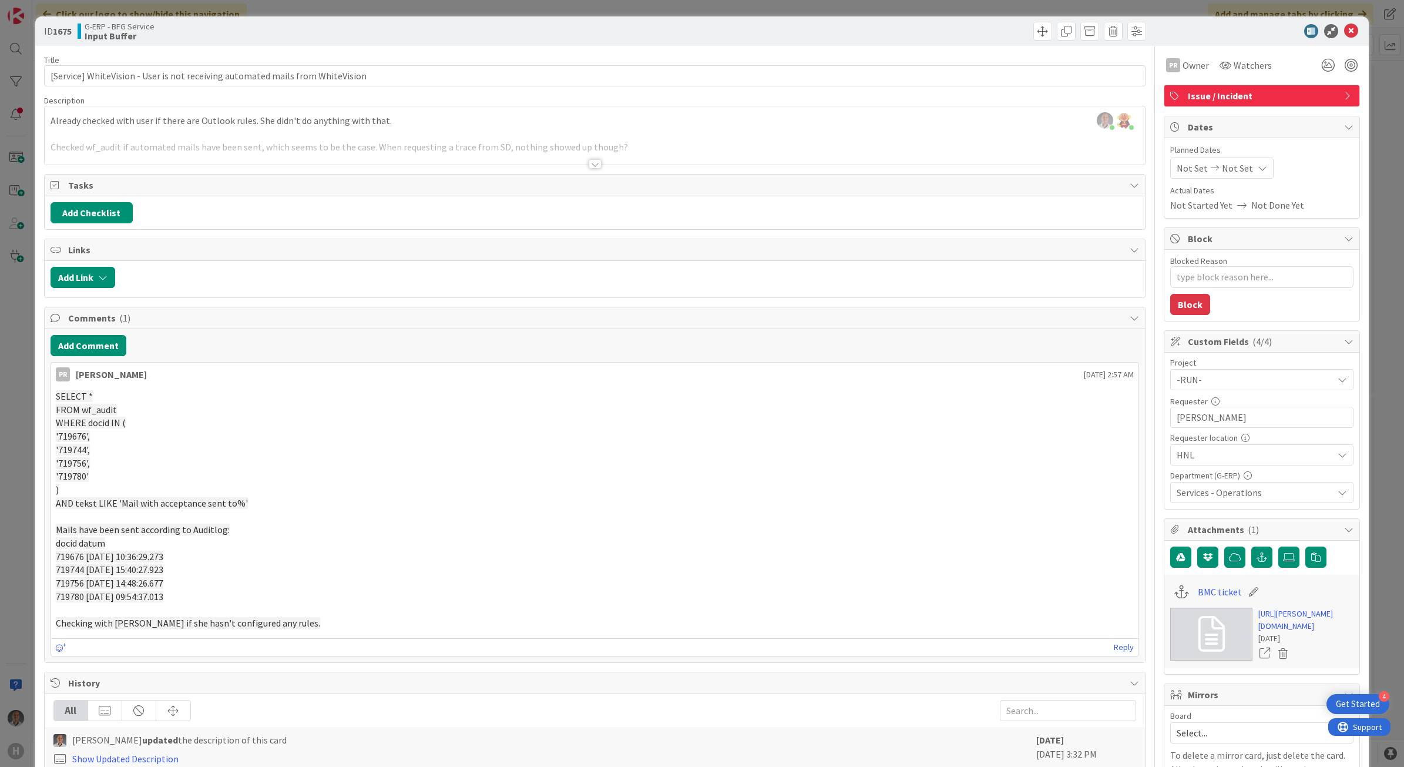
click at [589, 164] on div at bounding box center [595, 163] width 13 height 9
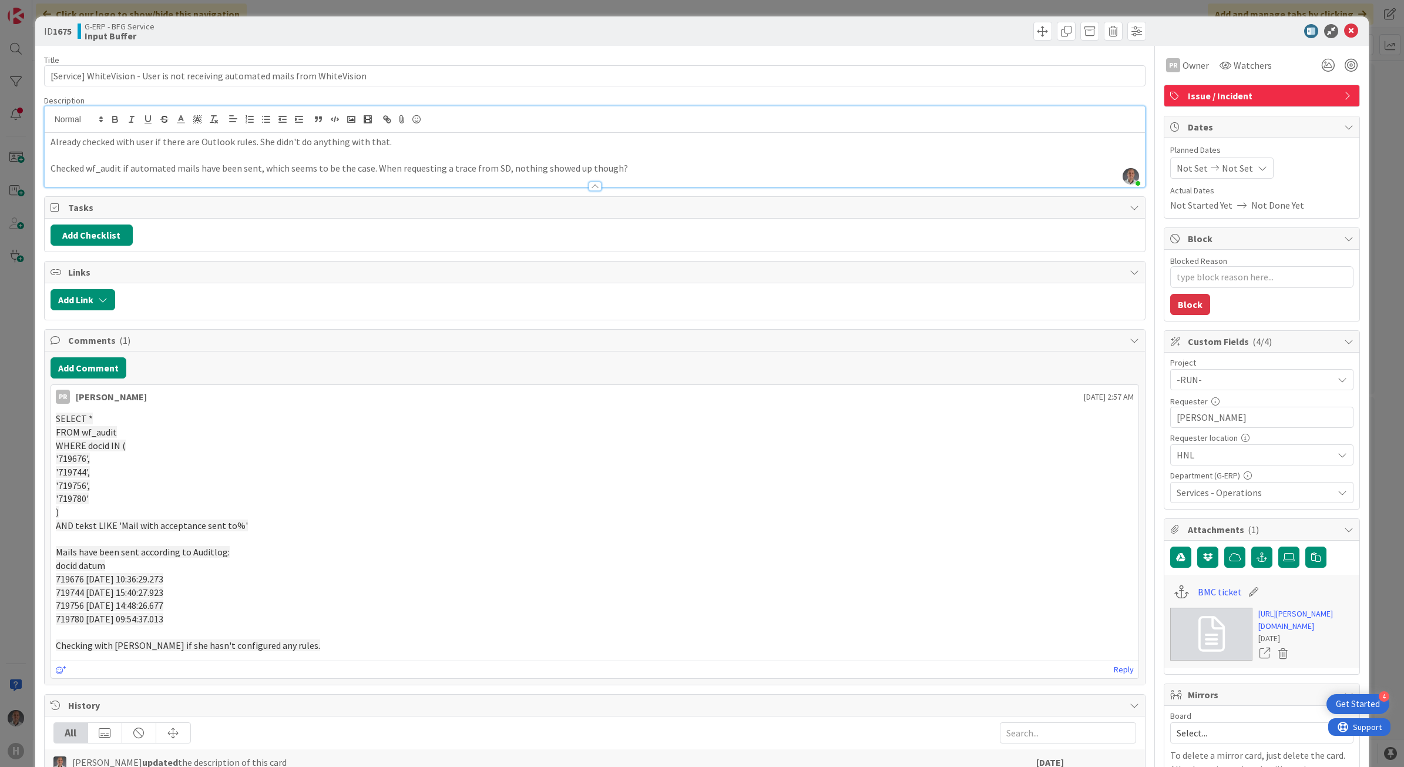
click at [729, 170] on p "Checked wf_audit if automated mails have been sent, which seems to be the case.…" at bounding box center [595, 169] width 1089 height 14
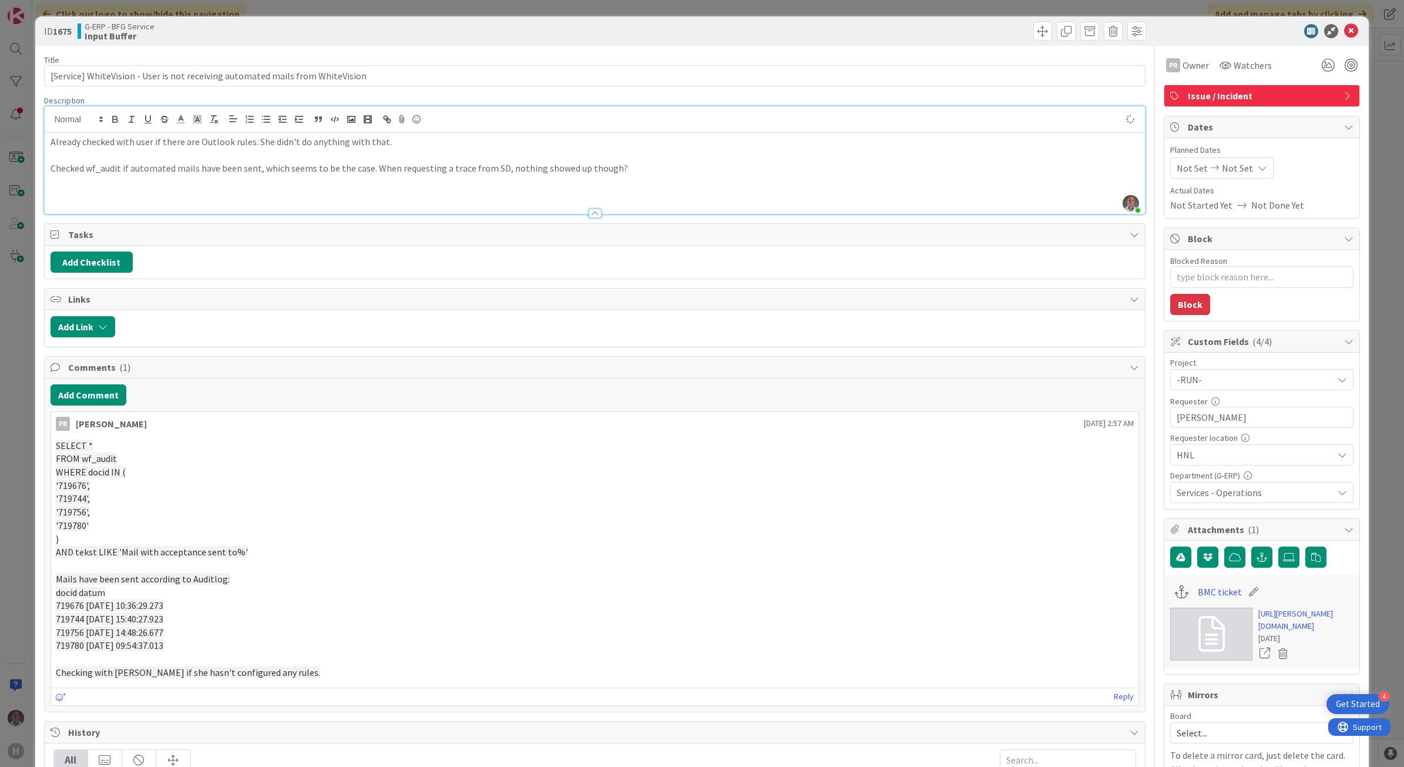
type textarea "x"
click at [1344, 32] on icon at bounding box center [1351, 31] width 14 height 14
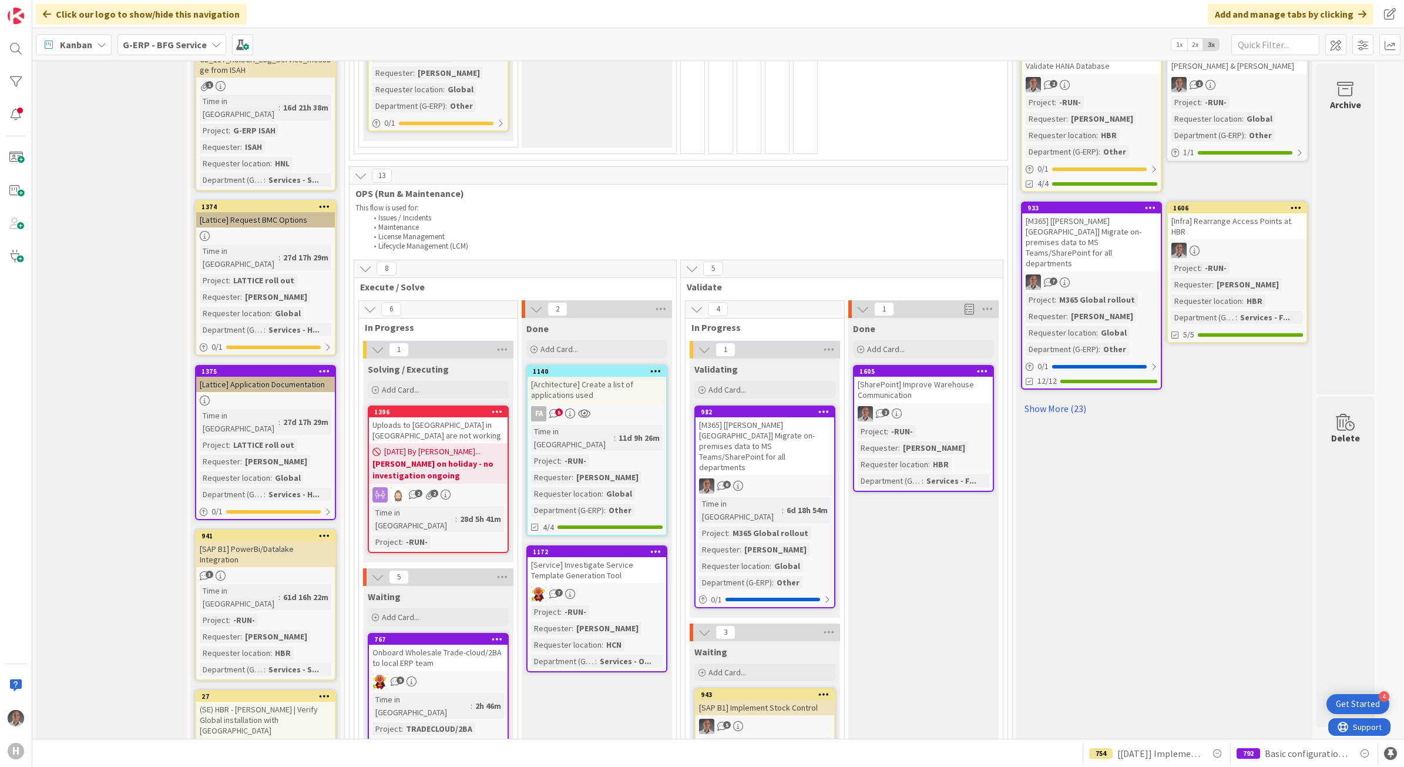
scroll to position [587, 0]
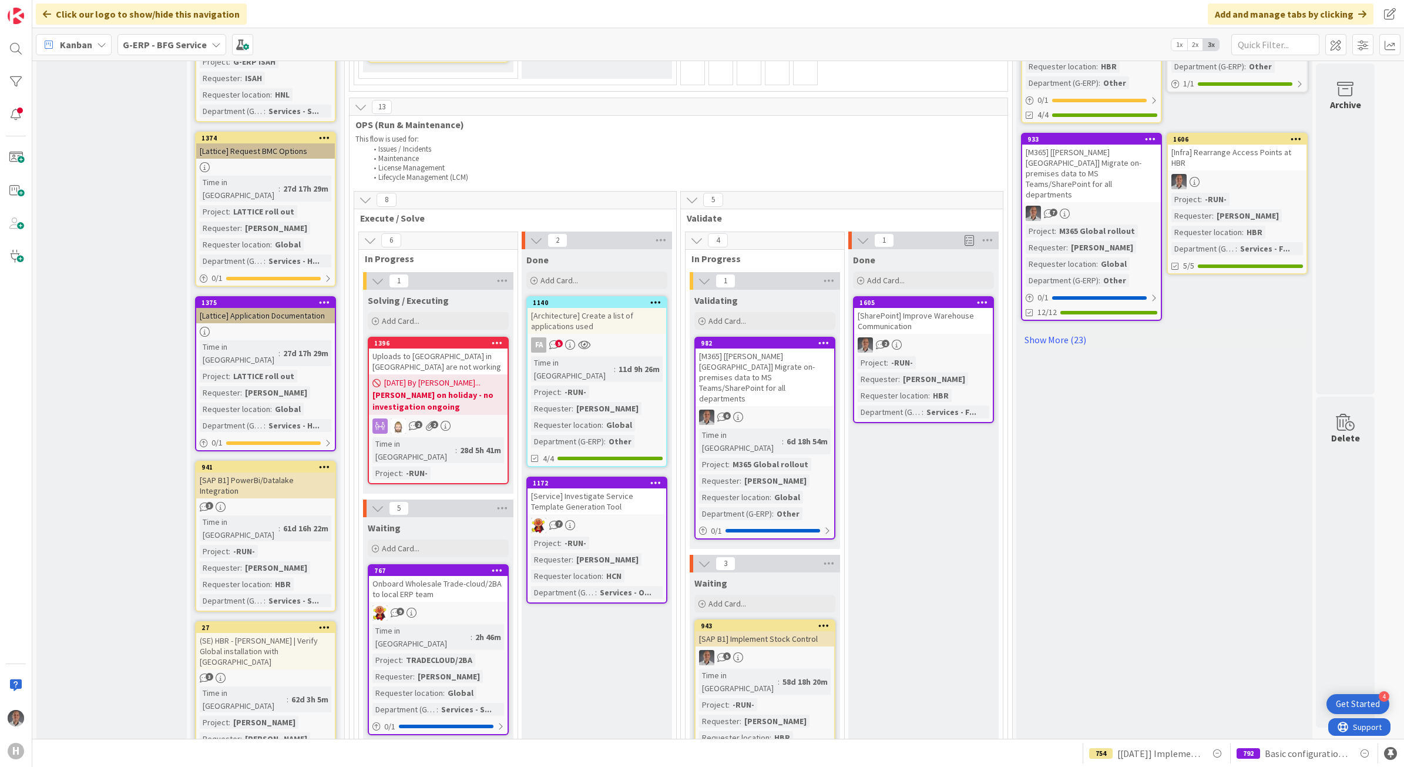
click at [608, 488] on div "[Service] Investigate Service Template Generation Tool" at bounding box center [596, 501] width 139 height 26
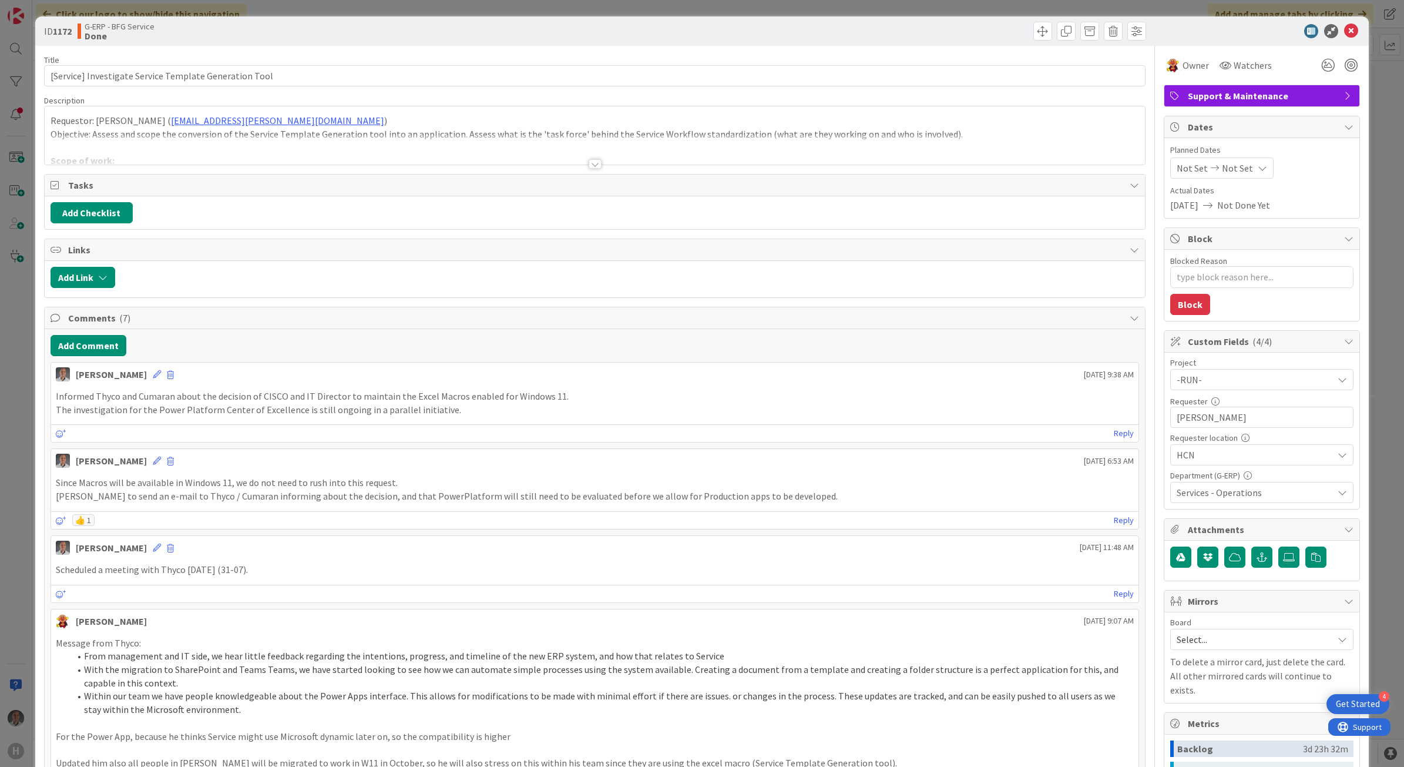
type textarea "x"
click at [153, 375] on icon at bounding box center [157, 374] width 8 height 8
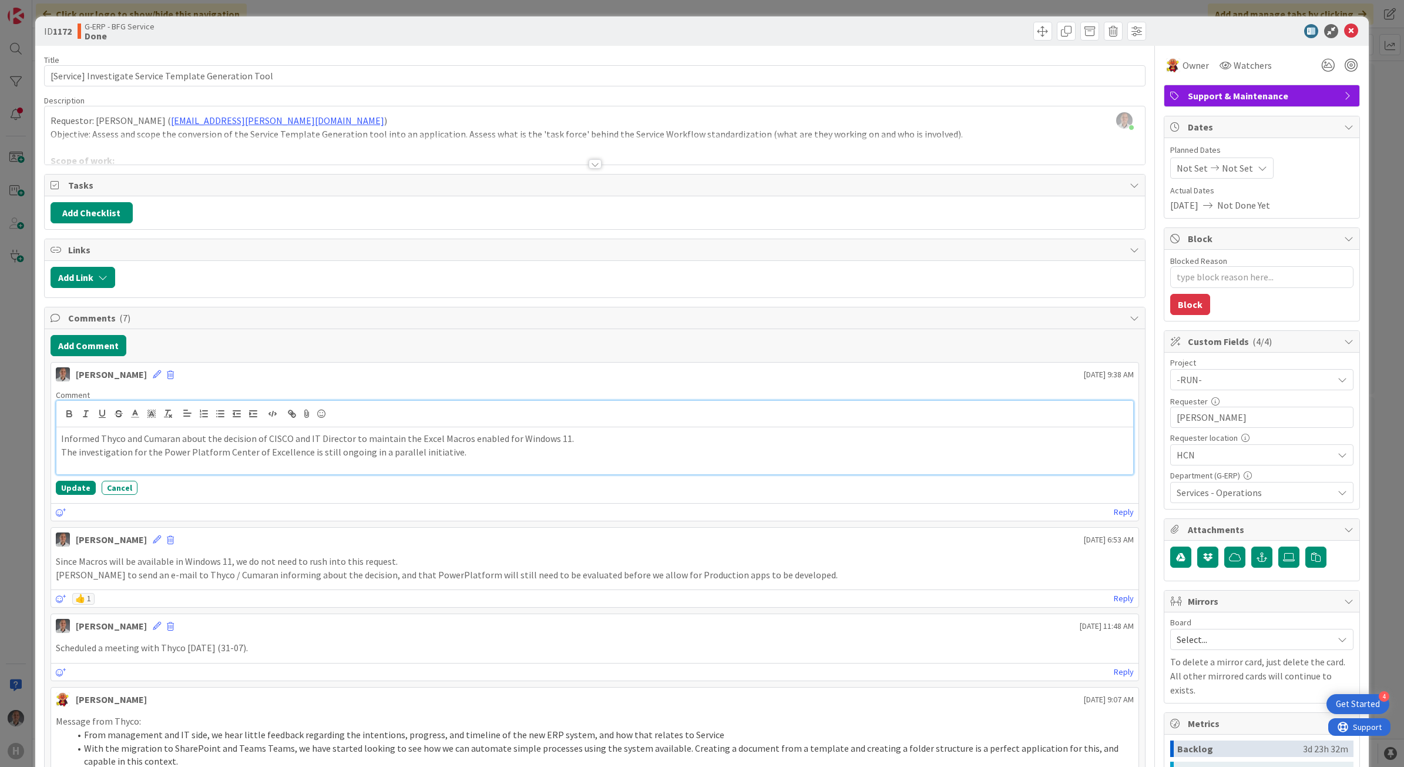
click at [281, 439] on p "Informed Thyco and Cumaran about the decision of CISCO and IT Director to maint…" at bounding box center [595, 439] width 1068 height 14
click at [76, 491] on button "Update" at bounding box center [76, 488] width 40 height 14
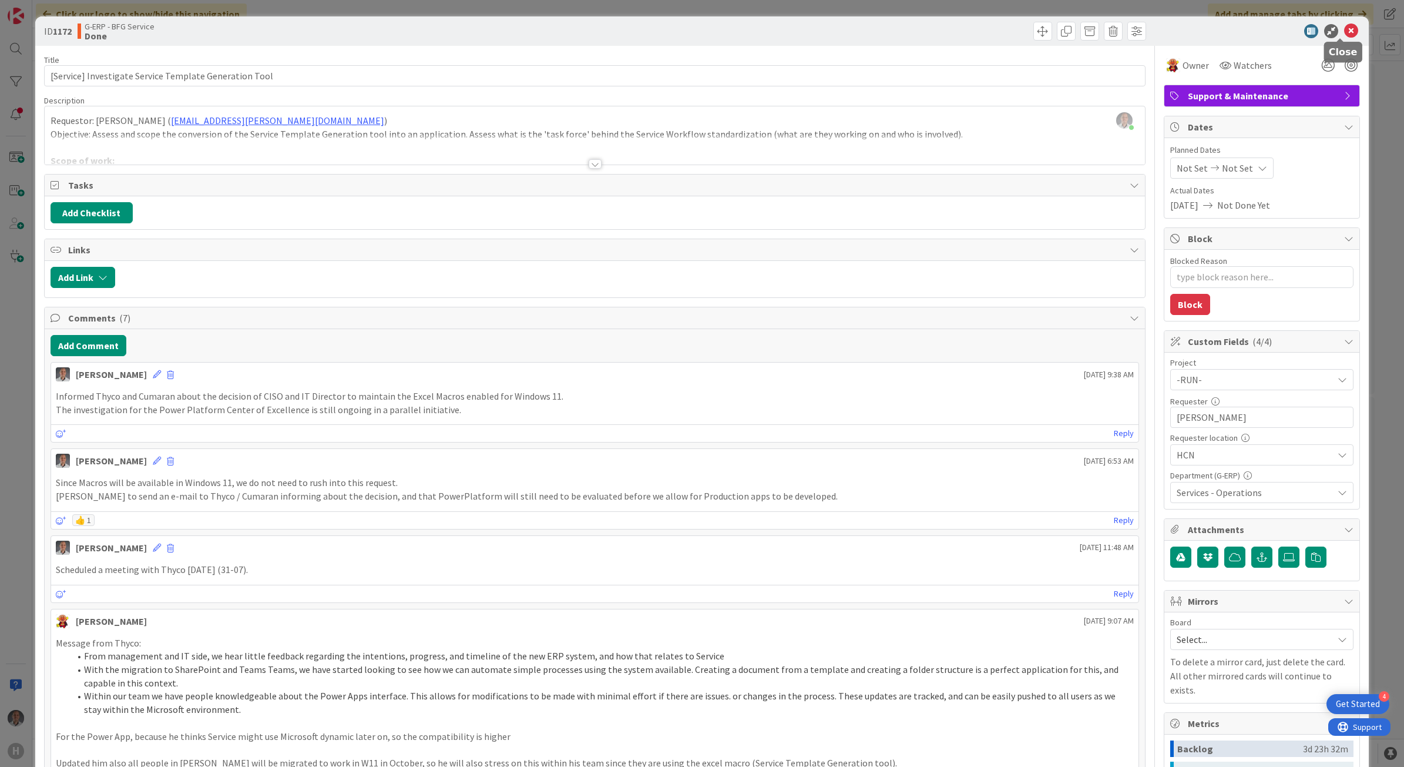
click at [1346, 26] on icon at bounding box center [1351, 31] width 14 height 14
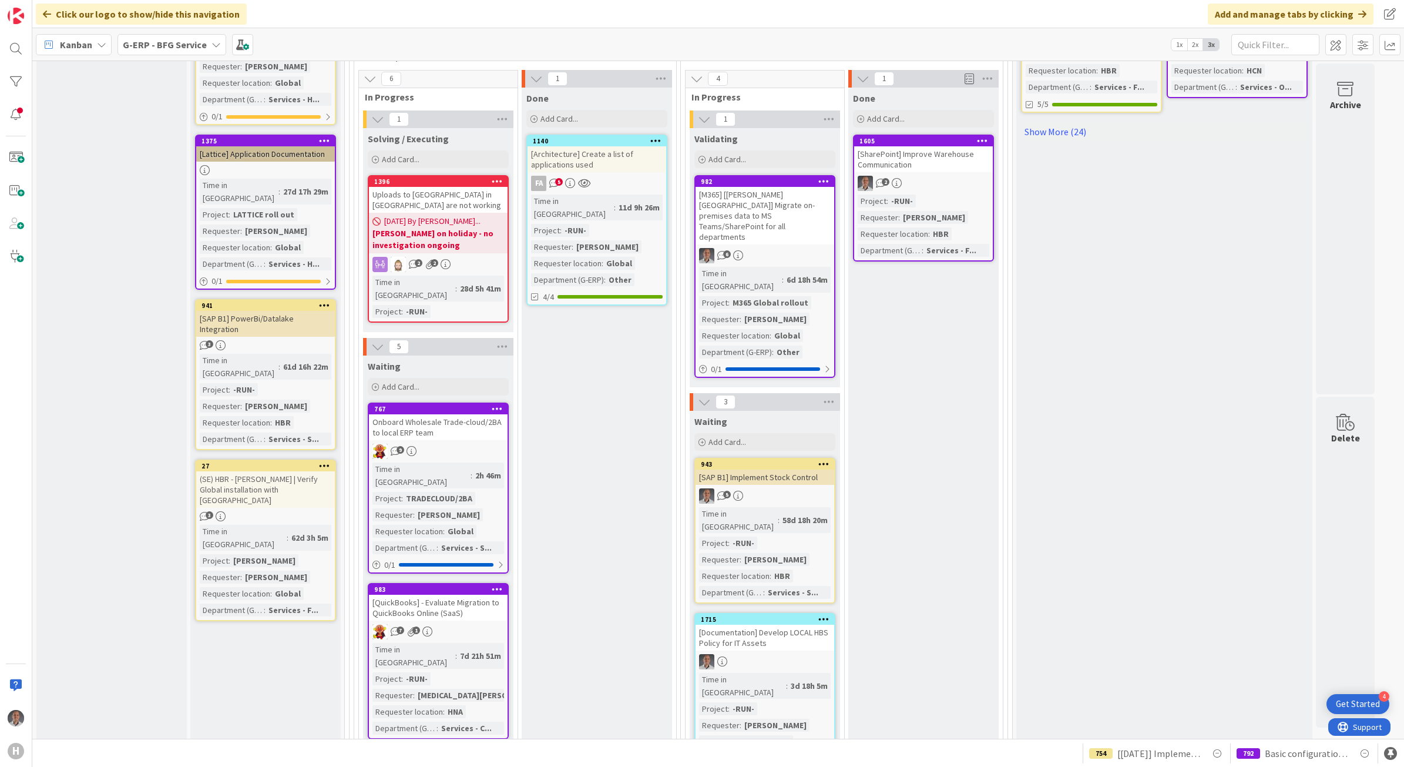
scroll to position [714, 0]
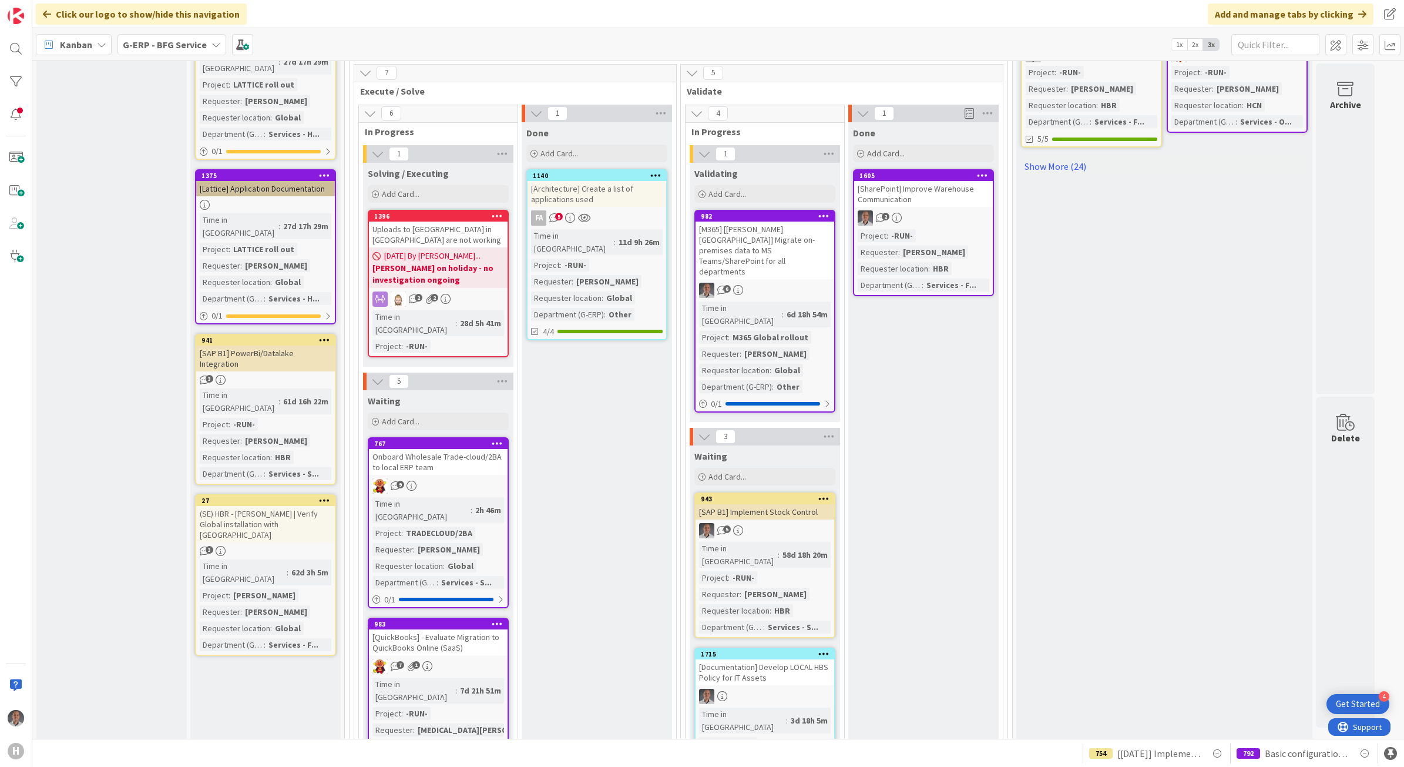
click at [606, 181] on div "[Architecture] Create a list of applications used" at bounding box center [596, 194] width 139 height 26
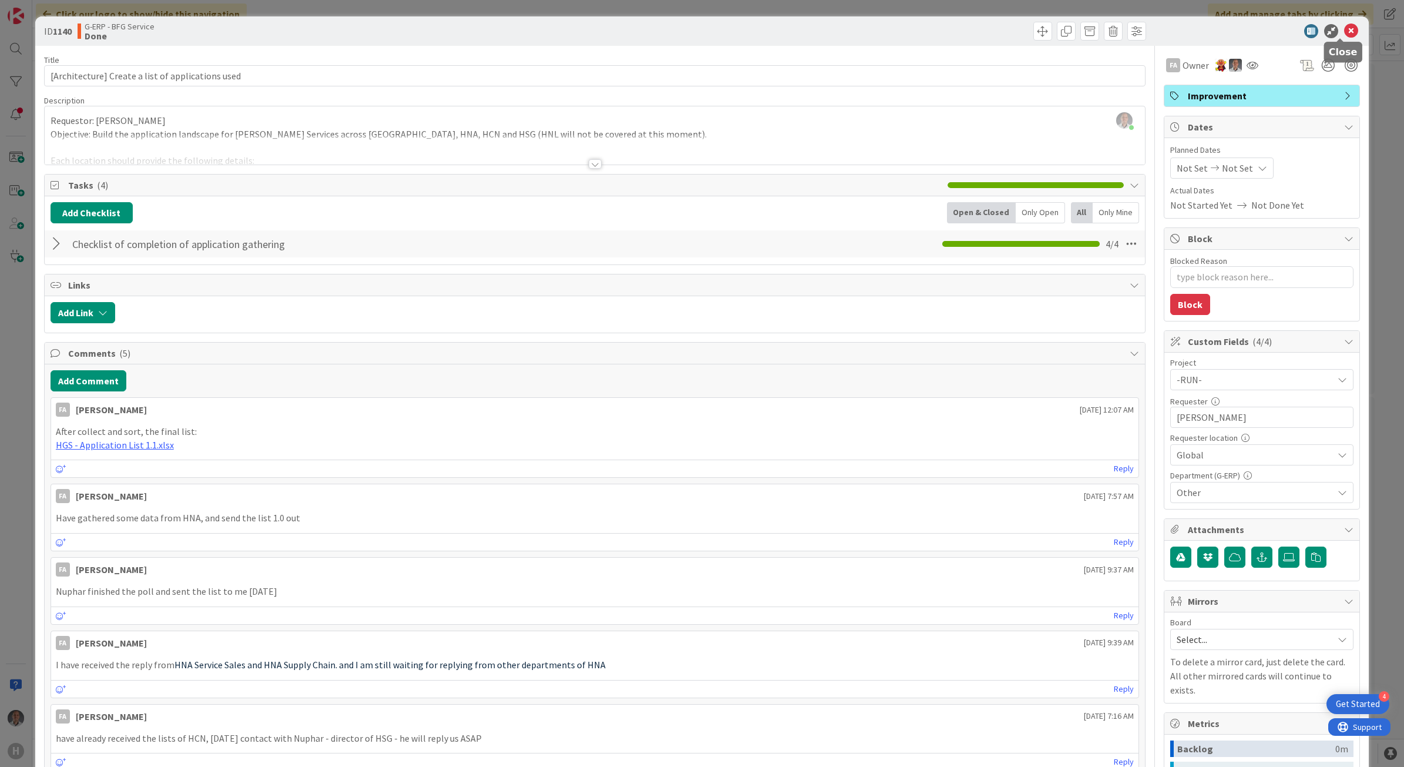
click at [1344, 29] on icon at bounding box center [1351, 31] width 14 height 14
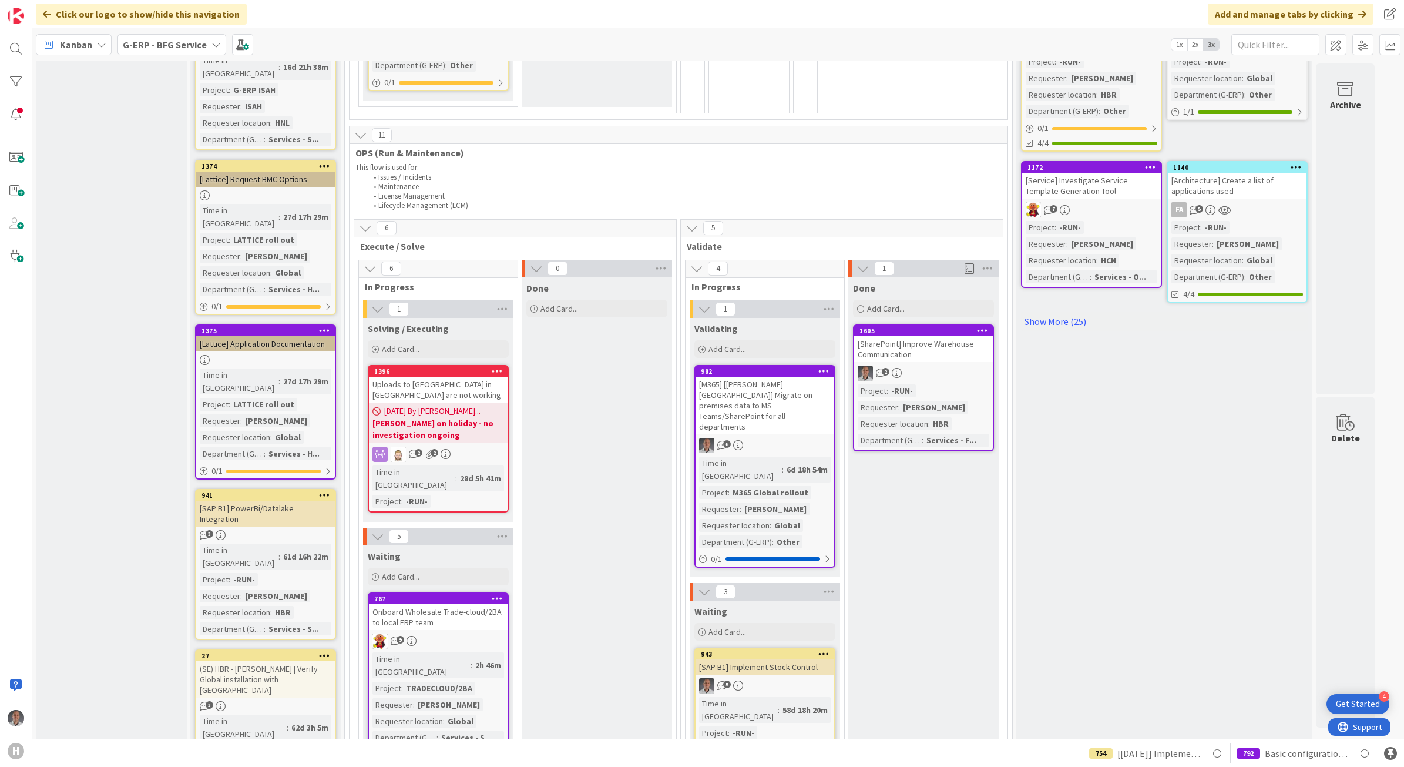
scroll to position [565, 0]
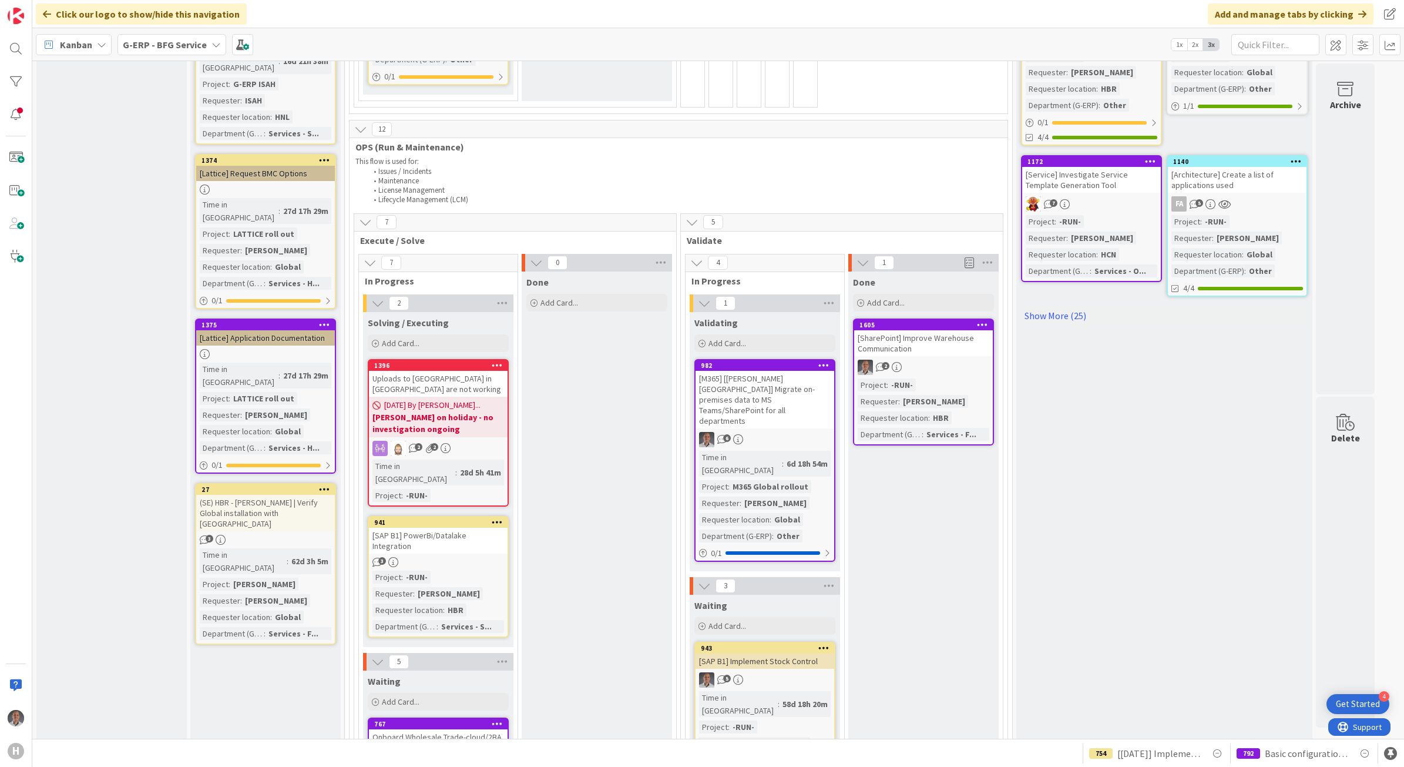
click at [456, 527] on div "[SAP B1] PowerBi/Datalake Integration" at bounding box center [438, 540] width 139 height 26
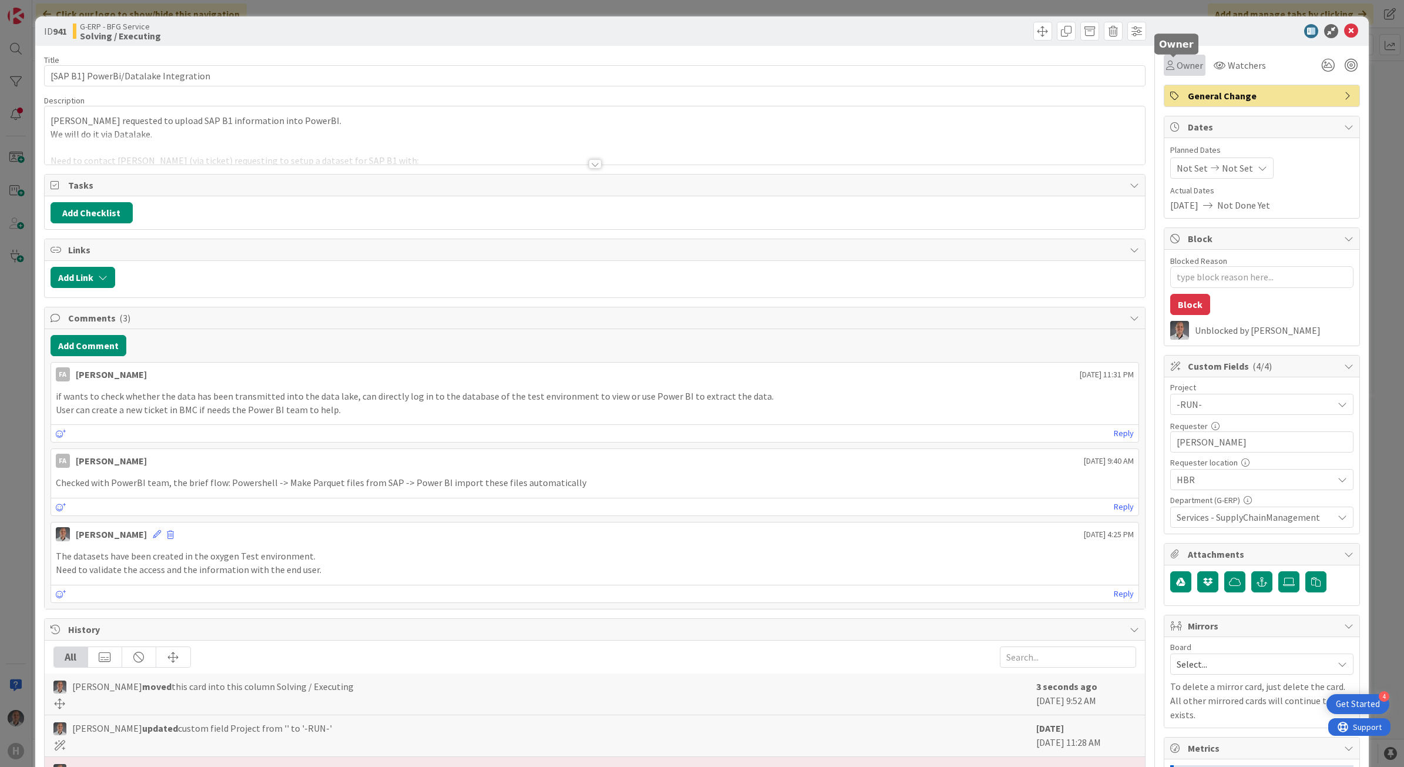
click at [1166, 69] on icon at bounding box center [1170, 65] width 8 height 9
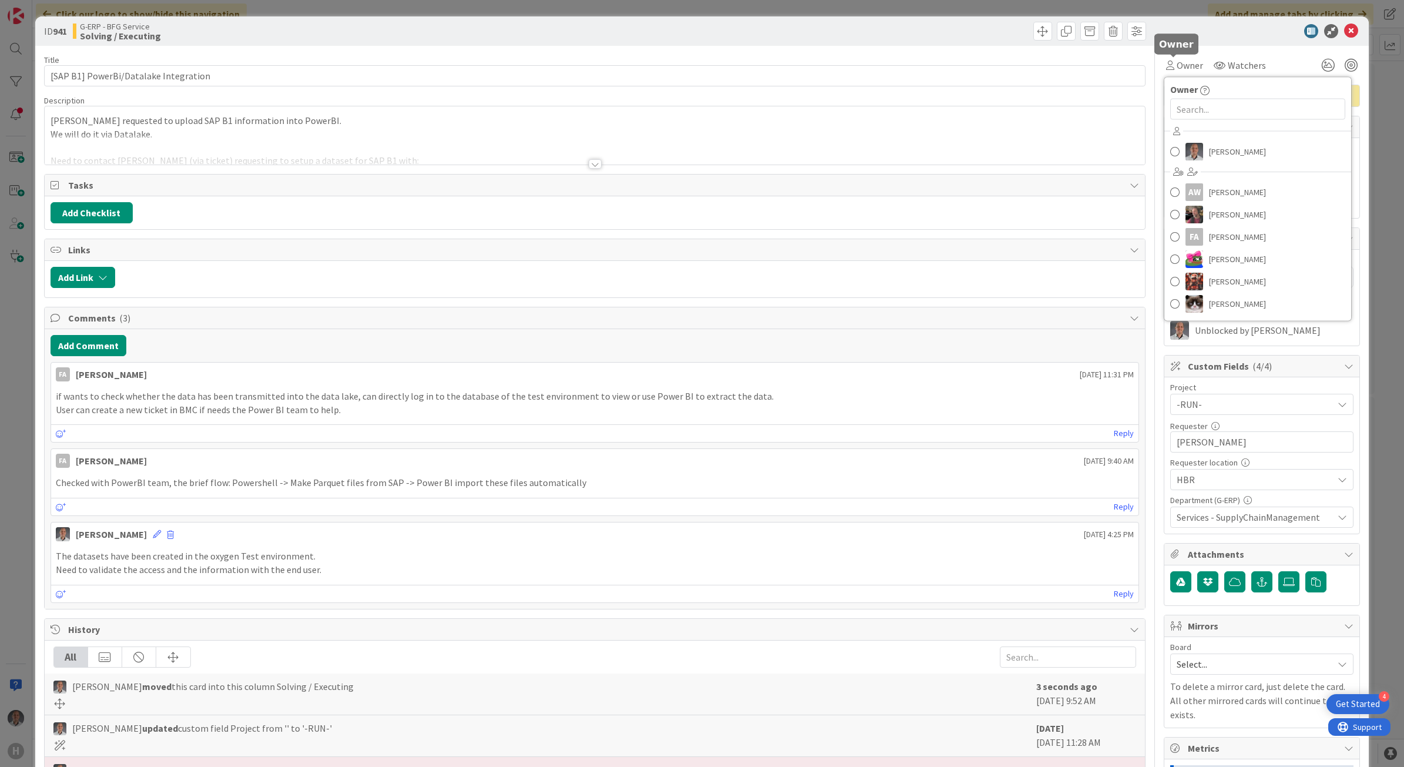
type textarea "x"
click at [1191, 107] on input "text" at bounding box center [1257, 109] width 175 height 21
type input "afu"
click at [1170, 163] on span at bounding box center [1174, 161] width 9 height 18
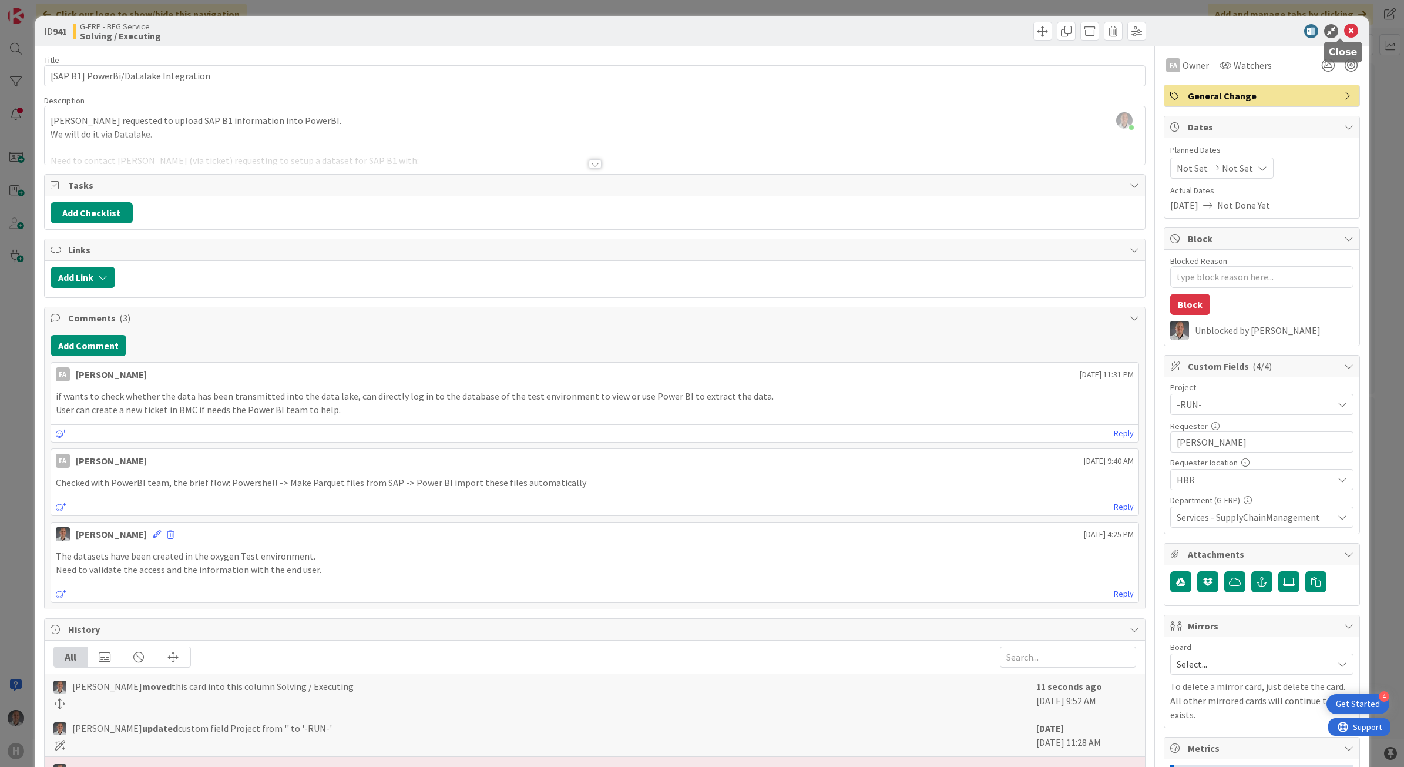
click at [1344, 31] on icon at bounding box center [1351, 31] width 14 height 14
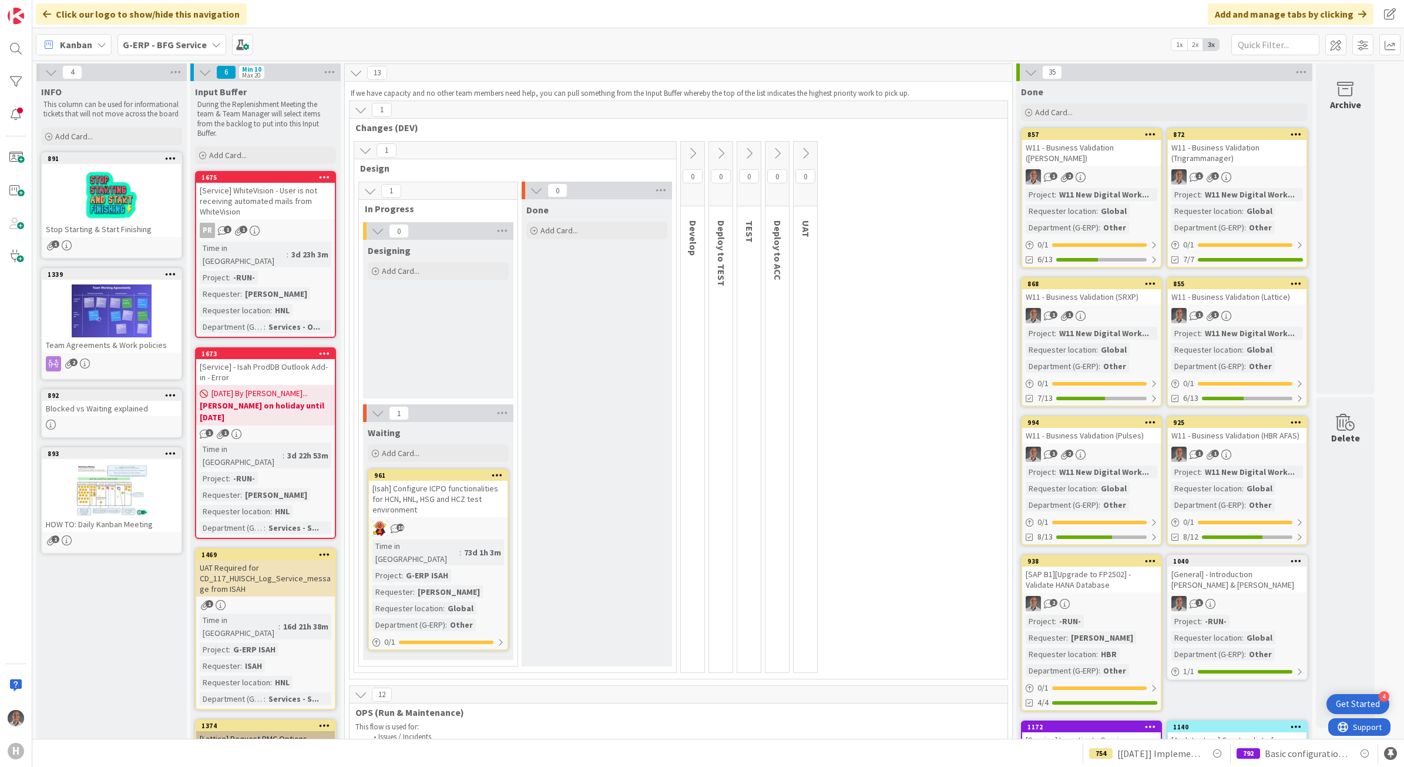
click at [165, 39] on b "G-ERP - BFG Service" at bounding box center [165, 45] width 84 height 12
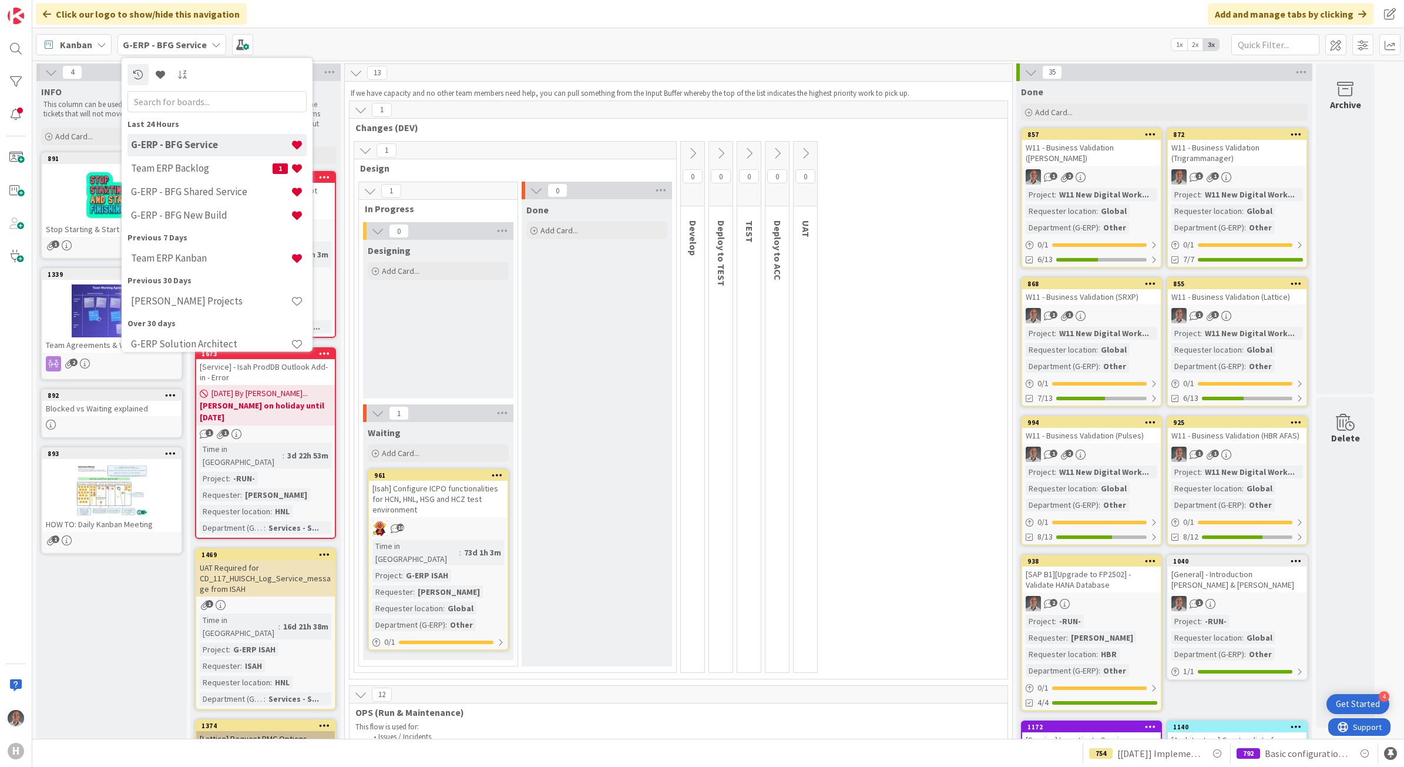
click at [839, 388] on div "1 Design 1 In Progress 0 Designing Add Card... 1 Waiting Add Card... 961 [Isah]…" at bounding box center [678, 409] width 653 height 537
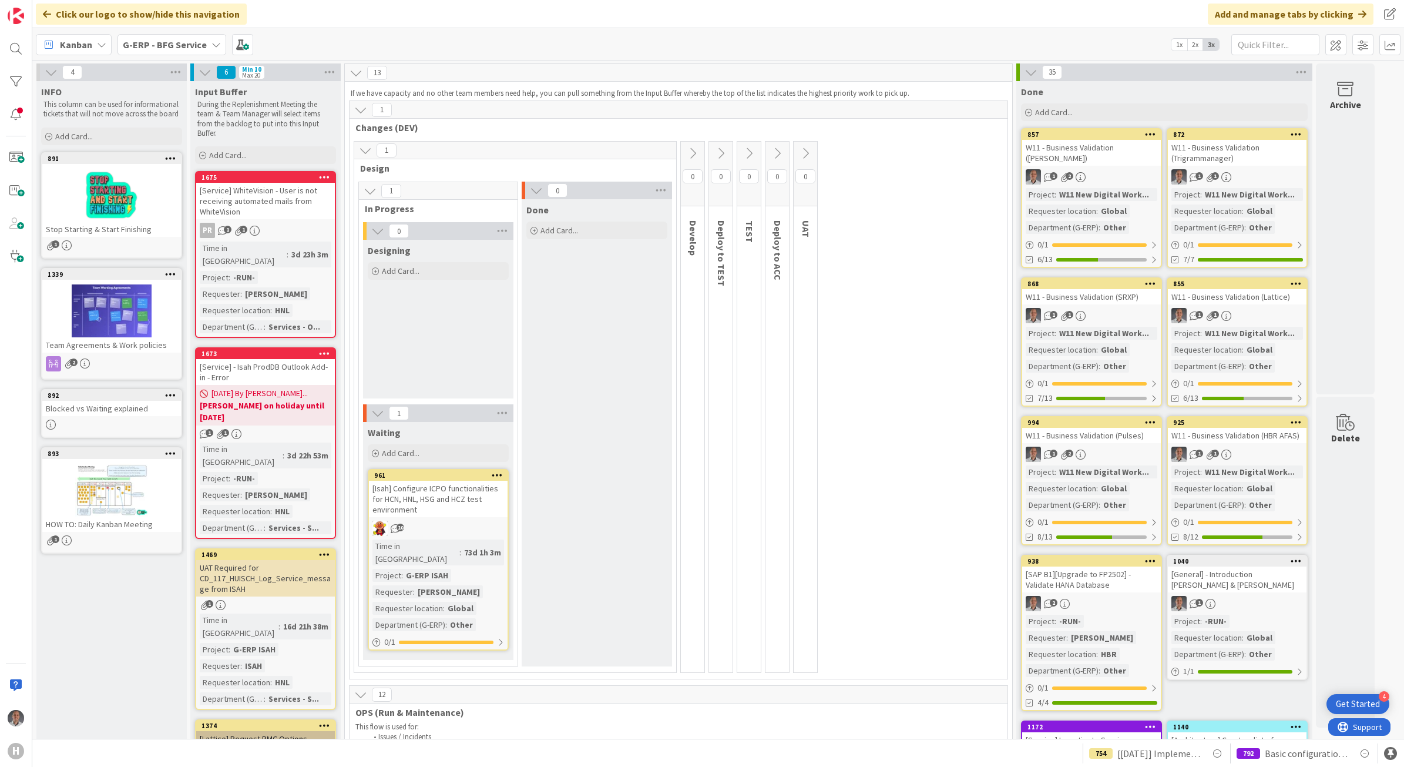
click at [288, 399] on b "[PERSON_NAME] on holiday until [DATE]" at bounding box center [266, 410] width 132 height 23
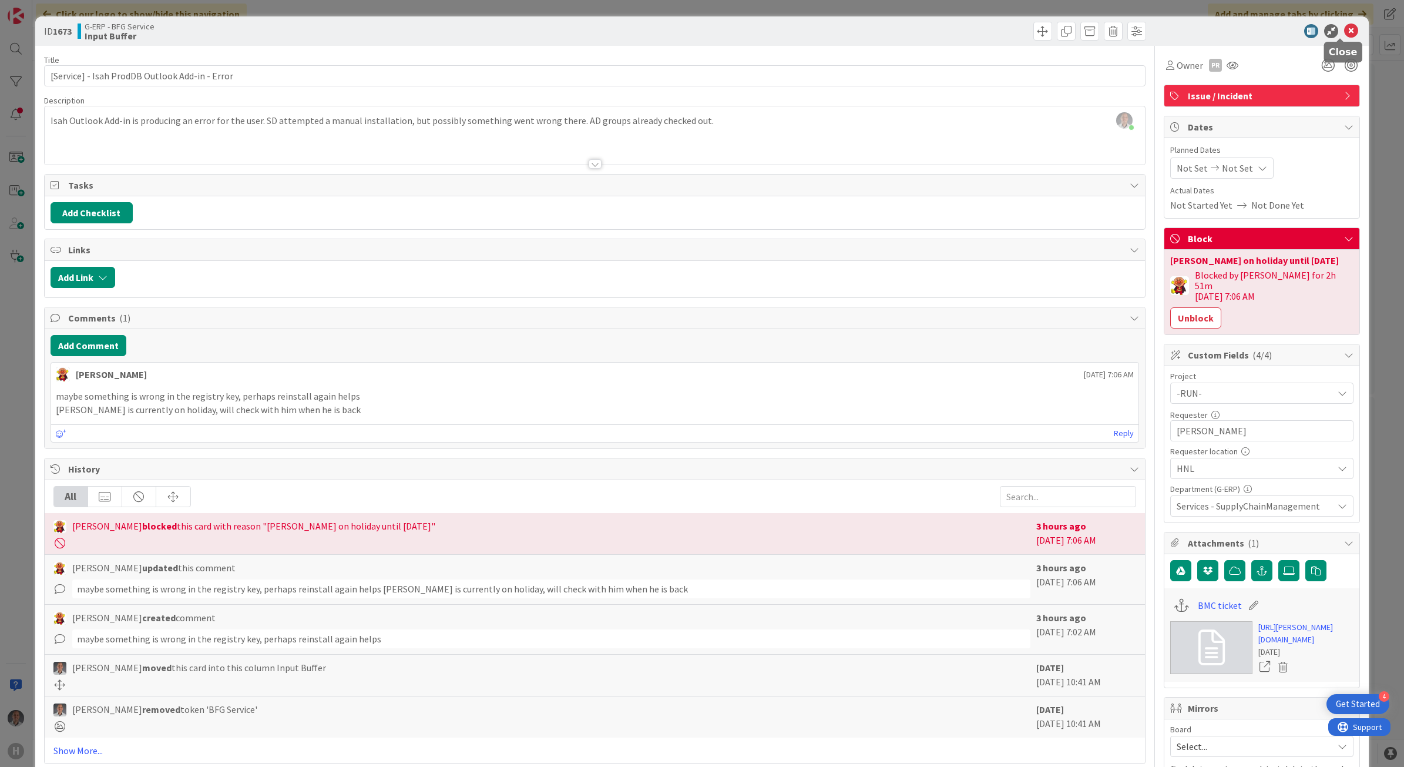
drag, startPoint x: 1343, startPoint y: 33, endPoint x: 1337, endPoint y: 33, distance: 6.5
click at [1344, 33] on icon at bounding box center [1351, 31] width 14 height 14
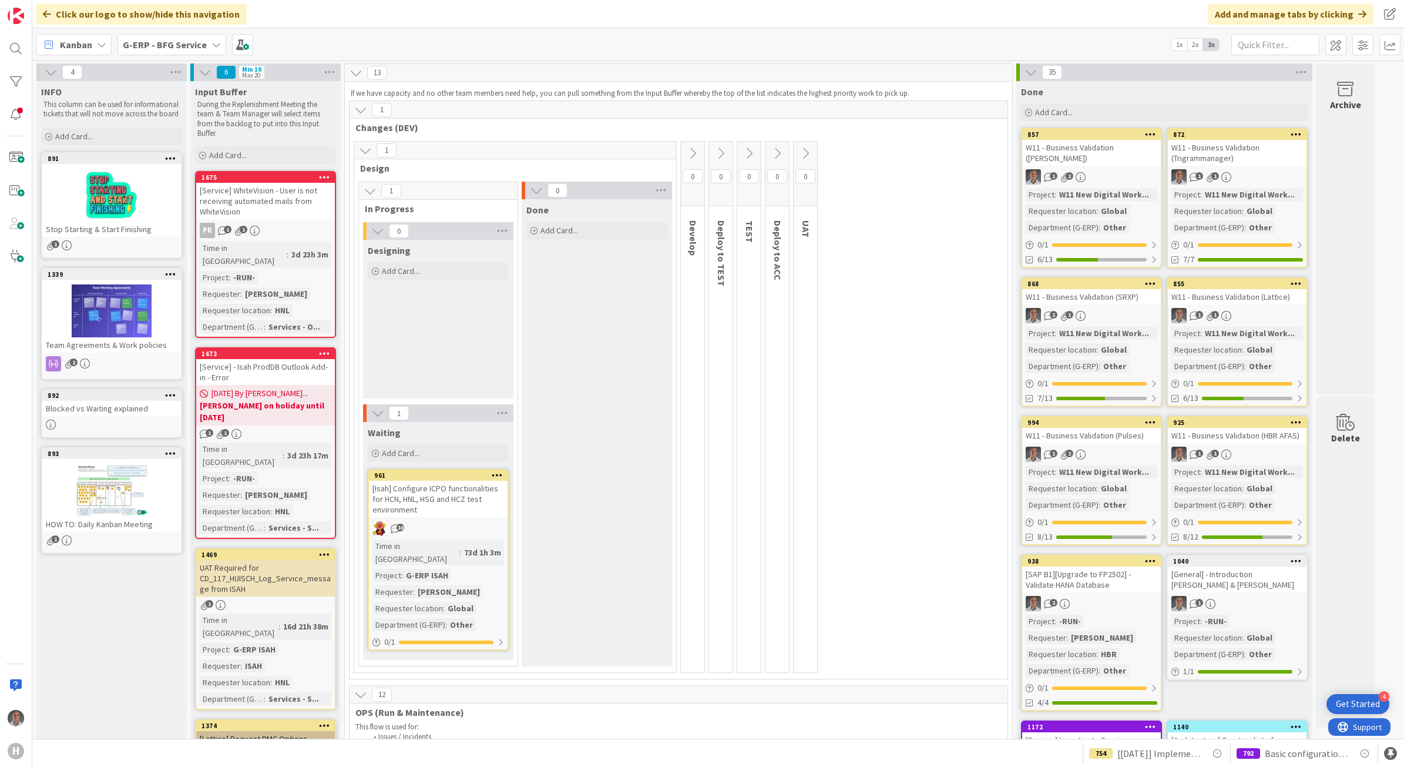
click at [308, 212] on div "[Service] WhiteVision - User is not receiving automated mails from WhiteVision" at bounding box center [265, 201] width 139 height 36
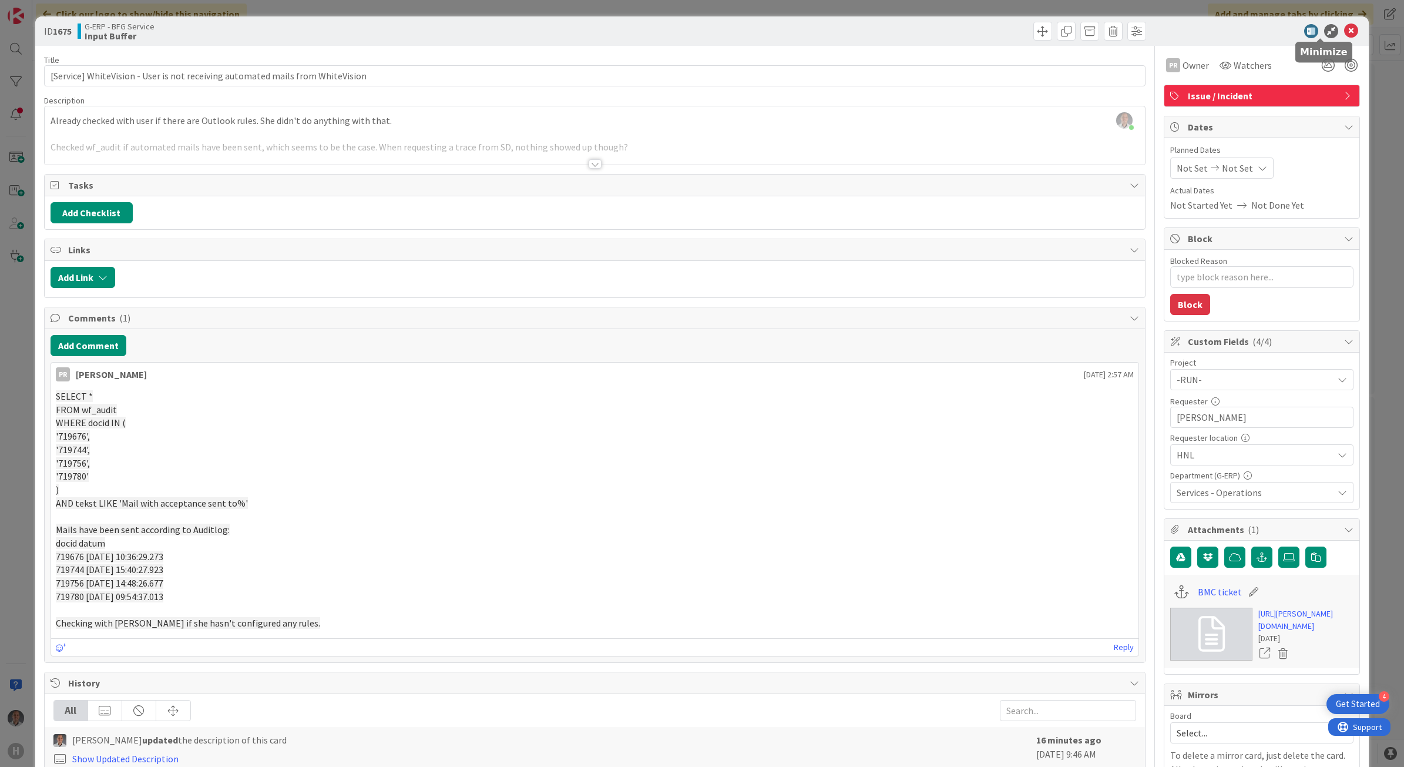
drag, startPoint x: 1322, startPoint y: 30, endPoint x: 1309, endPoint y: 35, distance: 14.0
click at [1324, 30] on icon at bounding box center [1331, 31] width 14 height 14
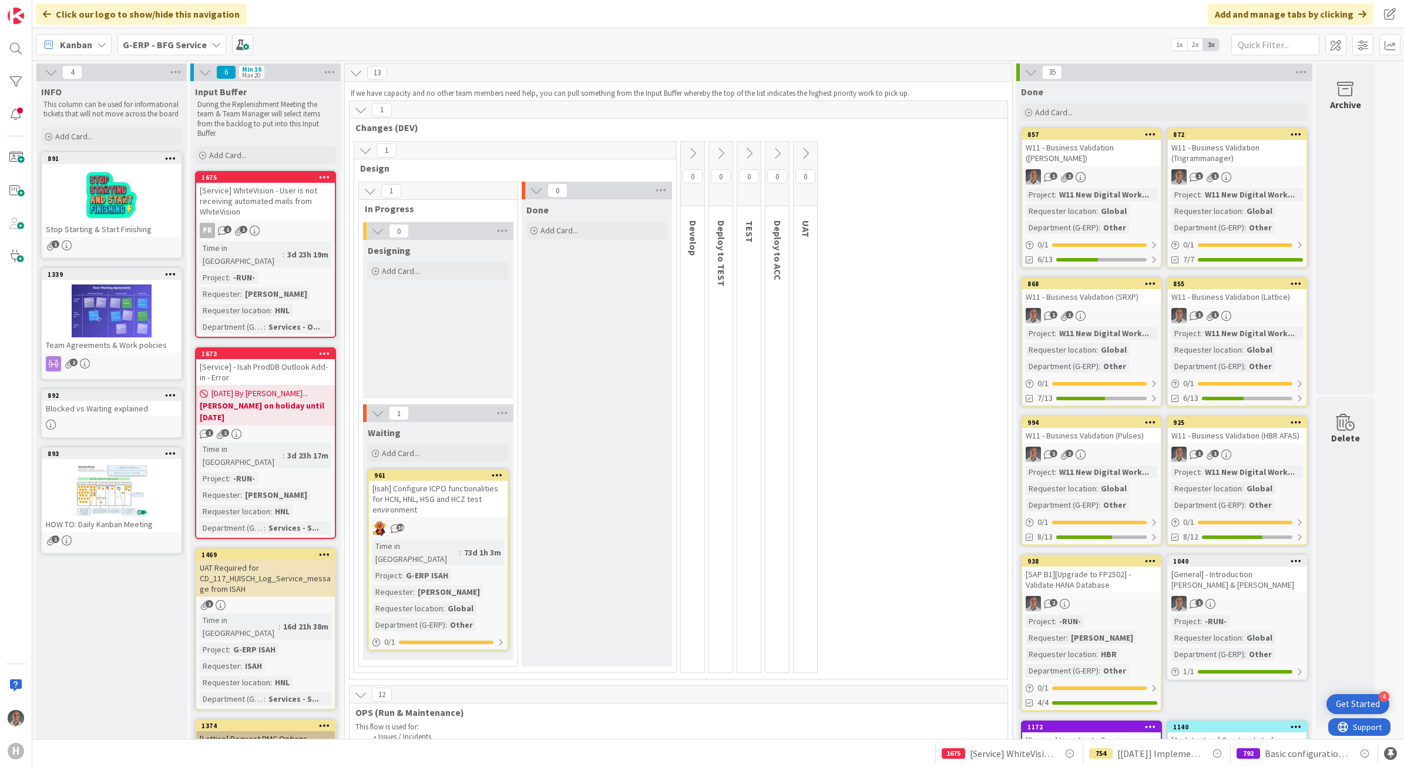
click at [275, 196] on div "[Service] WhiteVision - User is not receiving automated mails from WhiteVision" at bounding box center [265, 201] width 139 height 36
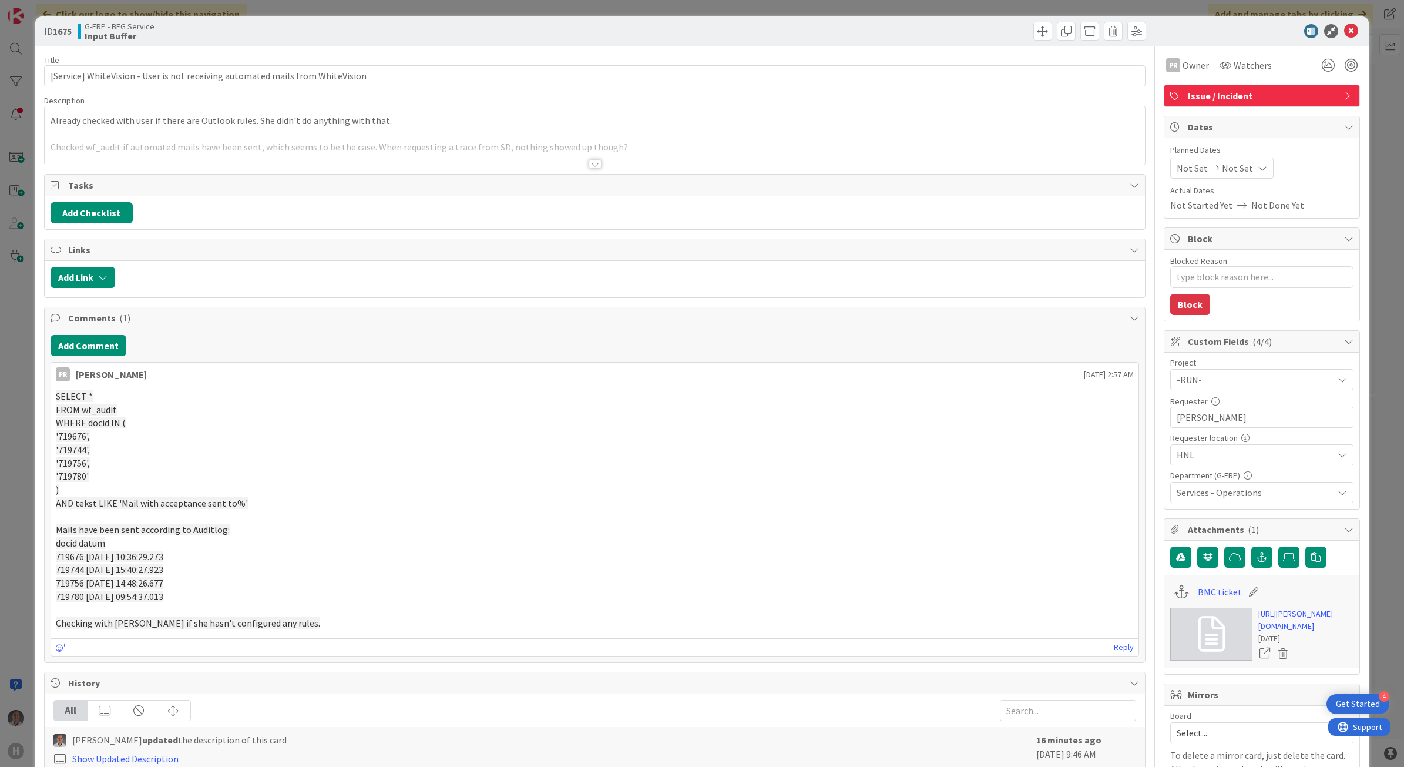
type textarea "x"
click at [589, 166] on div at bounding box center [595, 163] width 13 height 9
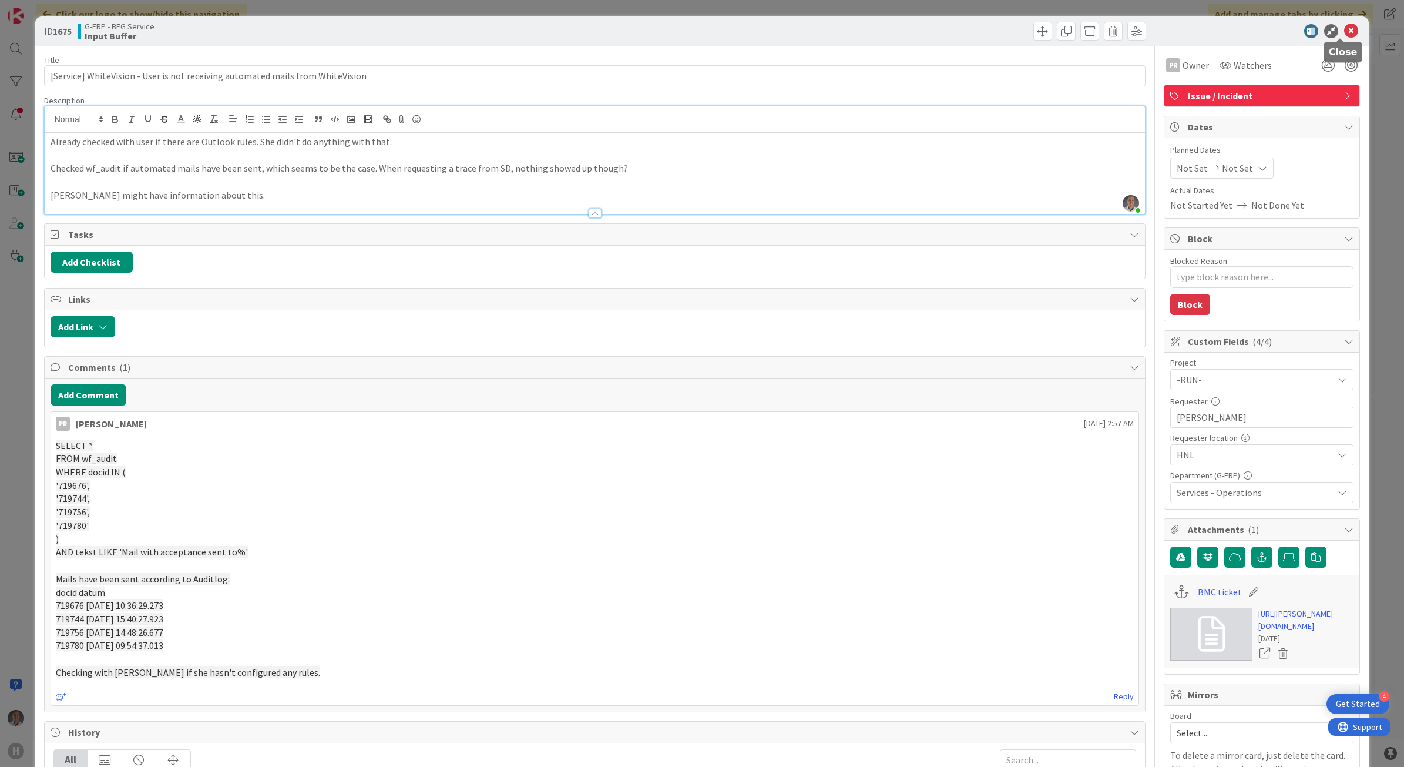
click at [1344, 30] on icon at bounding box center [1351, 31] width 14 height 14
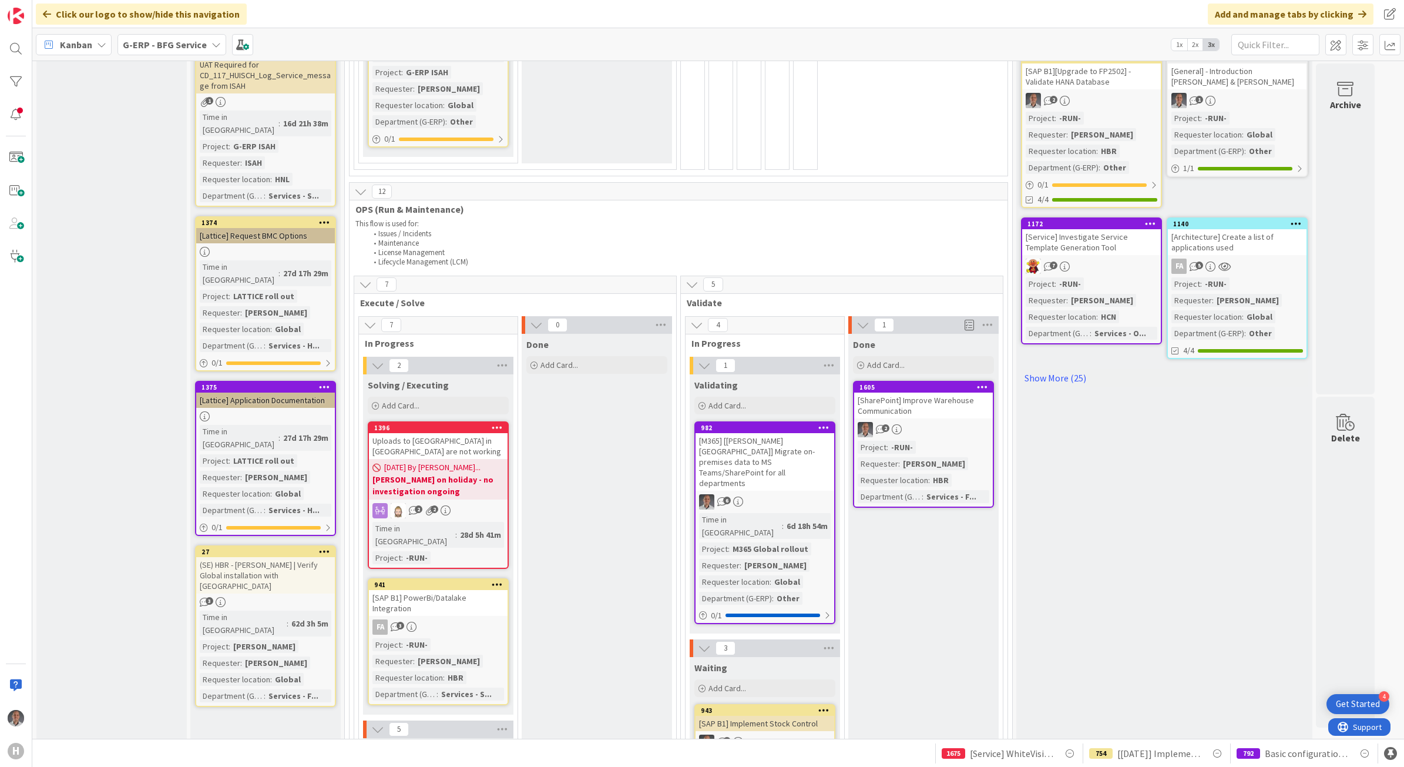
scroll to position [514, 0]
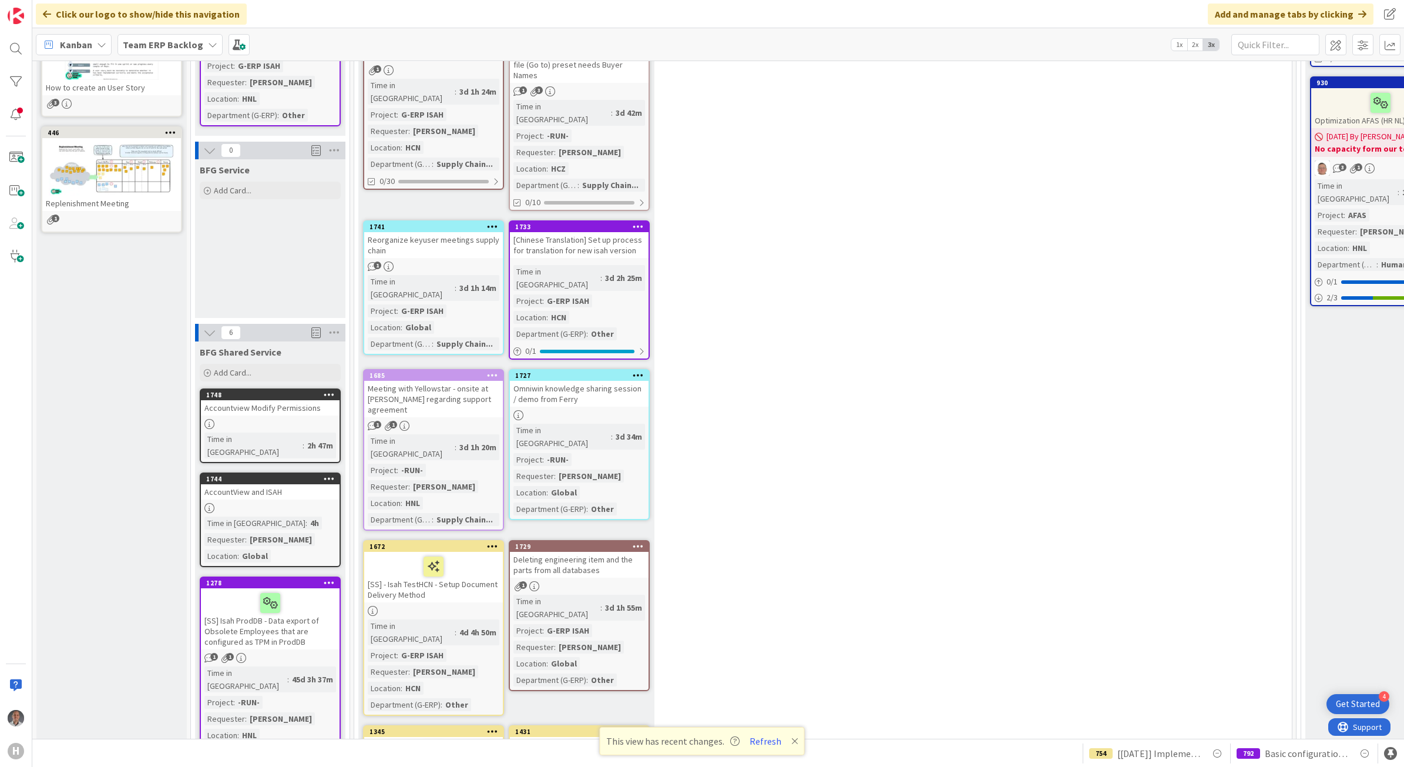
scroll to position [220, 0]
